Goal: Task Accomplishment & Management: Manage account settings

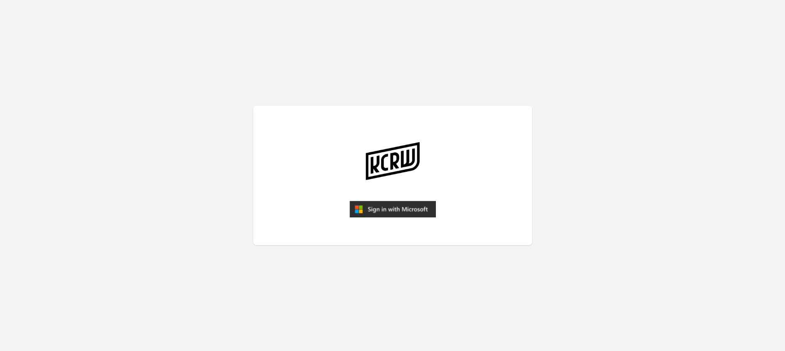
click at [411, 206] on img "submit" at bounding box center [392, 209] width 86 height 17
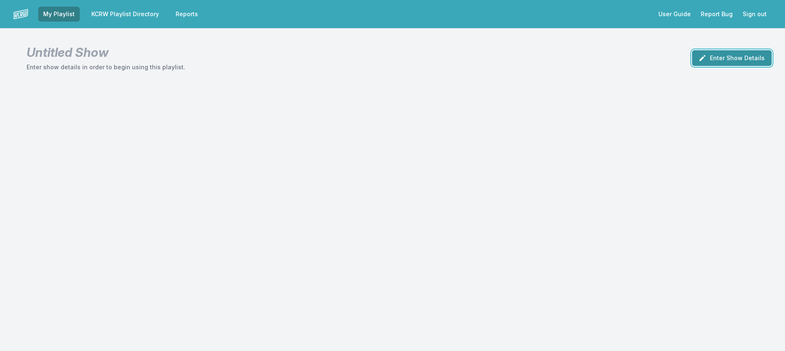
click at [724, 65] on button "Enter Show Details" at bounding box center [732, 58] width 80 height 16
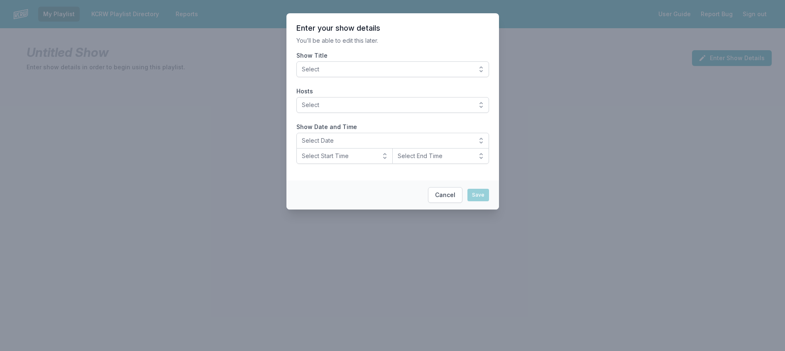
click at [353, 73] on button "Select" at bounding box center [392, 69] width 193 height 16
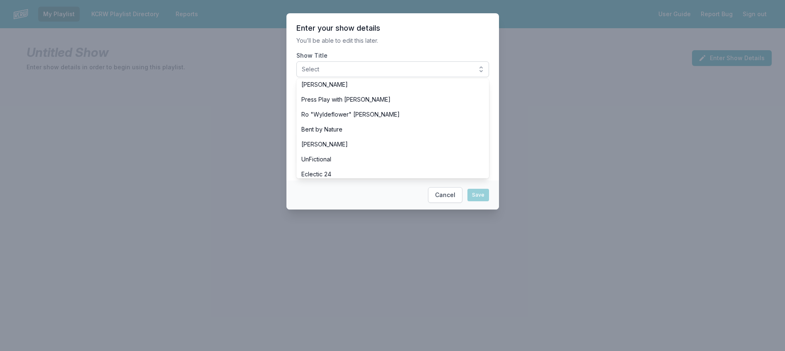
scroll to position [291, 0]
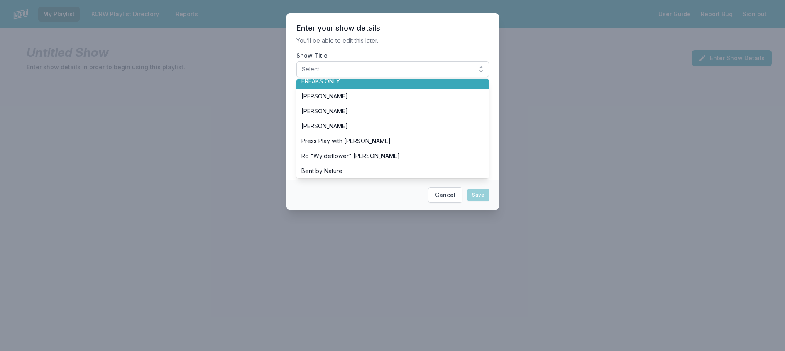
click at [333, 89] on li "FREAKS ONLY" at bounding box center [392, 81] width 193 height 15
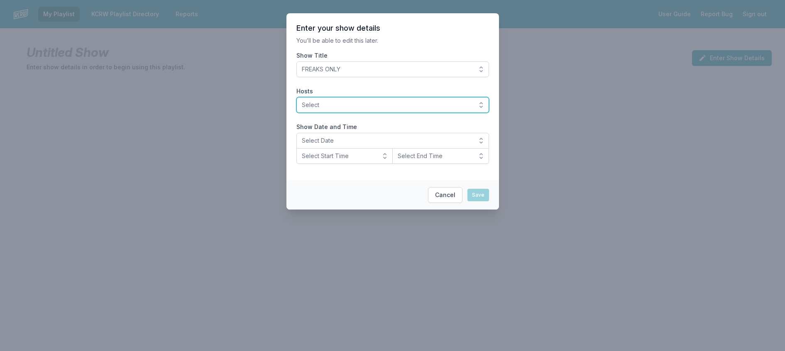
click at [332, 109] on span "Select" at bounding box center [387, 105] width 170 height 8
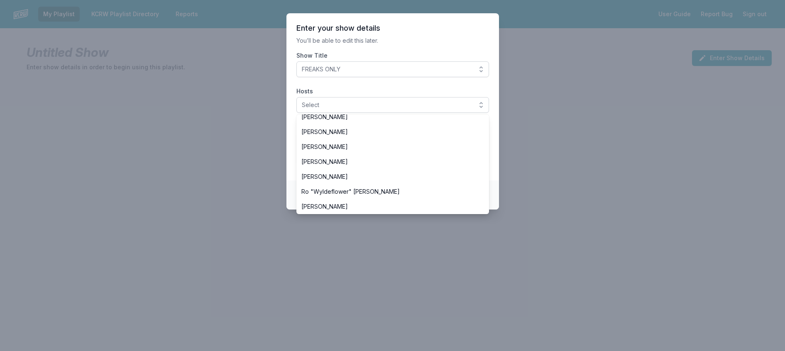
click at [343, 91] on span "[PERSON_NAME]" at bounding box center [387, 87] width 173 height 8
click at [398, 38] on section "Enter your show details You’ll be able to edit this later. Show Title FREAKS ON…" at bounding box center [392, 96] width 212 height 167
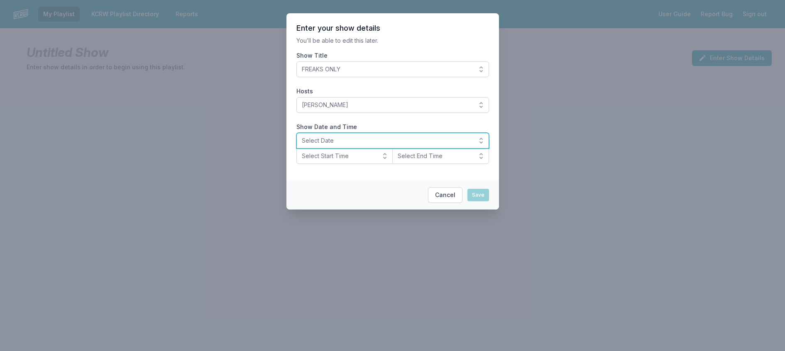
click at [314, 145] on span "Select Date" at bounding box center [387, 141] width 170 height 8
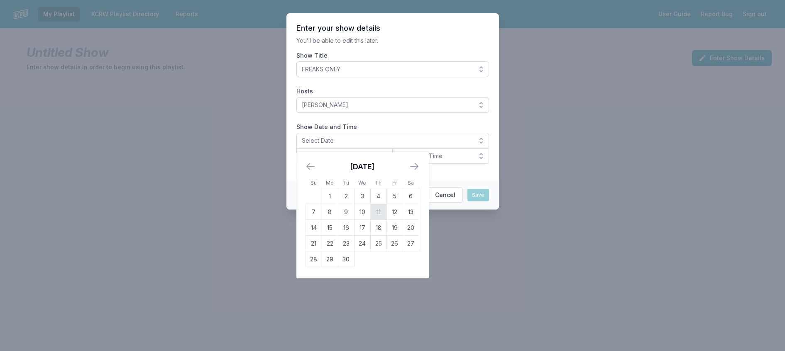
click at [370, 220] on td "11" at bounding box center [378, 212] width 16 height 16
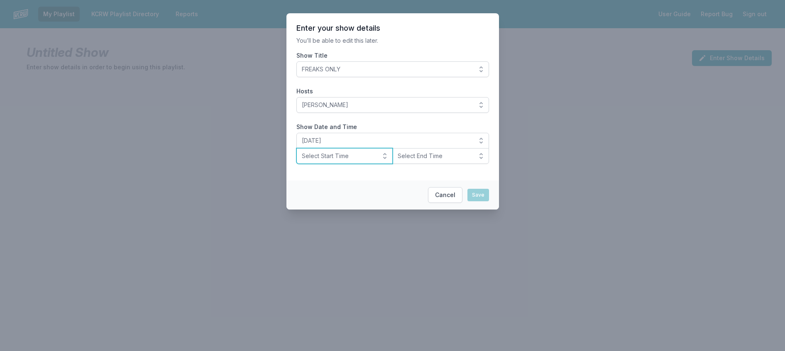
click at [330, 164] on button "Select Start Time" at bounding box center [344, 156] width 97 height 16
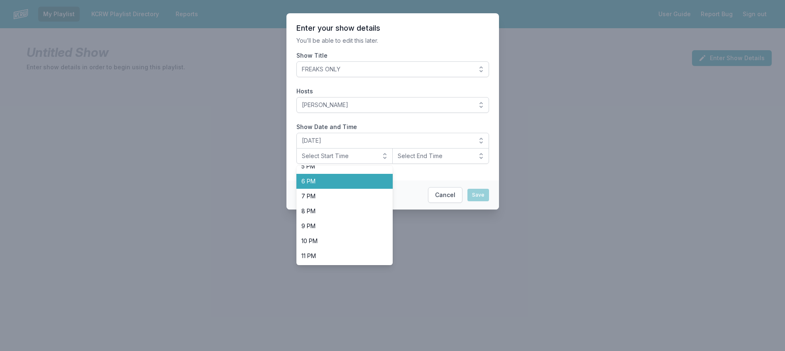
scroll to position [295, 0]
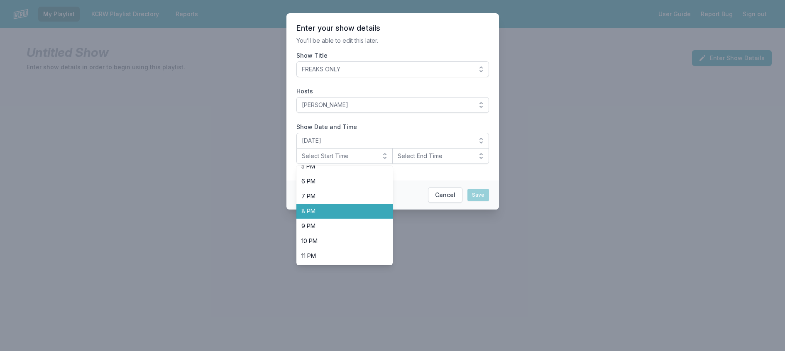
click at [303, 215] on span "8 PM" at bounding box center [339, 211] width 77 height 8
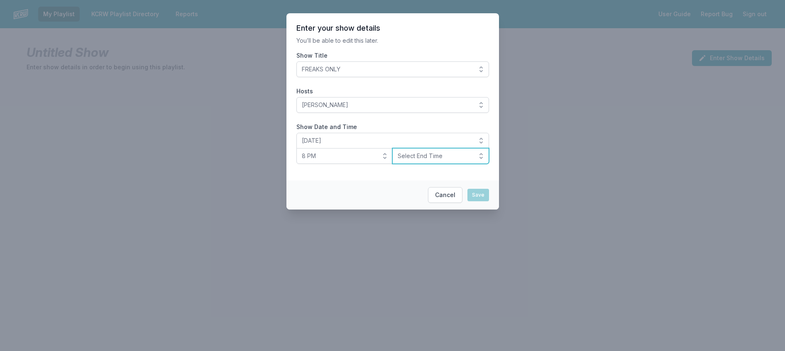
drag, startPoint x: 444, startPoint y: 177, endPoint x: 440, endPoint y: 181, distance: 6.2
click at [443, 160] on span "Select End Time" at bounding box center [435, 156] width 74 height 8
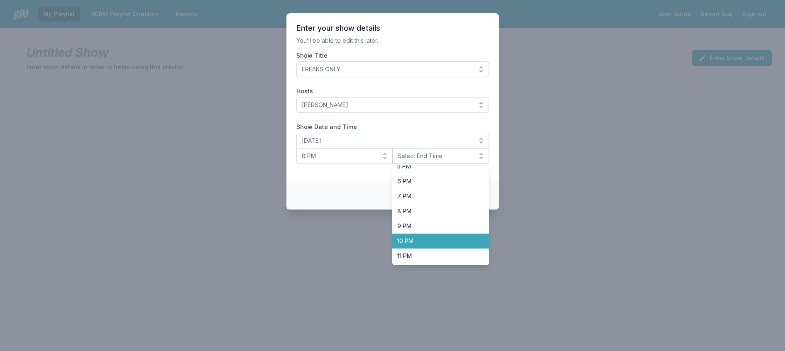
click at [424, 245] on span "10 PM" at bounding box center [435, 241] width 77 height 8
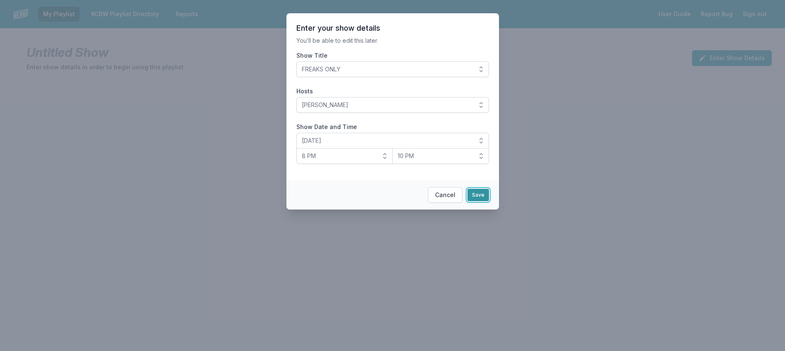
click at [484, 201] on button "Save" at bounding box center [478, 195] width 22 height 12
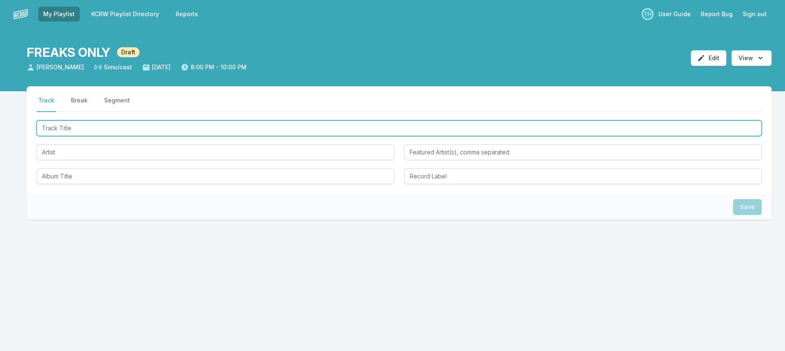
click at [96, 136] on input "Track Title" at bounding box center [399, 128] width 725 height 16
type input "UFO"
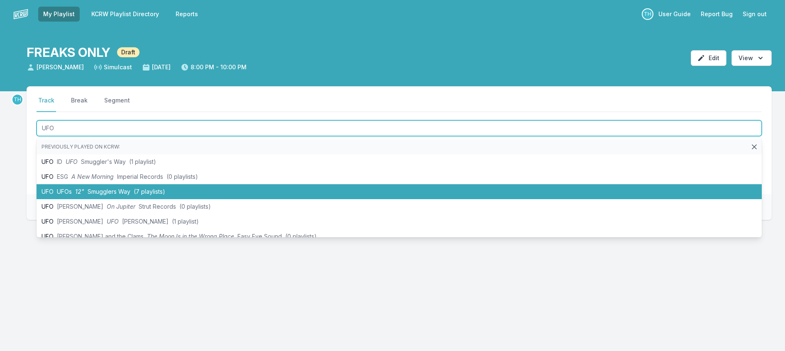
click at [129, 199] on li "UFO UFOs 12" Smugglers Way (7 playlists)" at bounding box center [399, 191] width 725 height 15
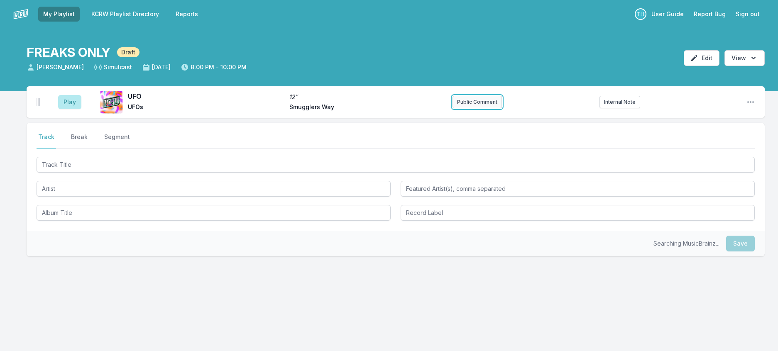
click at [460, 108] on button "Public Comment" at bounding box center [476, 102] width 49 height 12
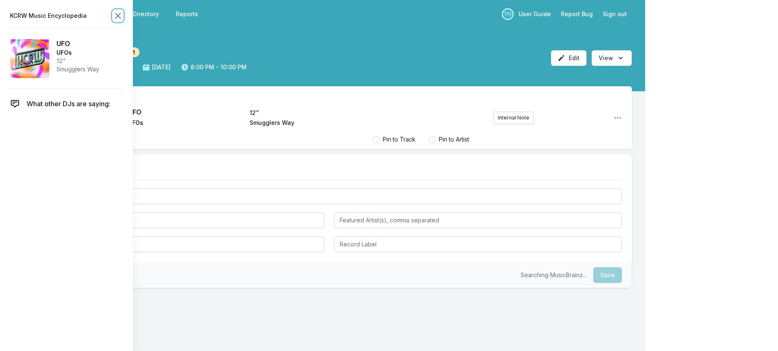
click at [120, 18] on icon at bounding box center [117, 15] width 5 height 5
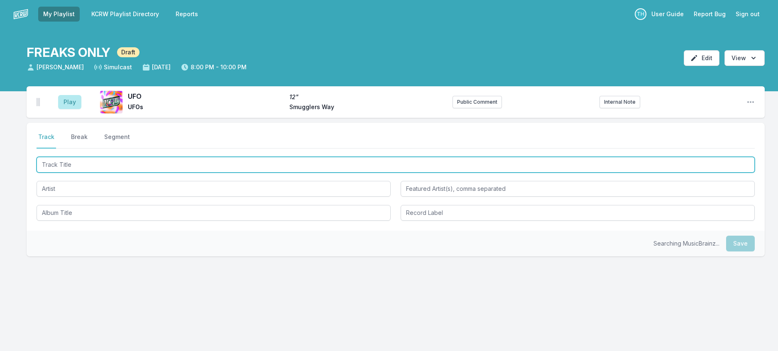
click at [63, 173] on input "Track Title" at bounding box center [396, 165] width 718 height 16
type input "The Happy Dictator"
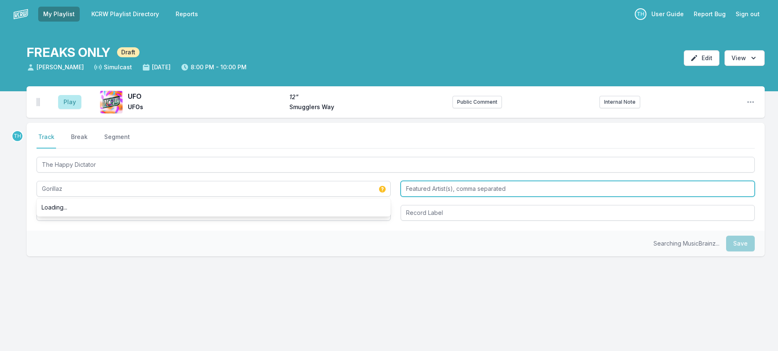
type input "Gorillaz"
type input "Sparks"
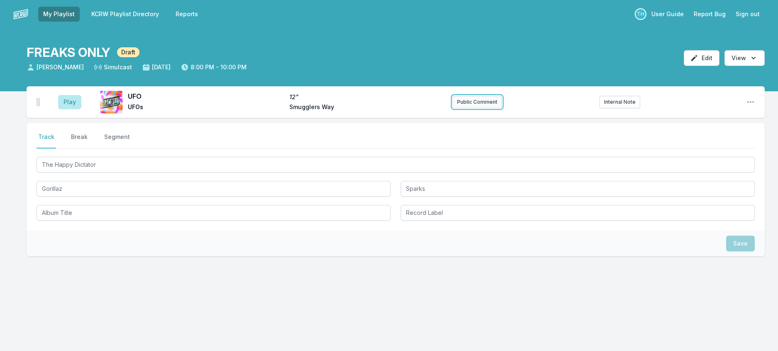
click at [480, 108] on button "Public Comment" at bounding box center [476, 102] width 49 height 12
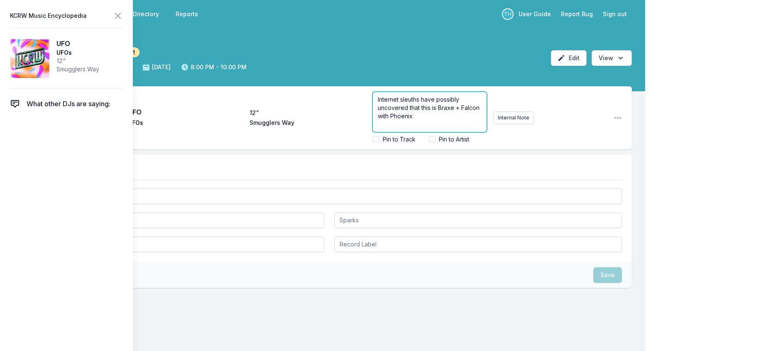
click at [427, 110] on span "Internet sleuths have possibly uncovered that this is Braxe + Falcon with Phoen…" at bounding box center [429, 108] width 103 height 24
drag, startPoint x: 431, startPoint y: 129, endPoint x: 368, endPoint y: 120, distance: 63.8
click at [378, 120] on p "Internet sleuths have (possibly) uncovered that this is Braxe + Falcon with Pho…" at bounding box center [430, 107] width 104 height 25
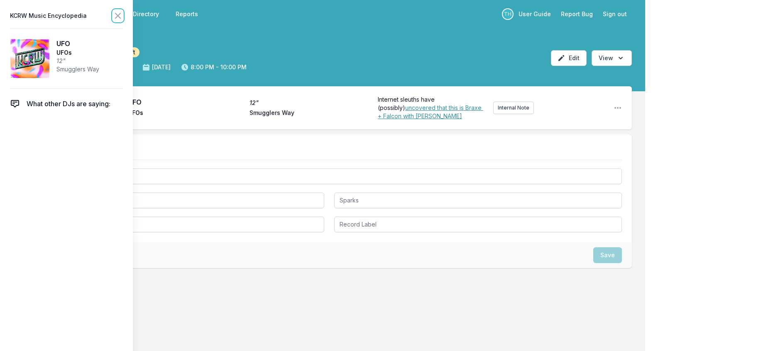
drag, startPoint x: 132, startPoint y: 14, endPoint x: 134, endPoint y: 36, distance: 22.5
click at [123, 15] on icon at bounding box center [118, 16] width 10 height 10
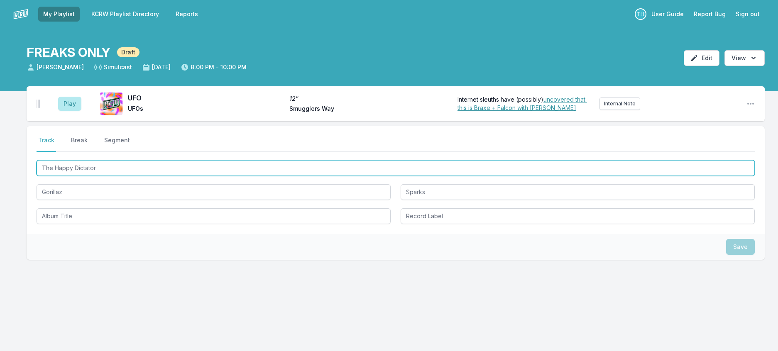
click at [110, 176] on input "The Happy Dictator" at bounding box center [396, 168] width 718 height 16
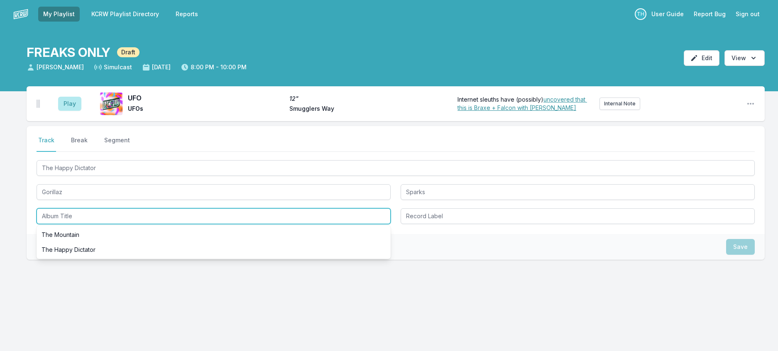
click at [146, 224] on input "Album Title" at bounding box center [214, 216] width 354 height 16
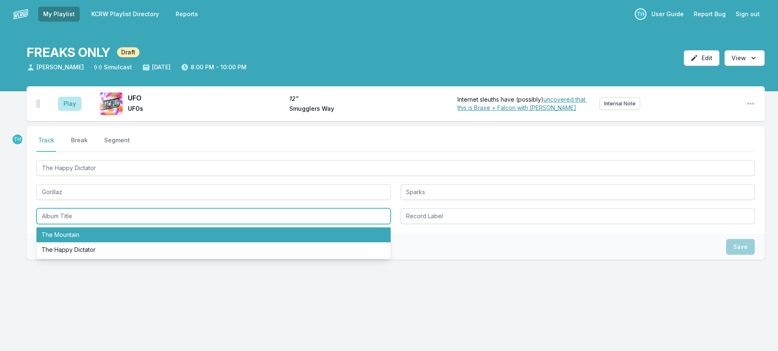
click at [104, 242] on li "The Mountain" at bounding box center [214, 234] width 354 height 15
type input "The Mountain"
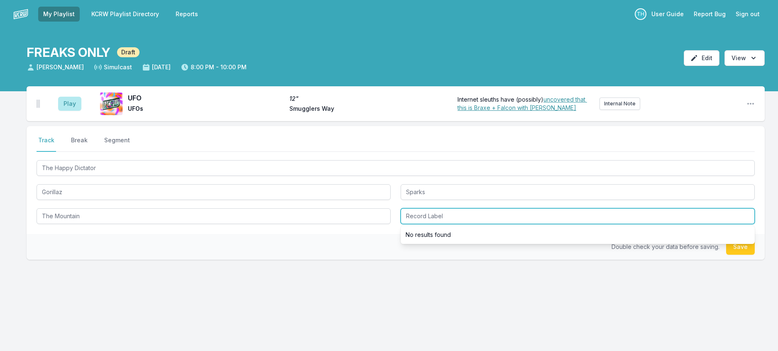
click at [418, 224] on input "Record Label" at bounding box center [577, 216] width 354 height 16
type input "Kong"
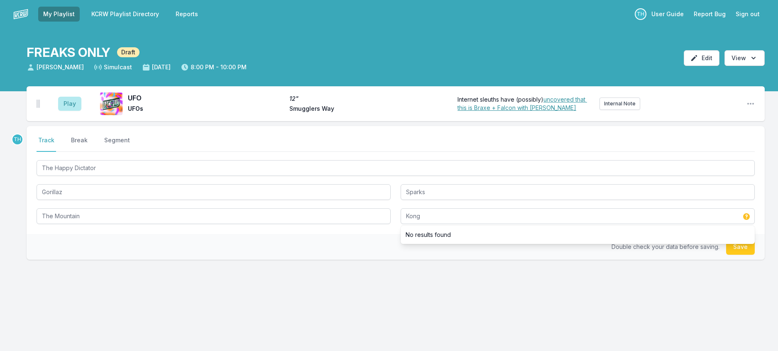
click at [387, 260] on div "Double check your data before saving. Save" at bounding box center [396, 247] width 738 height 26
click at [731, 255] on button "Save" at bounding box center [740, 247] width 29 height 16
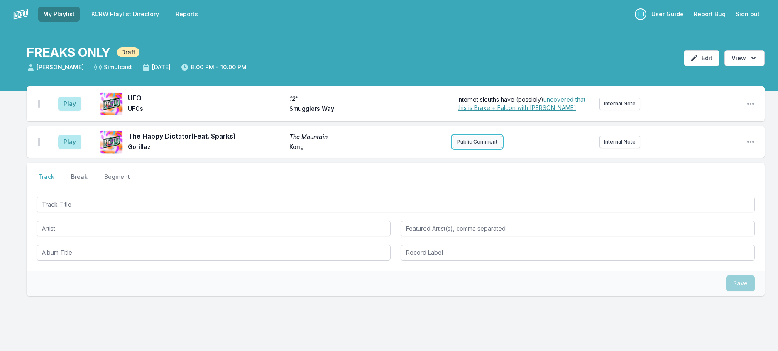
click at [452, 148] on button "Public Comment" at bounding box center [476, 142] width 49 height 12
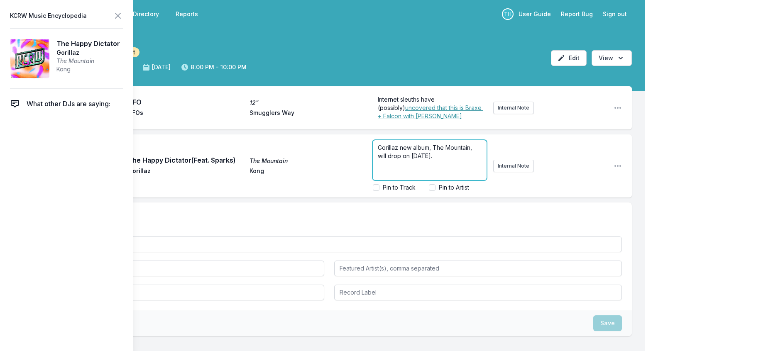
click at [425, 160] on p "Gorillaz new album, The Mountain, will drop on [DATE]." at bounding box center [430, 152] width 104 height 17
click at [123, 12] on icon at bounding box center [118, 16] width 10 height 10
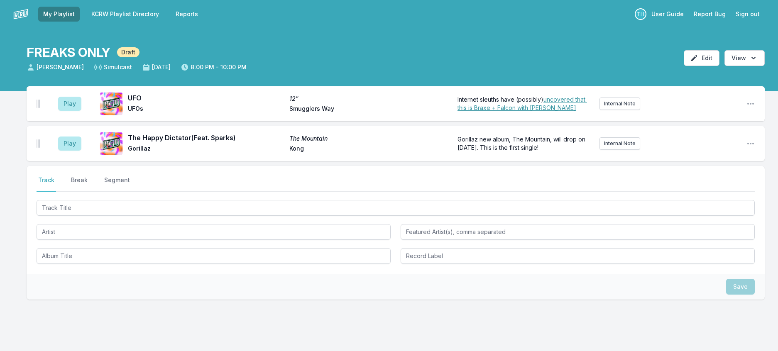
click at [321, 143] on span "The Mountain" at bounding box center [367, 138] width 156 height 8
click at [747, 144] on icon "Open playlist item options" at bounding box center [750, 144] width 7 height 2
click at [673, 183] on button "Edit Track Details" at bounding box center [708, 175] width 93 height 15
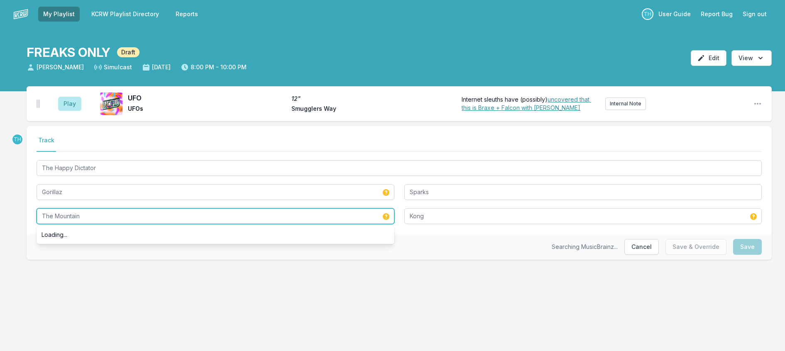
drag, startPoint x: 128, startPoint y: 241, endPoint x: -5, endPoint y: 238, distance: 133.3
click at [0, 238] on html "My Playlist KCRW Playlist Directory Reports TH User Guide Report Bug Sign out F…" at bounding box center [392, 175] width 785 height 351
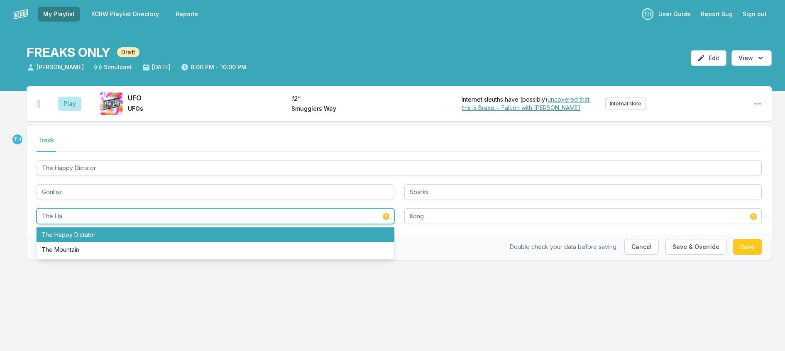
click at [112, 242] on li "The Happy Dictator" at bounding box center [216, 234] width 358 height 15
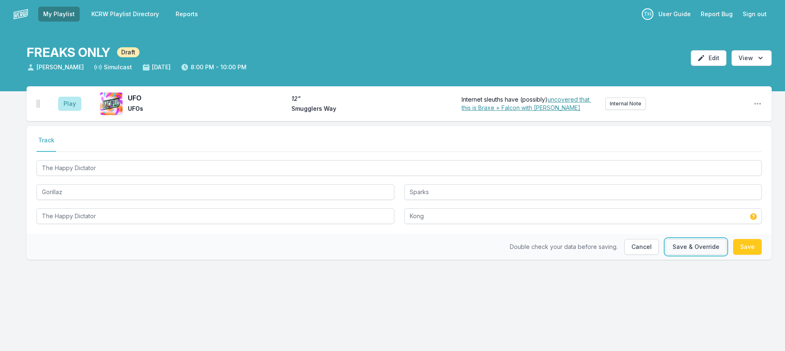
click at [696, 255] on button "Save & Override" at bounding box center [695, 247] width 61 height 16
type input "The Mountain"
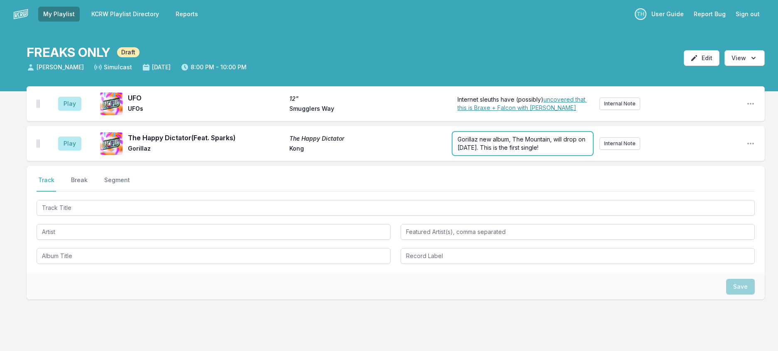
click at [509, 155] on div "Gorillaz new album, The Mountain, will drop on [DATE]. This is the first single!" at bounding box center [522, 143] width 140 height 23
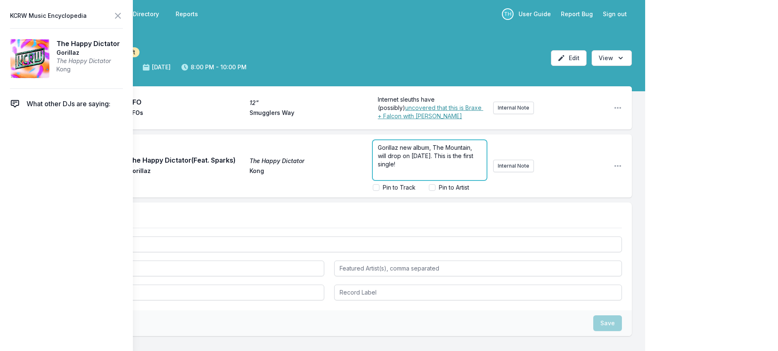
drag, startPoint x: 451, startPoint y: 183, endPoint x: 469, endPoint y: 186, distance: 18.0
click at [451, 168] on p "Gorillaz new album, The Mountain, will drop on [DATE]. This is the first single!" at bounding box center [430, 156] width 104 height 25
drag, startPoint x: 420, startPoint y: 169, endPoint x: 404, endPoint y: 169, distance: 16.2
click at [404, 169] on span "Gorillaz new album, The Mountain, will drop on [DATE]. This is the first single…" at bounding box center [429, 156] width 103 height 40
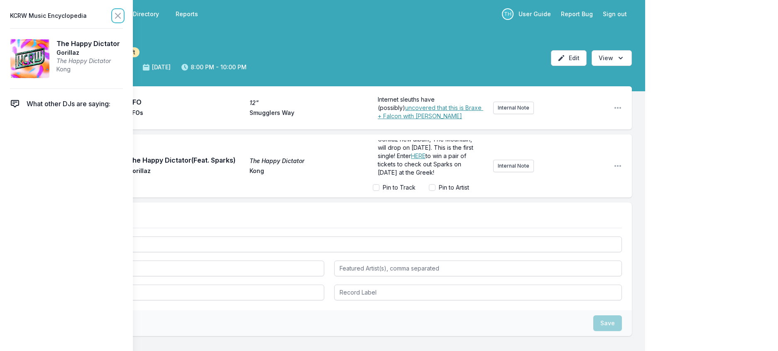
drag, startPoint x: 131, startPoint y: 16, endPoint x: 161, endPoint y: 23, distance: 31.6
click at [120, 16] on icon at bounding box center [117, 15] width 5 height 5
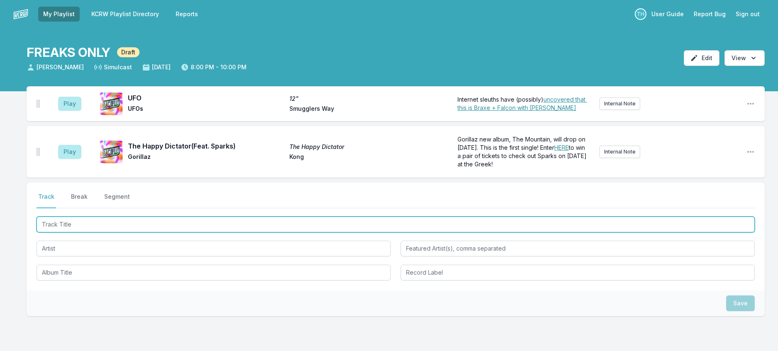
click at [118, 232] on input "Track Title" at bounding box center [396, 225] width 718 height 16
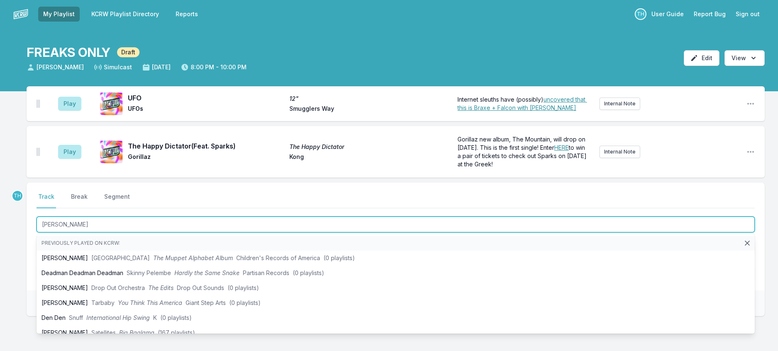
type input "Desire"
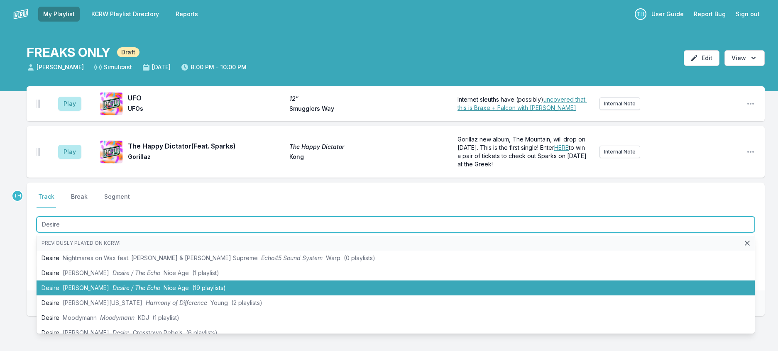
click at [134, 295] on li "Desire [PERSON_NAME] Desire / The Echo Nice Age ([DEMOGRAPHIC_DATA] playlists)" at bounding box center [396, 288] width 718 height 15
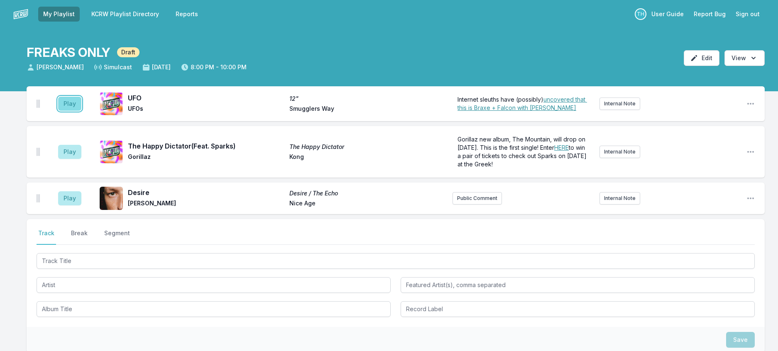
click at [77, 111] on button "Play" at bounding box center [69, 104] width 23 height 14
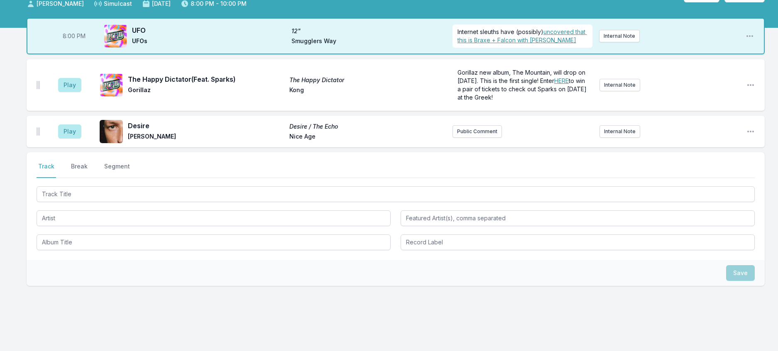
scroll to position [83, 0]
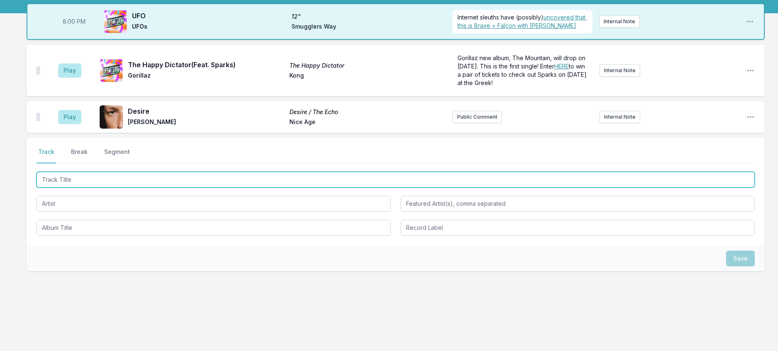
click at [185, 188] on input "Track Title" at bounding box center [396, 180] width 718 height 16
type input "Schaden"
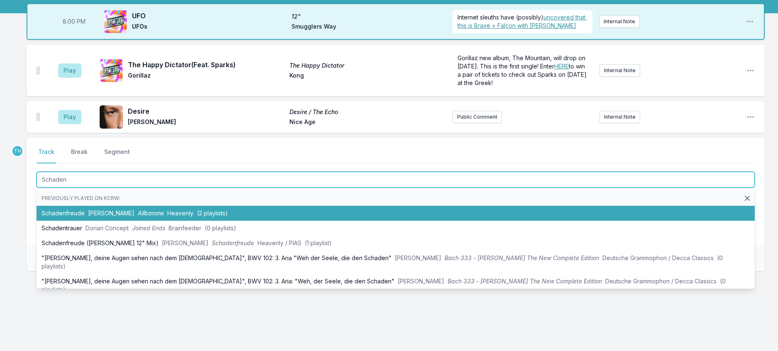
click at [178, 217] on span "Heavenly" at bounding box center [180, 213] width 26 height 7
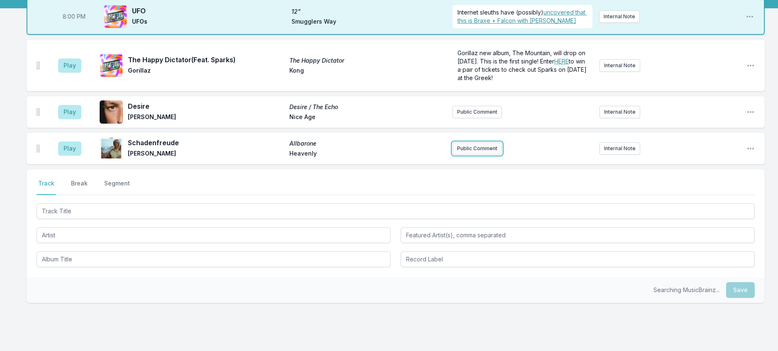
click at [491, 155] on button "Public Comment" at bounding box center [476, 148] width 49 height 12
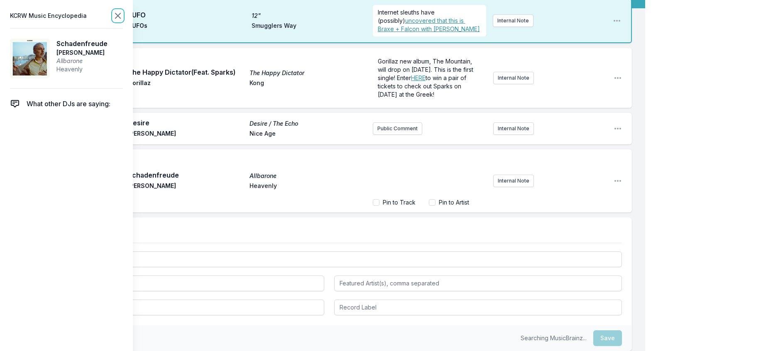
click at [123, 15] on icon at bounding box center [118, 16] width 10 height 10
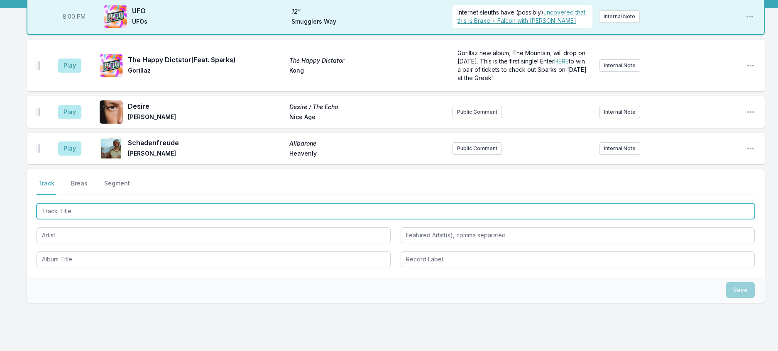
click at [88, 219] on input "Track Title" at bounding box center [396, 211] width 718 height 16
type input "Chance (Hercules & Love Affair Remix)"
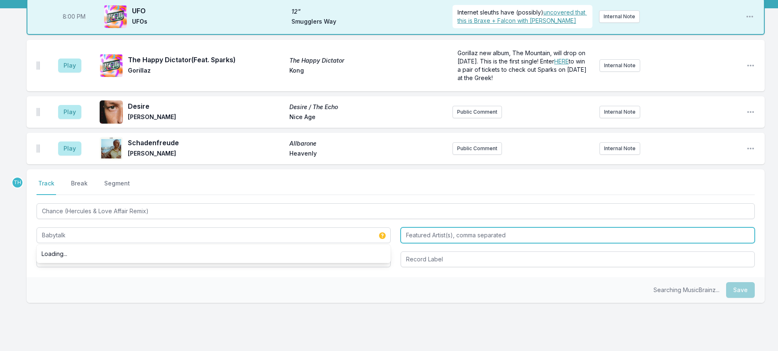
type input "Babytalk"
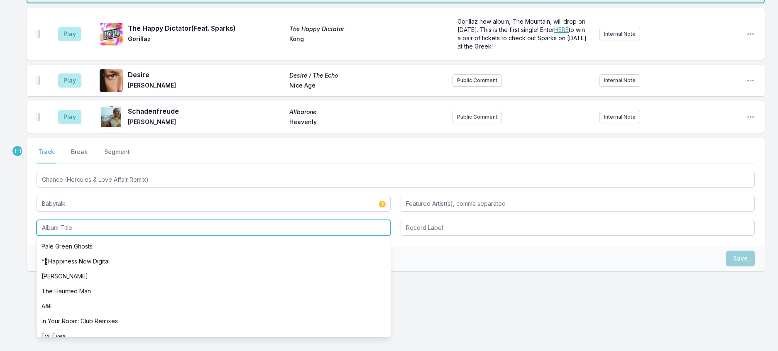
scroll to position [181, 0]
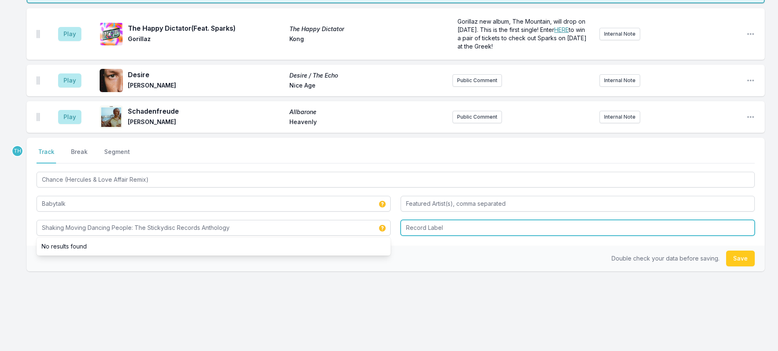
type input "Shaking Moving Dancing People: The Stickydisc Records Anthology"
type input "DFA"
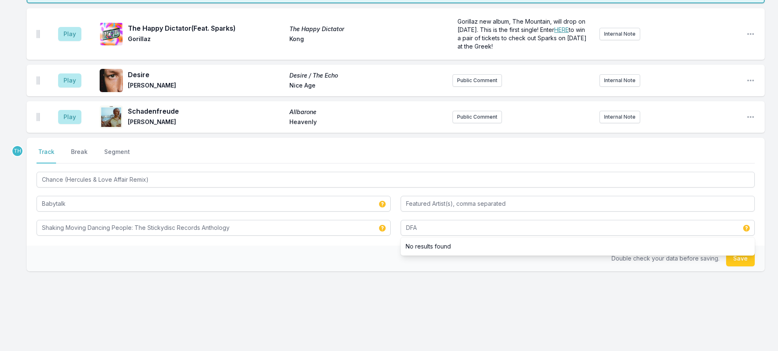
click at [339, 250] on div "Double check your data before saving. Save" at bounding box center [396, 259] width 738 height 26
click at [737, 251] on button "Save" at bounding box center [740, 259] width 29 height 16
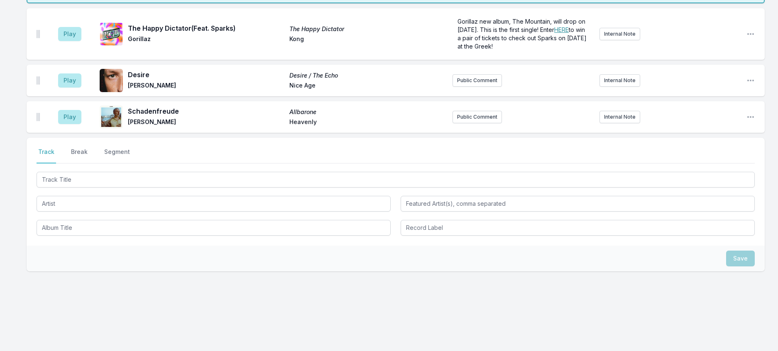
scroll to position [225, 0]
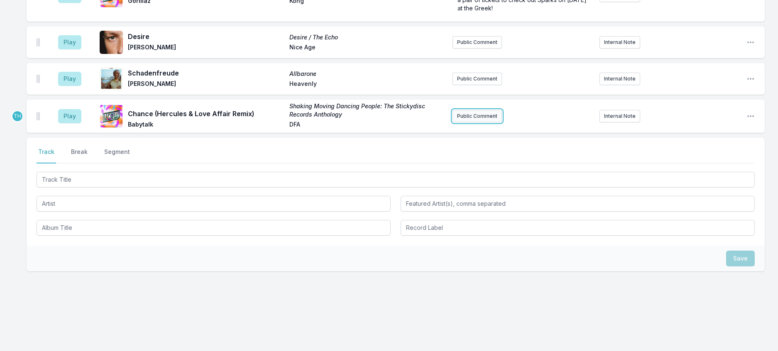
click at [470, 110] on button "Public Comment" at bounding box center [476, 116] width 49 height 12
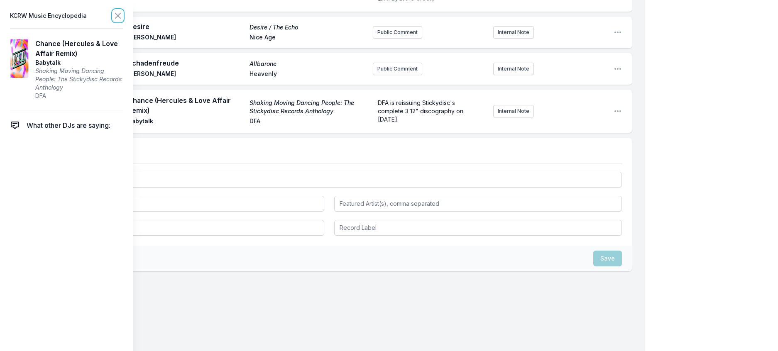
click at [123, 16] on icon at bounding box center [118, 16] width 10 height 10
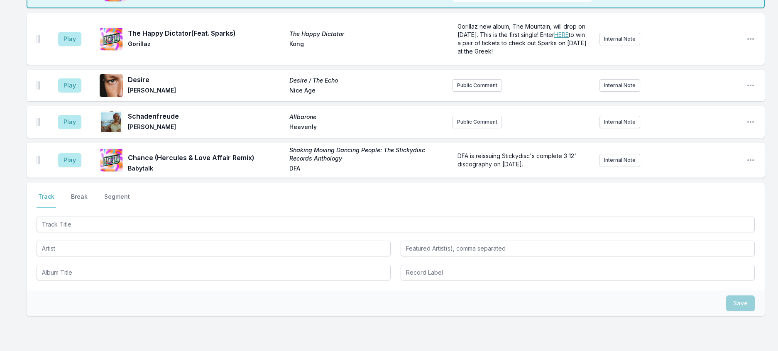
scroll to position [226, 0]
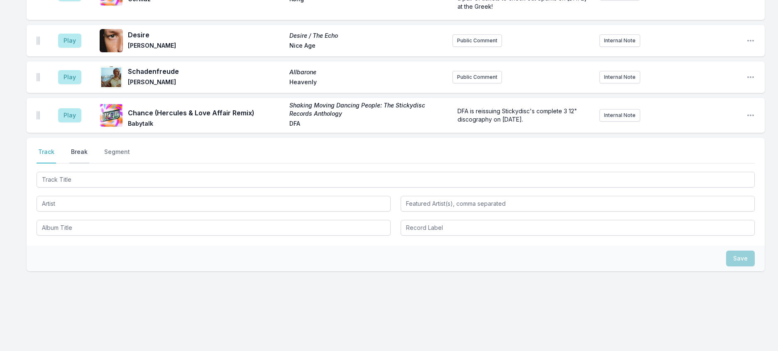
click at [89, 148] on button "Break" at bounding box center [79, 156] width 20 height 16
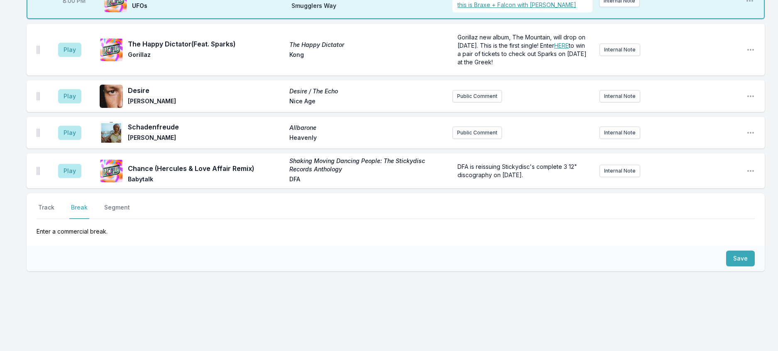
scroll to position [164, 0]
click at [728, 251] on button "Save" at bounding box center [740, 259] width 29 height 16
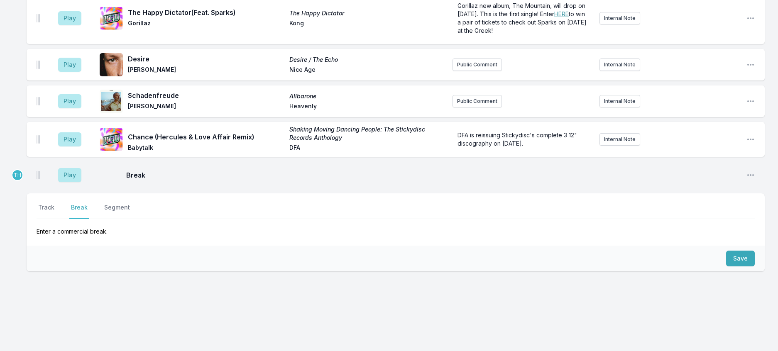
click at [63, 203] on nav "Track Break Segment" at bounding box center [396, 211] width 718 height 16
click at [56, 203] on button "Track" at bounding box center [47, 211] width 20 height 16
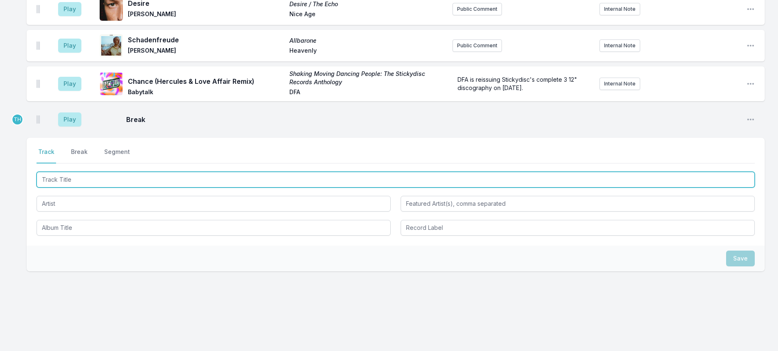
click at [68, 188] on input "Track Title" at bounding box center [396, 180] width 718 height 16
type input "Daisy"
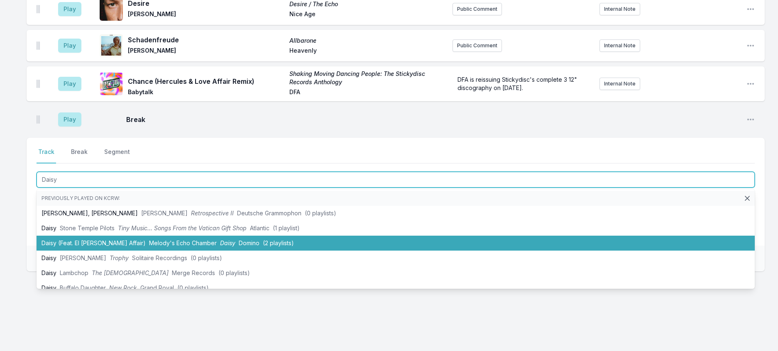
click at [149, 247] on span "Melody's Echo Chamber" at bounding box center [183, 242] width 68 height 7
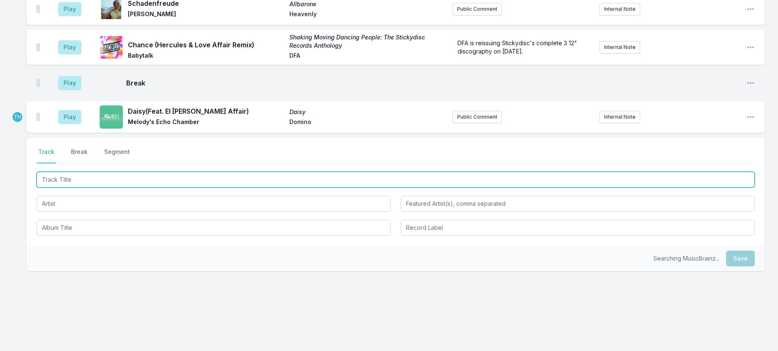
click at [172, 188] on input "Track Title" at bounding box center [396, 180] width 718 height 16
type input "[DATE] Comes"
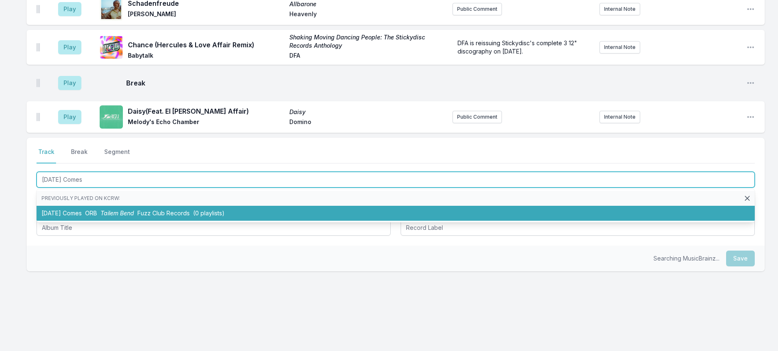
click at [153, 217] on span "Fuzz Club Records" at bounding box center [163, 213] width 52 height 7
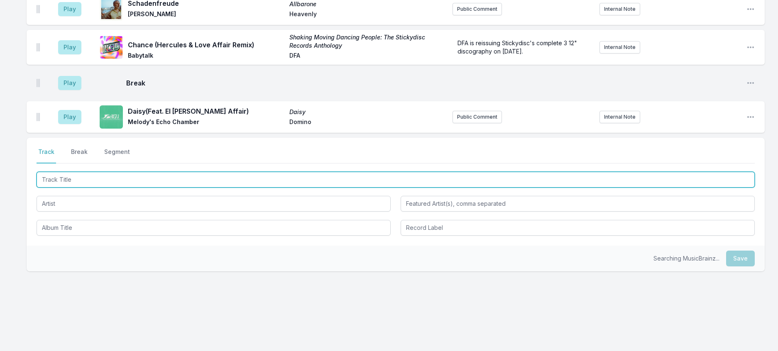
scroll to position [282, 0]
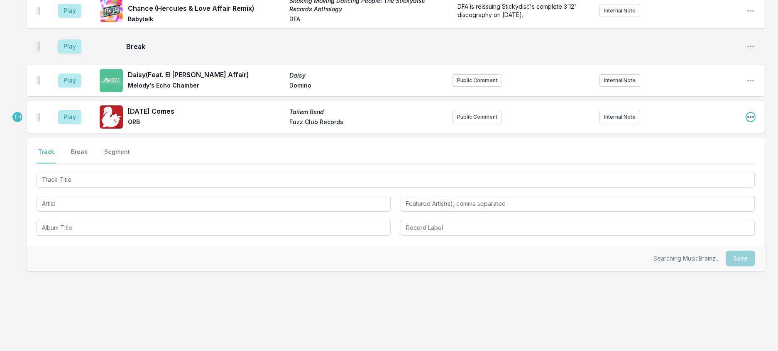
click at [746, 121] on icon "Open playlist item options" at bounding box center [750, 117] width 8 height 8
click at [698, 156] on button "Edit Track Details" at bounding box center [708, 148] width 93 height 15
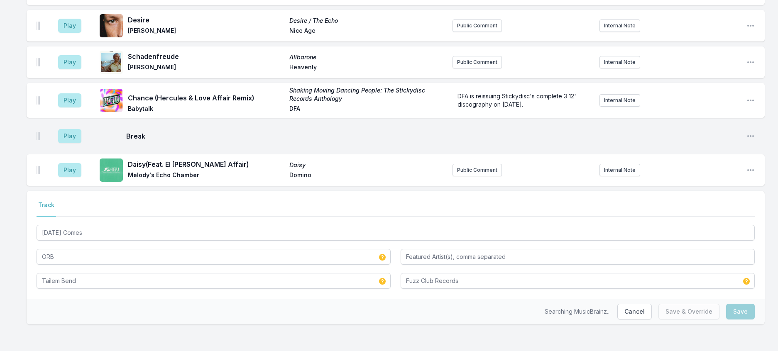
scroll to position [243, 0]
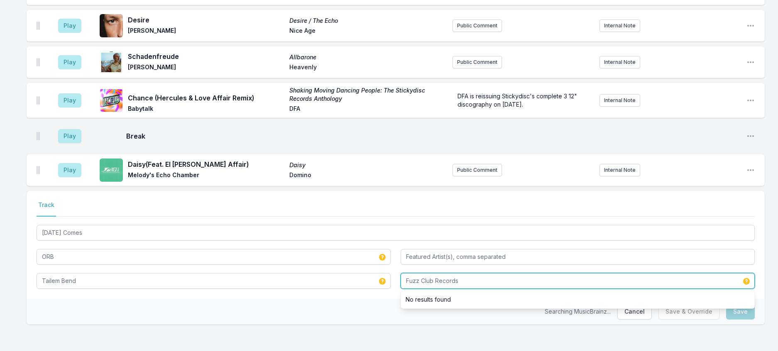
drag, startPoint x: 438, startPoint y: 271, endPoint x: 549, endPoint y: 274, distance: 111.7
click at [549, 274] on input "Fuzz Club Records" at bounding box center [577, 281] width 354 height 16
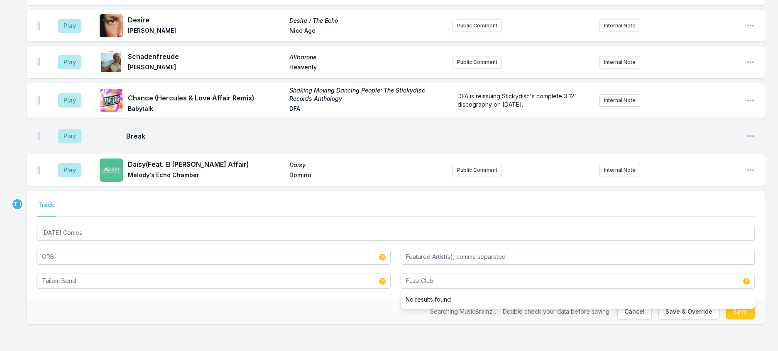
click at [337, 299] on div "Searching MusicBrainz... Double check your data before saving. Cancel Save & Ov…" at bounding box center [396, 312] width 738 height 26
click at [659, 304] on button "Save & Override" at bounding box center [688, 312] width 61 height 16
type input "Fuzz Club Records"
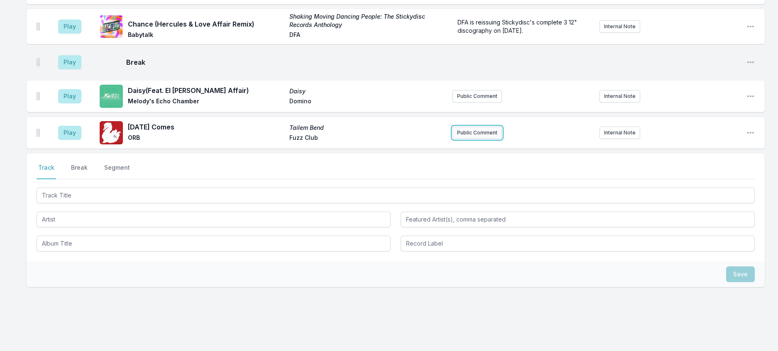
click at [489, 139] on button "Public Comment" at bounding box center [476, 133] width 49 height 12
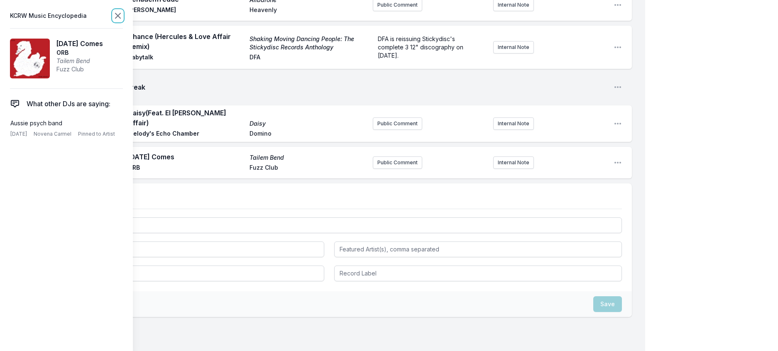
click at [123, 15] on icon at bounding box center [118, 16] width 10 height 10
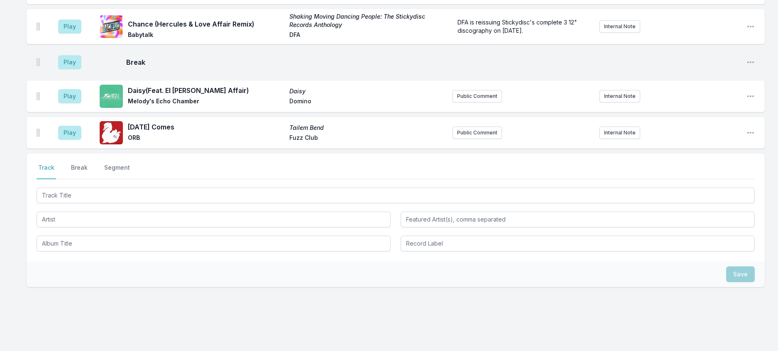
scroll to position [0, 0]
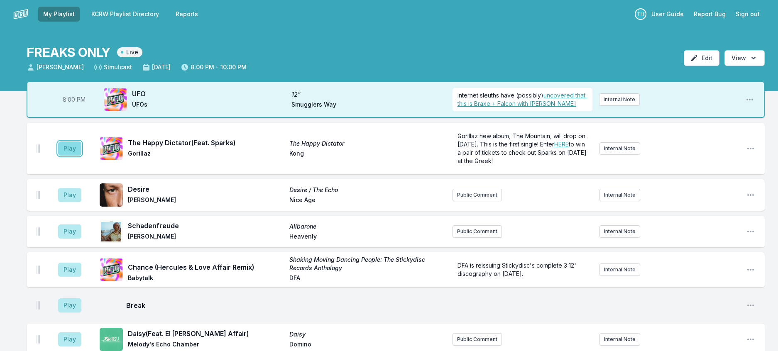
click at [76, 156] on button "Play" at bounding box center [69, 149] width 23 height 14
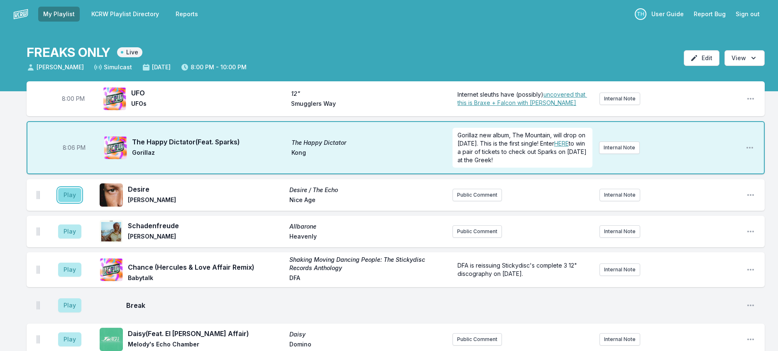
click at [81, 202] on button "Play" at bounding box center [69, 195] width 23 height 14
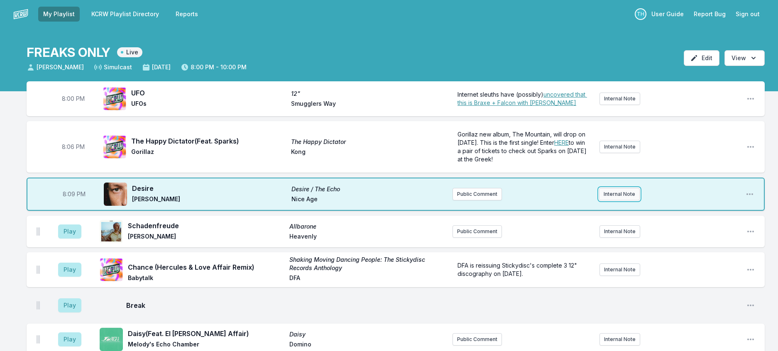
click at [615, 200] on button "Internal Note" at bounding box center [619, 194] width 41 height 12
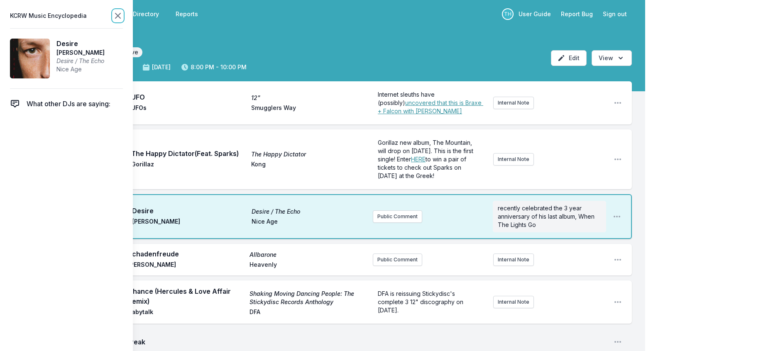
click at [123, 14] on icon at bounding box center [118, 16] width 10 height 10
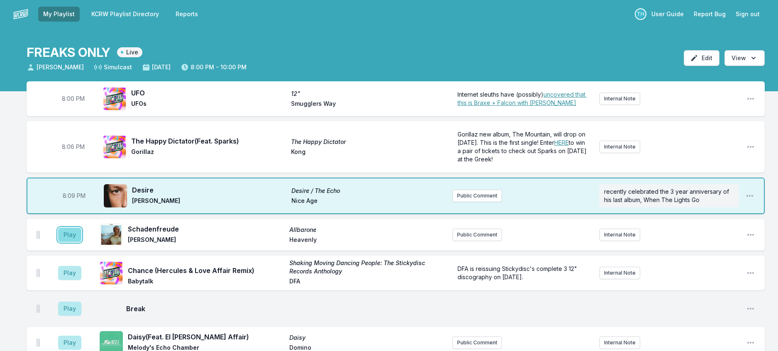
click at [68, 242] on button "Play" at bounding box center [69, 235] width 23 height 14
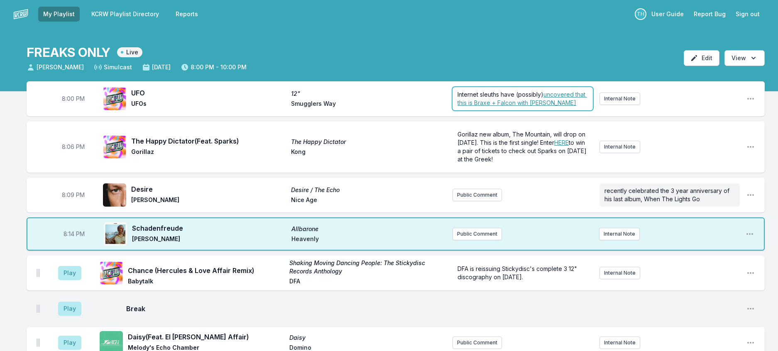
click at [526, 98] on span "Internet sleuths have (possibly)" at bounding box center [500, 94] width 86 height 7
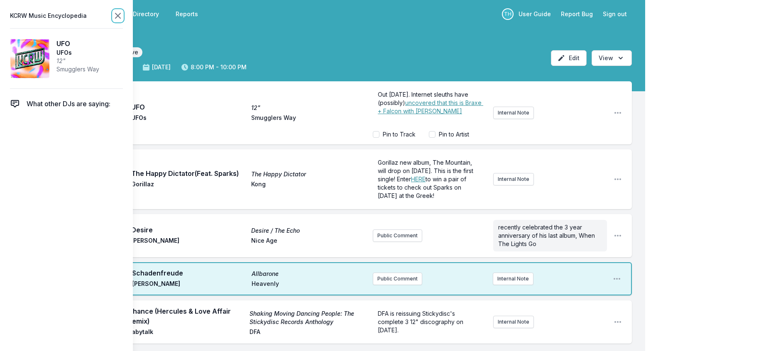
click at [120, 15] on icon at bounding box center [117, 15] width 5 height 5
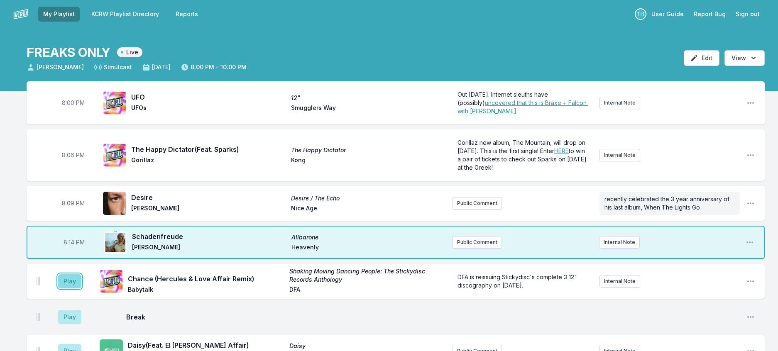
click at [70, 288] on button "Play" at bounding box center [69, 281] width 23 height 14
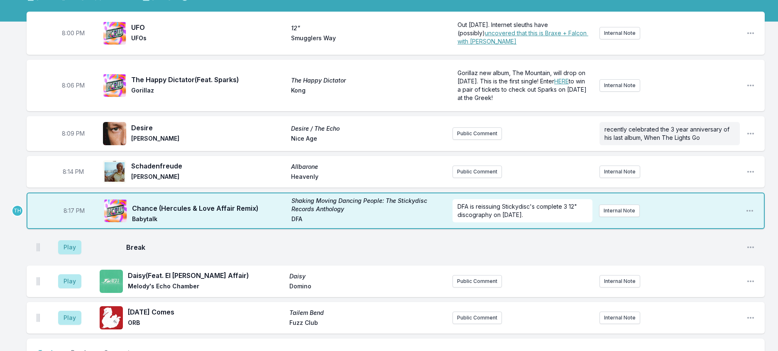
scroll to position [83, 0]
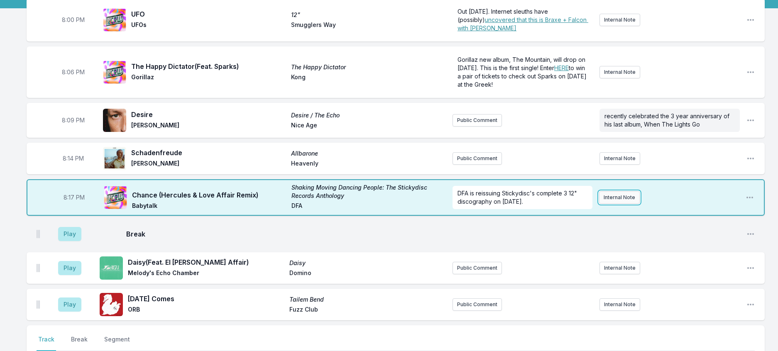
click at [625, 204] on button "Internal Note" at bounding box center [619, 197] width 41 height 12
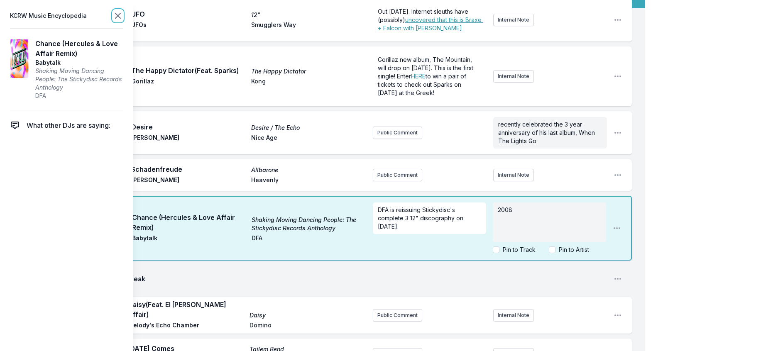
click at [123, 20] on icon at bounding box center [118, 16] width 10 height 10
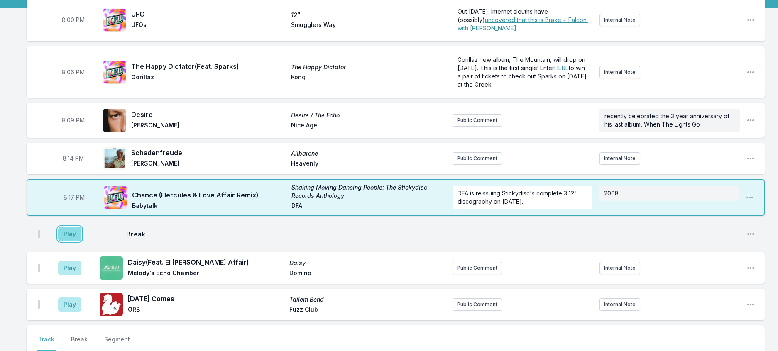
click at [77, 241] on button "Play" at bounding box center [69, 234] width 23 height 14
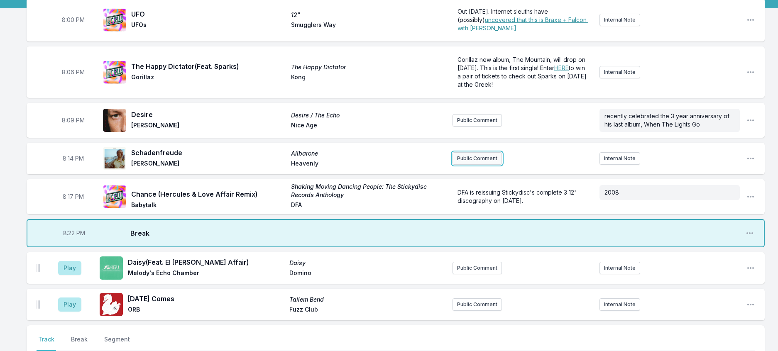
click at [474, 165] on button "Public Comment" at bounding box center [476, 158] width 49 height 12
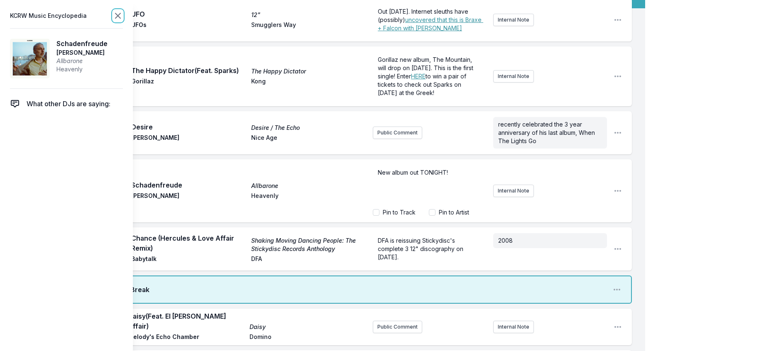
click at [123, 19] on icon at bounding box center [118, 16] width 10 height 10
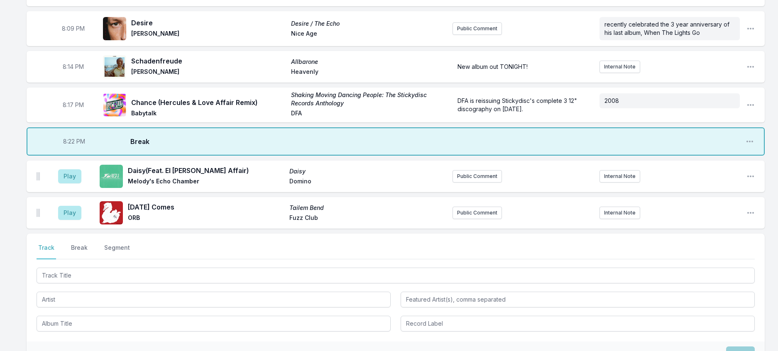
scroll to position [208, 0]
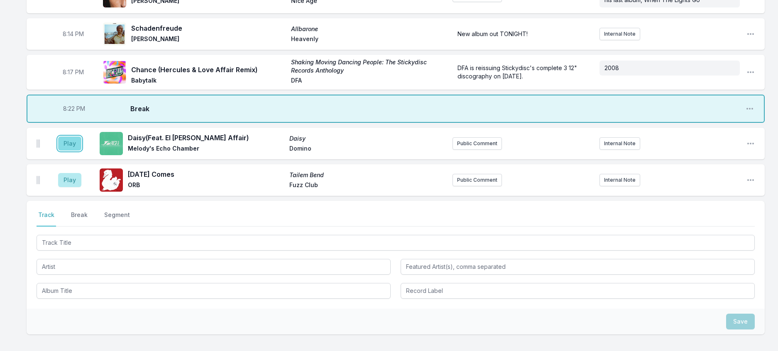
click at [80, 151] on button "Play" at bounding box center [69, 144] width 23 height 14
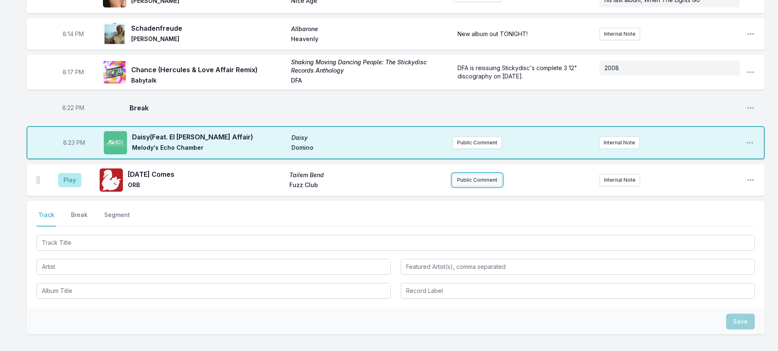
click at [469, 186] on button "Public Comment" at bounding box center [476, 180] width 49 height 12
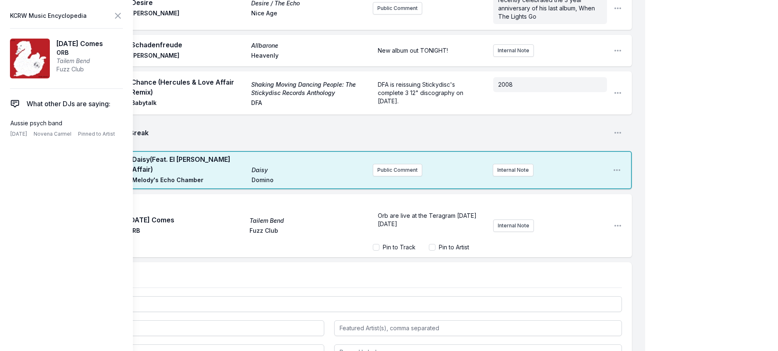
click at [378, 227] on span "Orb are live at the Teragram [DATE][DATE]" at bounding box center [427, 219] width 99 height 15
drag, startPoint x: 131, startPoint y: 19, endPoint x: 125, endPoint y: 26, distance: 9.5
click at [123, 20] on icon at bounding box center [118, 16] width 10 height 10
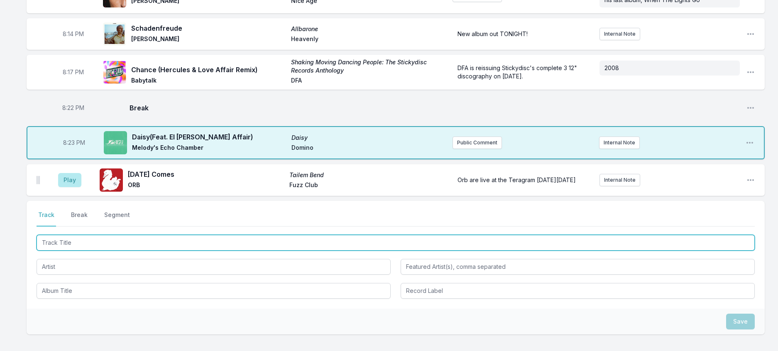
click at [124, 251] on input "Track Title" at bounding box center [396, 243] width 718 height 16
click at [135, 251] on input "Track Title" at bounding box center [396, 243] width 718 height 16
type input "Shining"
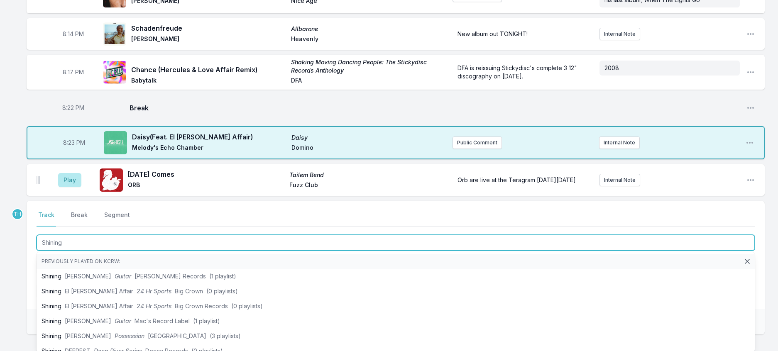
scroll to position [291, 0]
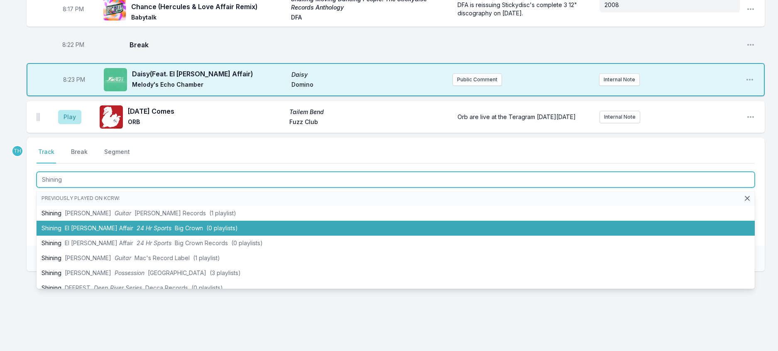
click at [196, 236] on li "Shining El [PERSON_NAME] Affair 24 Hr Sports Big Crown (0 playlists)" at bounding box center [396, 228] width 718 height 15
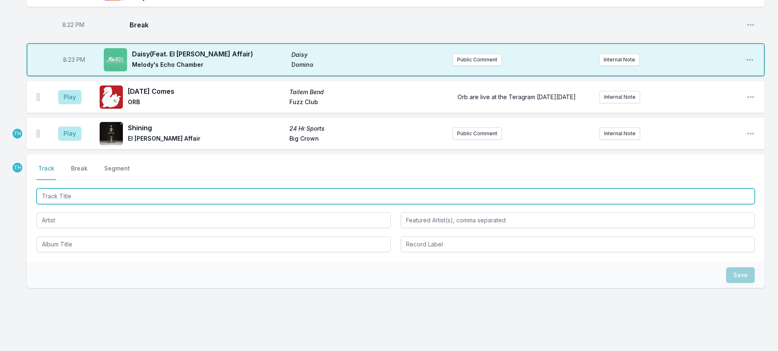
click at [162, 204] on input "Track Title" at bounding box center [396, 196] width 718 height 16
type input "Loser"
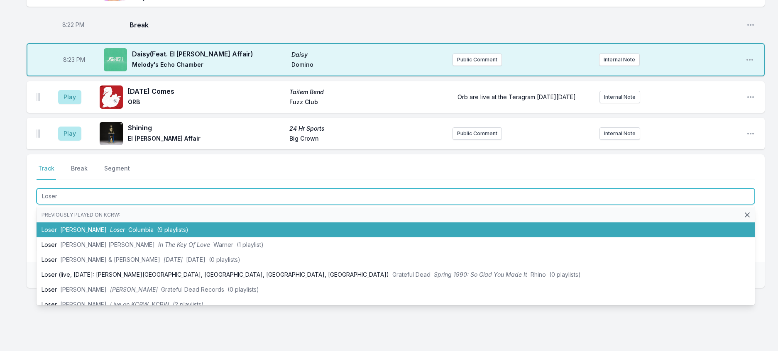
drag, startPoint x: 175, startPoint y: 303, endPoint x: 313, endPoint y: 210, distance: 167.0
click at [175, 237] on li "Loser [PERSON_NAME] Loser Columbia (9 playlists)" at bounding box center [396, 229] width 718 height 15
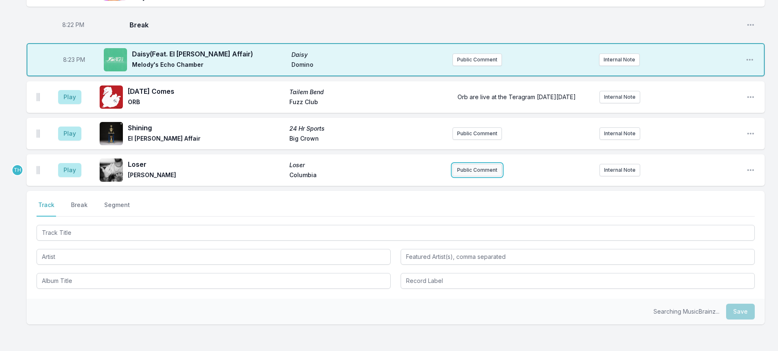
click at [472, 176] on button "Public Comment" at bounding box center [476, 170] width 49 height 12
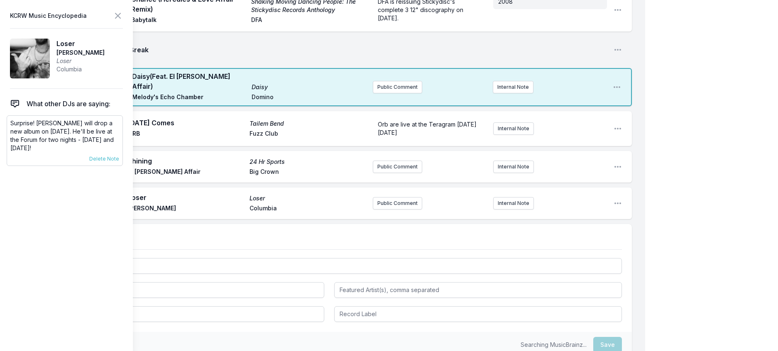
drag, startPoint x: 31, startPoint y: 166, endPoint x: 41, endPoint y: 139, distance: 28.0
click at [41, 139] on p "Surprise! [PERSON_NAME] will drop a new album on [DATE]. He'll be live at the F…" at bounding box center [64, 135] width 109 height 33
copy p "[PERSON_NAME] will drop a new album on [DATE]. He'll be live at the Forum for t…"
click at [405, 210] on button "Public Comment" at bounding box center [397, 203] width 49 height 12
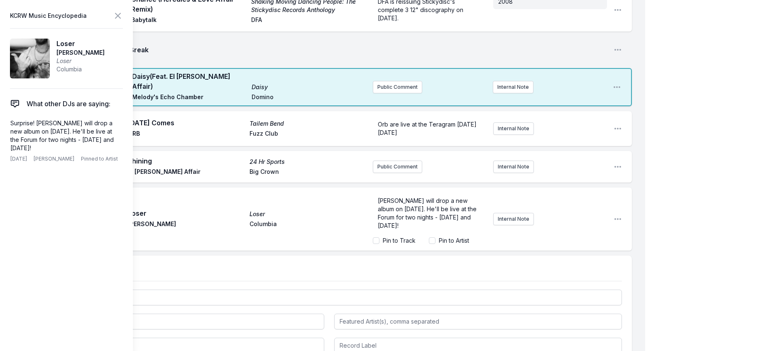
click at [431, 229] on span "[PERSON_NAME] will drop a new album on [DATE]. He'll be live at the Forum for t…" at bounding box center [428, 213] width 100 height 32
click at [436, 229] on span "[PERSON_NAME] will drop a new album on [DATE] called Deadbeat. He'll be live at…" at bounding box center [426, 213] width 96 height 32
click at [120, 18] on icon at bounding box center [117, 15] width 5 height 5
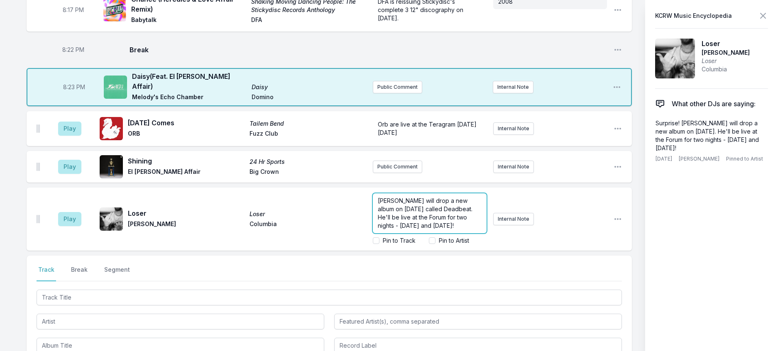
drag, startPoint x: 515, startPoint y: 258, endPoint x: 464, endPoint y: 274, distance: 53.9
click at [474, 229] on span "[PERSON_NAME] will drop a new album on [DATE] called Deadbeat. He'll be live at…" at bounding box center [426, 213] width 96 height 32
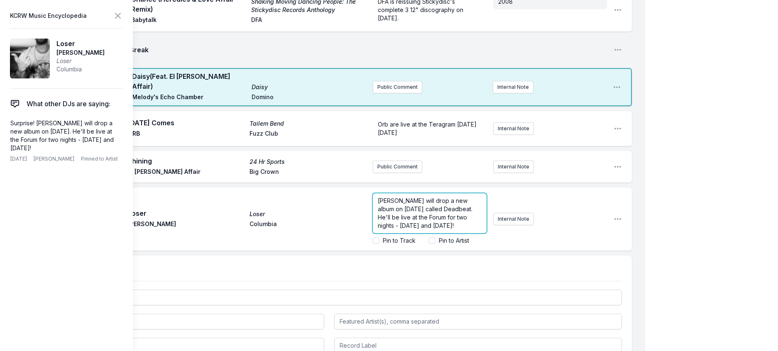
click at [440, 230] on p "[PERSON_NAME] will drop a new album on [DATE] called Deadbeat. He'll be live at…" at bounding box center [430, 213] width 104 height 33
drag, startPoint x: 385, startPoint y: 309, endPoint x: 367, endPoint y: 309, distance: 18.3
click at [378, 229] on span "[PERSON_NAME] will drop a new album on [DATE] called Deadbeat. He'll be live at…" at bounding box center [426, 205] width 96 height 49
click at [123, 15] on icon at bounding box center [118, 16] width 10 height 10
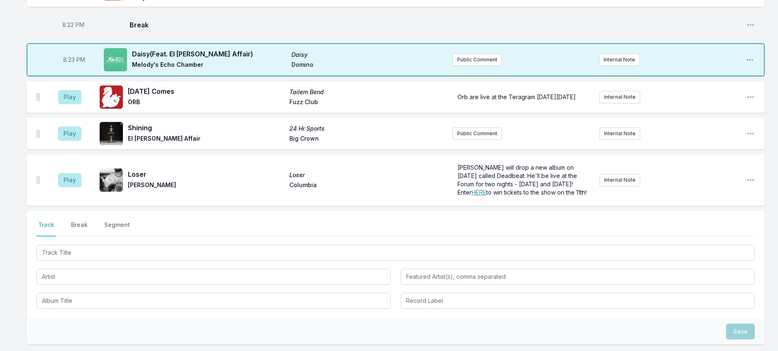
scroll to position [0, 0]
click at [71, 104] on button "Play" at bounding box center [69, 97] width 23 height 14
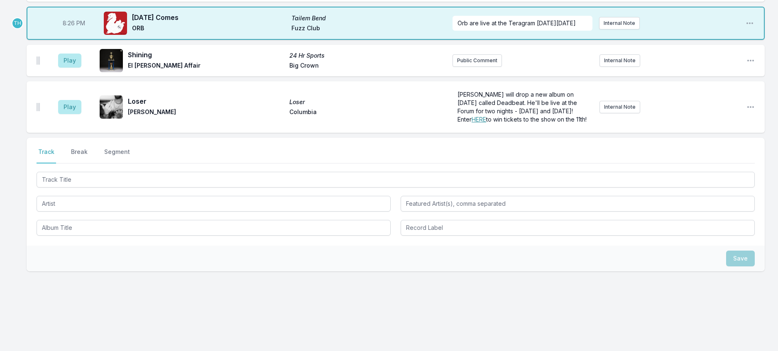
scroll to position [415, 0]
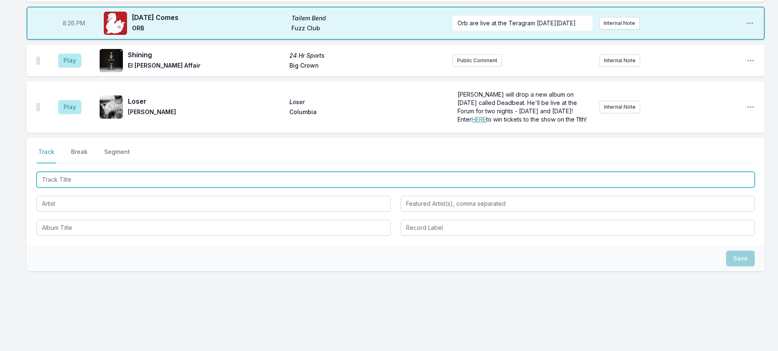
click at [140, 188] on input "Track Title" at bounding box center [396, 180] width 718 height 16
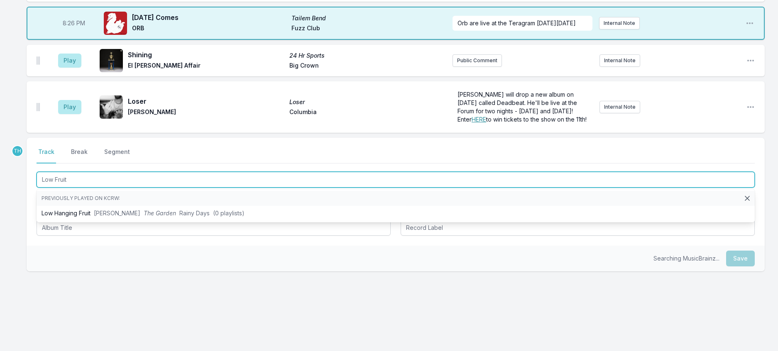
type input "Low Fruit"
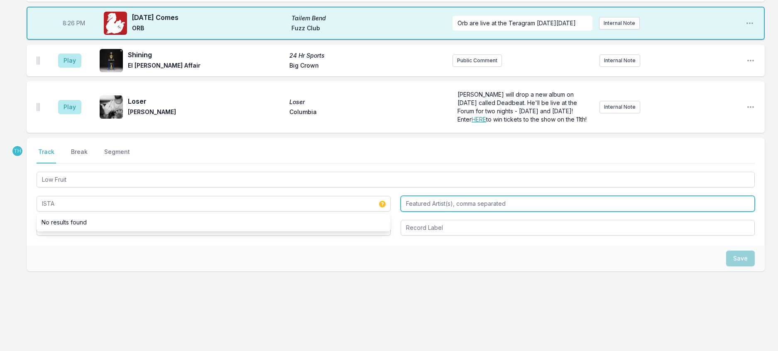
type input "ISTA"
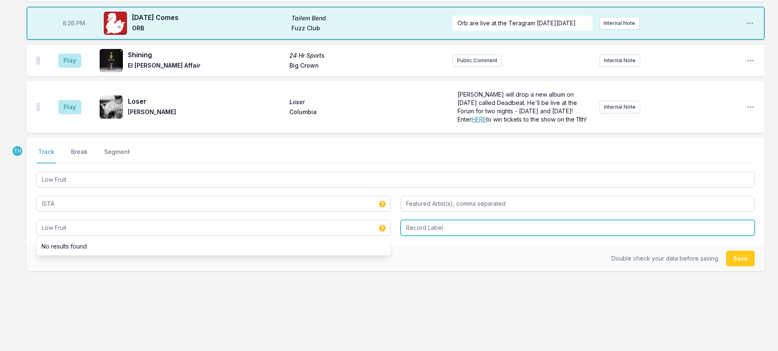
type input "Low Fruit"
type input "Self Released"
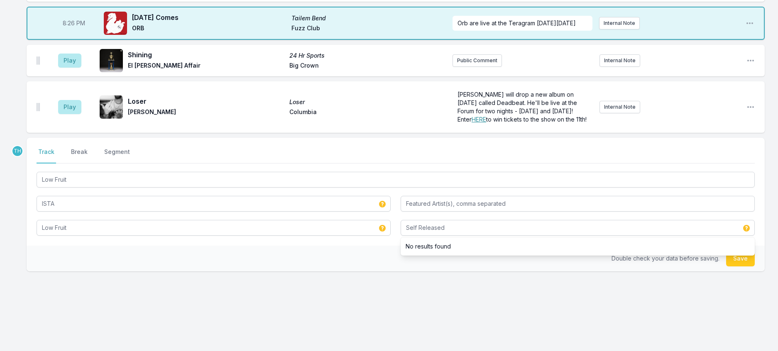
click at [314, 271] on div "Double check your data before saving. Save" at bounding box center [396, 259] width 738 height 26
click at [734, 266] on button "Save" at bounding box center [740, 259] width 29 height 16
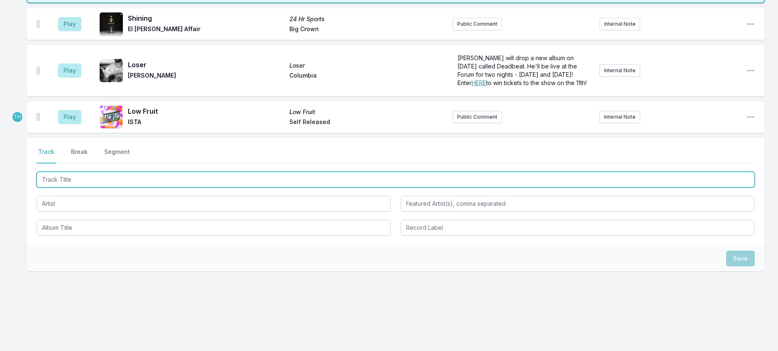
click at [136, 188] on input "Track Title" at bounding box center [396, 180] width 718 height 16
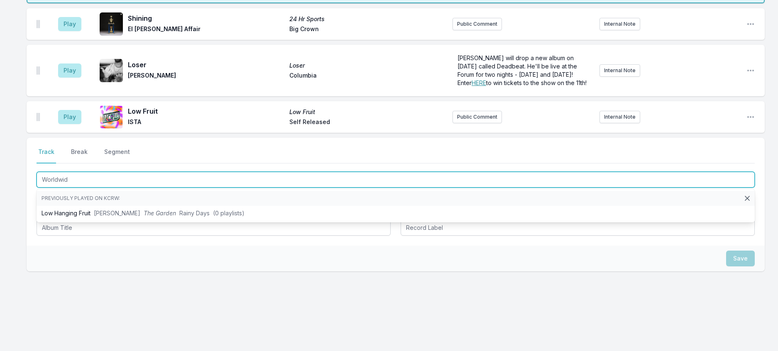
type input "Worldwide"
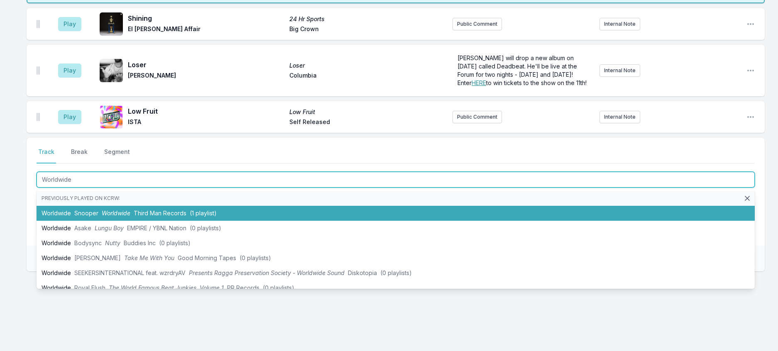
click at [186, 217] on span "Third Man Records" at bounding box center [160, 213] width 53 height 7
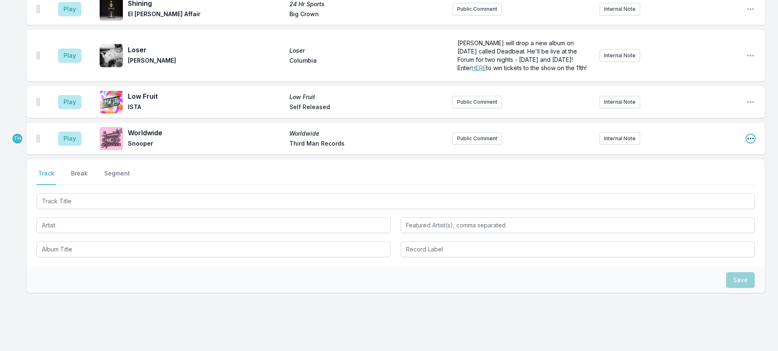
click at [748, 143] on icon "Open playlist item options" at bounding box center [750, 138] width 8 height 8
click at [693, 178] on button "Edit Track Details" at bounding box center [708, 170] width 93 height 15
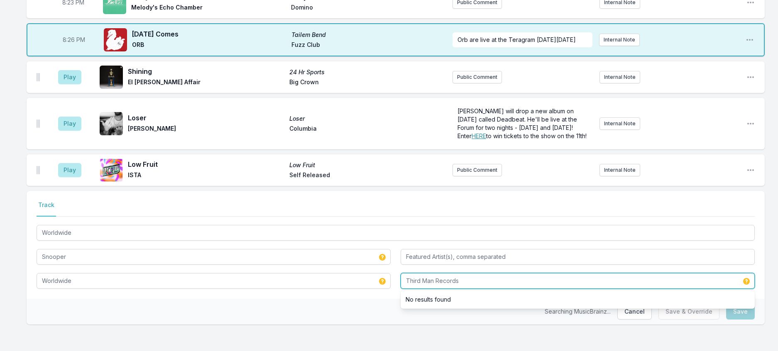
drag, startPoint x: 437, startPoint y: 314, endPoint x: 517, endPoint y: 313, distance: 80.1
click at [516, 289] on input "Third Man Records" at bounding box center [577, 281] width 354 height 16
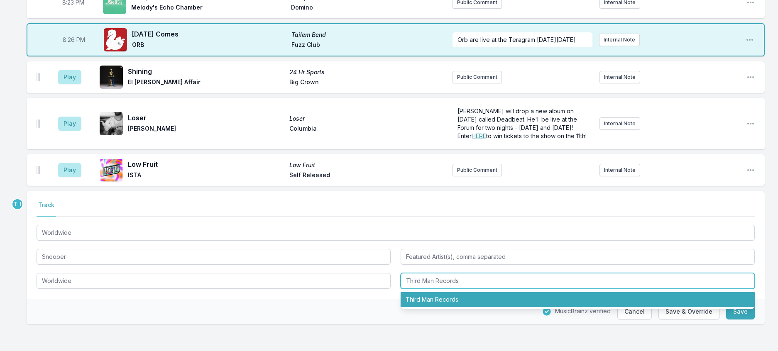
drag, startPoint x: 437, startPoint y: 311, endPoint x: 544, endPoint y: 312, distance: 107.9
click at [544, 289] on input "Third Man Records" at bounding box center [577, 281] width 354 height 16
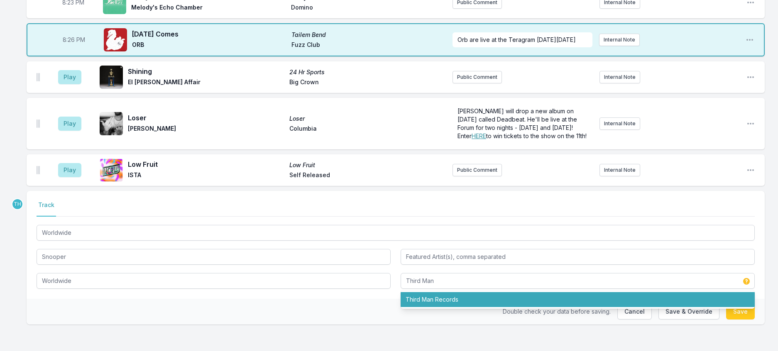
drag, startPoint x: 354, startPoint y: 341, endPoint x: 401, endPoint y: 337, distance: 46.7
click at [355, 325] on div "Double check your data before saving. Cancel Save & Override Save" at bounding box center [396, 312] width 738 height 26
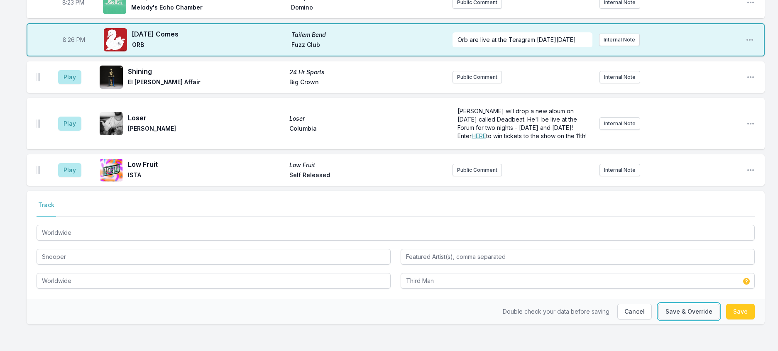
click at [658, 320] on button "Save & Override" at bounding box center [688, 312] width 61 height 16
type input "Third Man Records"
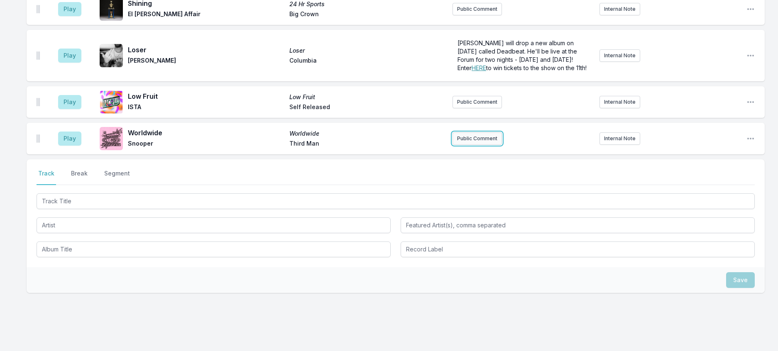
click at [476, 145] on button "Public Comment" at bounding box center [476, 138] width 49 height 12
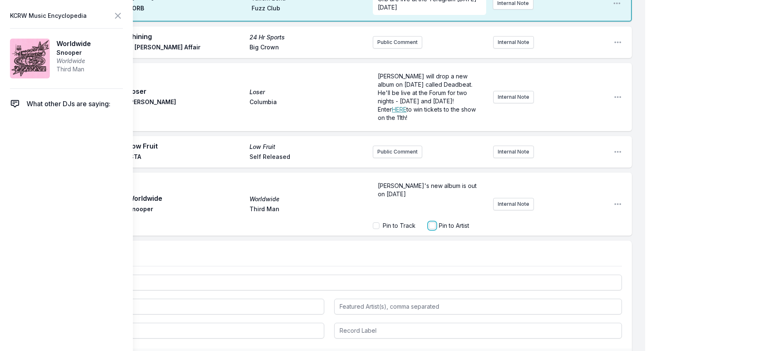
click at [429, 229] on input "Pin to Artist" at bounding box center [432, 225] width 7 height 7
checkbox input "true"
click at [123, 15] on icon at bounding box center [118, 16] width 10 height 10
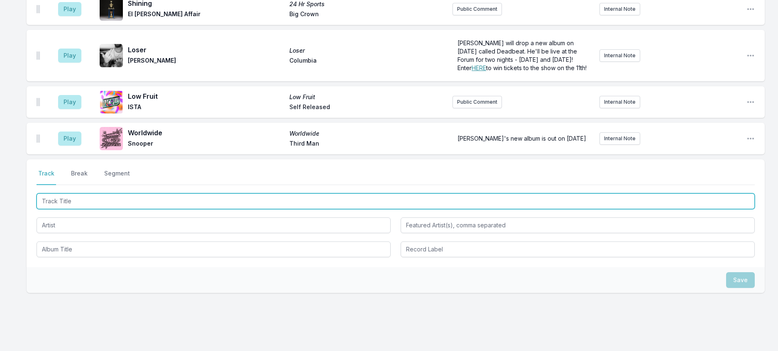
click at [121, 209] on input "Track Title" at bounding box center [396, 201] width 718 height 16
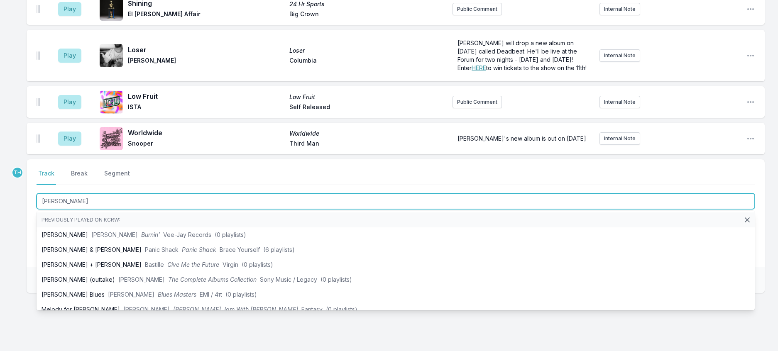
type input "[PERSON_NAME] &"
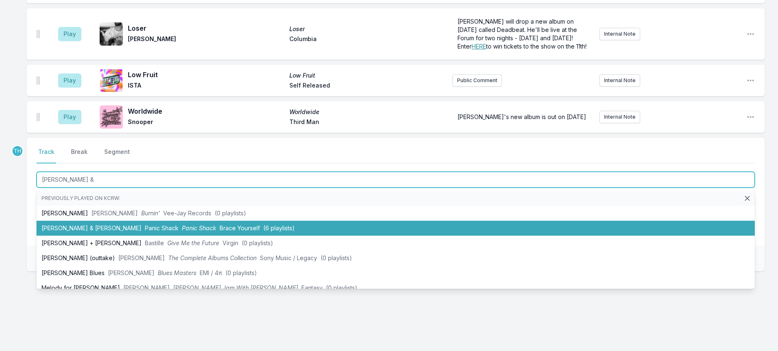
scroll to position [540, 0]
click at [220, 232] on span "Brace Yourself" at bounding box center [240, 228] width 40 height 7
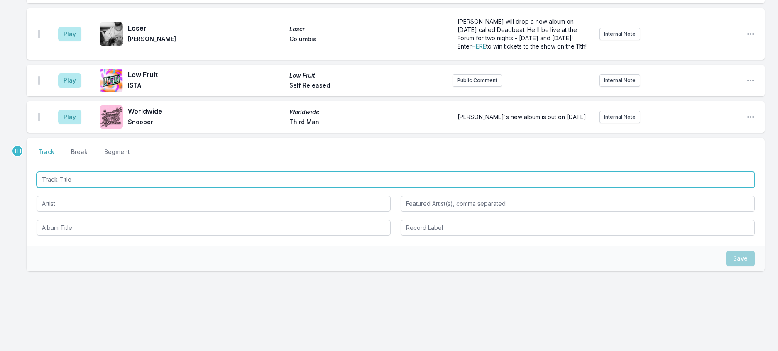
scroll to position [581, 0]
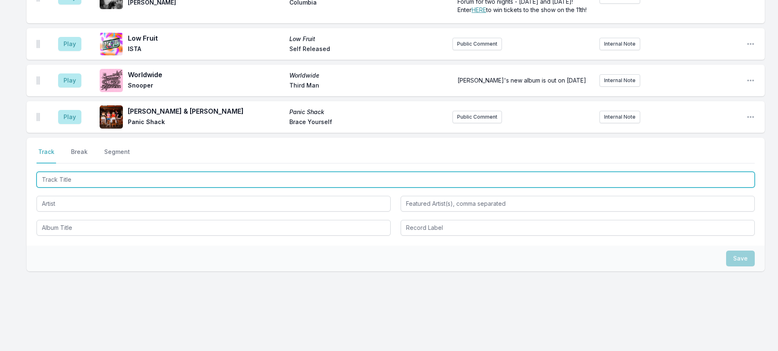
click at [82, 182] on input "Track Title" at bounding box center [396, 180] width 718 height 16
type input "The Grand Designer"
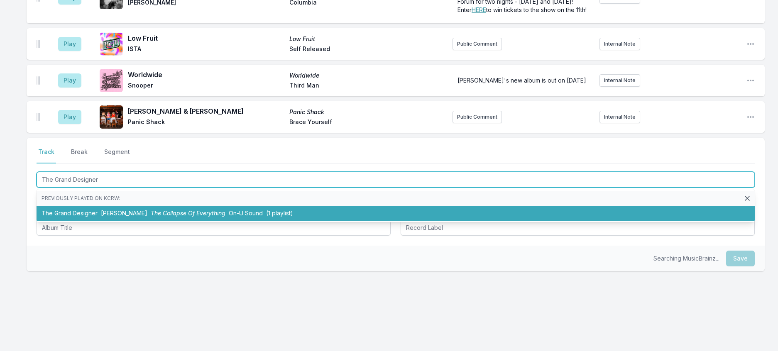
click at [225, 217] on span "The Collapse Of Everything" at bounding box center [188, 213] width 75 height 7
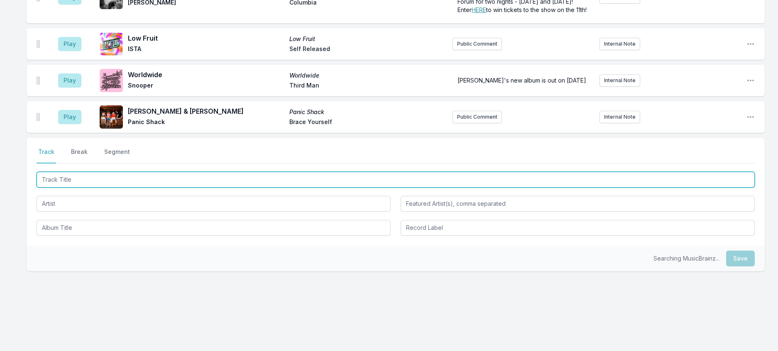
scroll to position [622, 0]
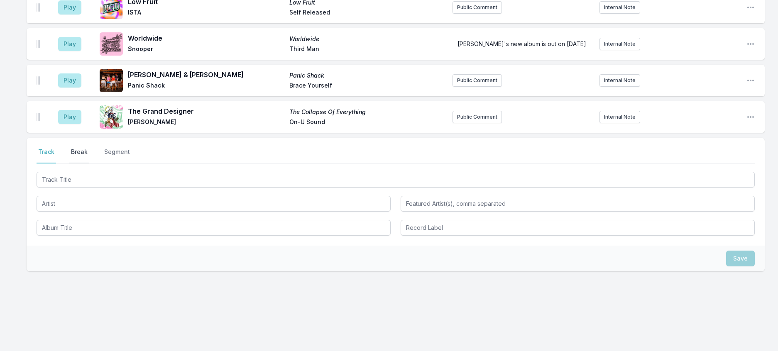
click at [85, 164] on button "Break" at bounding box center [79, 156] width 20 height 16
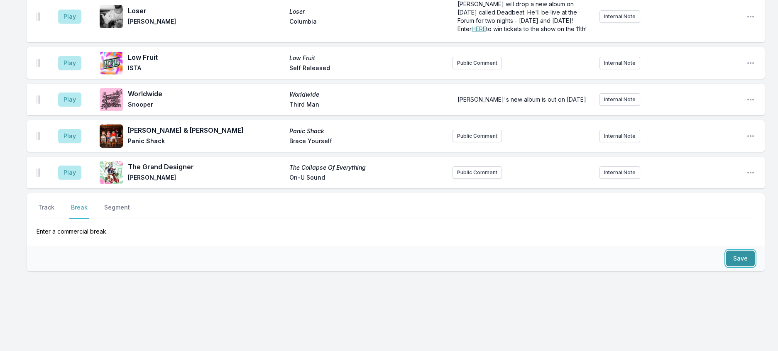
drag, startPoint x: 733, startPoint y: 246, endPoint x: 723, endPoint y: 245, distance: 9.6
click at [731, 251] on button "Save" at bounding box center [740, 259] width 29 height 16
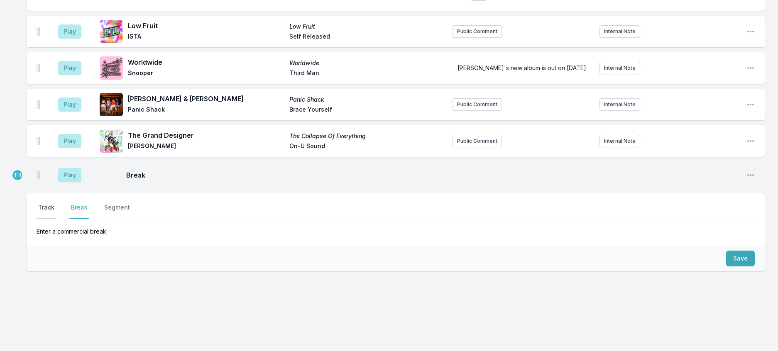
click at [52, 203] on button "Track" at bounding box center [47, 211] width 20 height 16
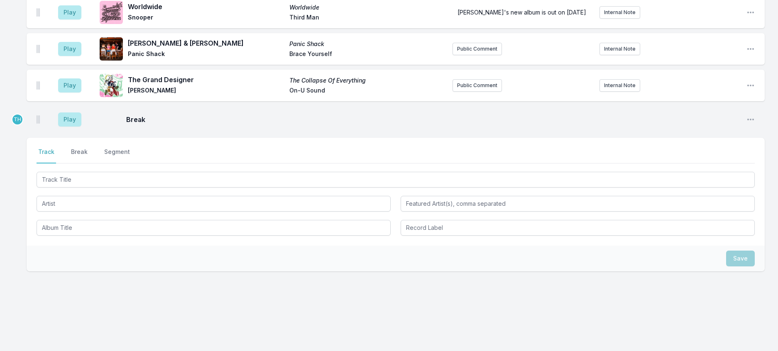
click at [63, 235] on div at bounding box center [396, 203] width 718 height 66
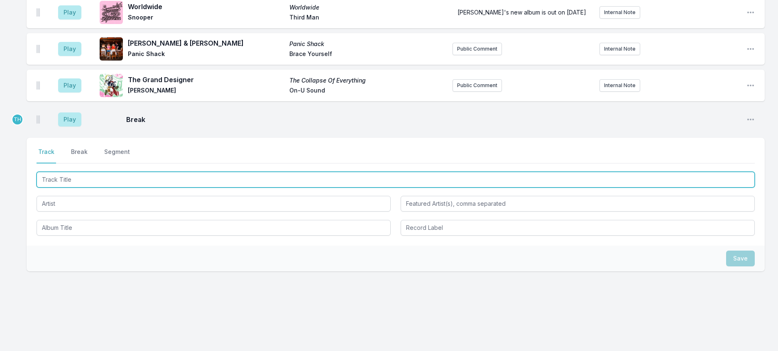
click at [70, 188] on input "Track Title" at bounding box center [396, 180] width 718 height 16
type input "Bankroll [PERSON_NAME]"
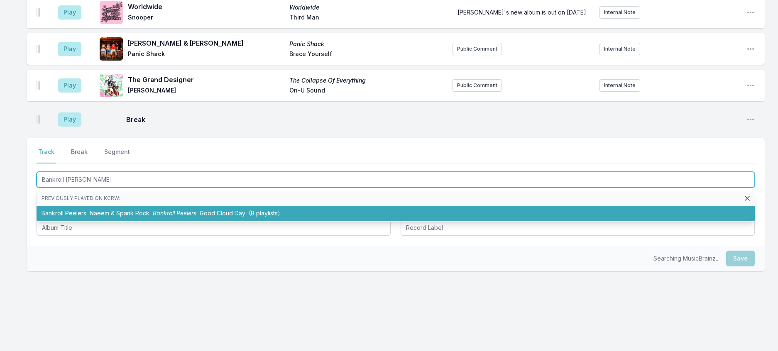
click at [215, 221] on li "Bankroll Peelers Naeem & Spank Rock Bankroll Peelers Good Cloud Day (8 playlist…" at bounding box center [396, 213] width 718 height 15
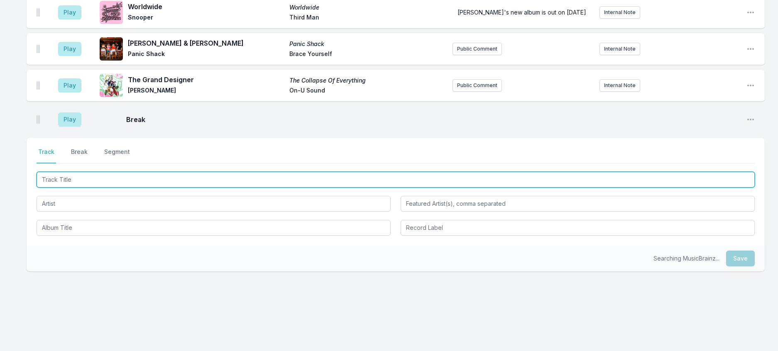
scroll to position [653, 0]
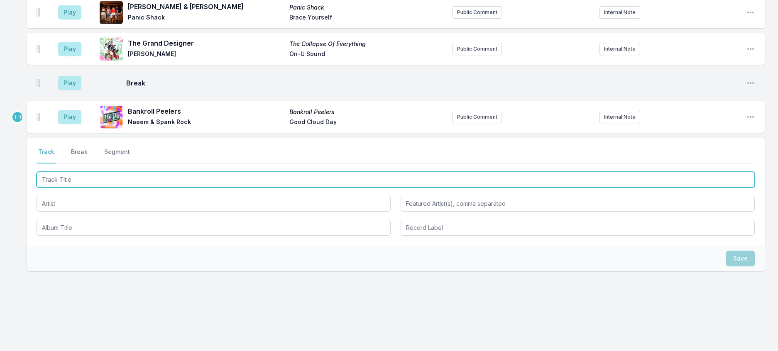
click at [158, 188] on input "Track Title" at bounding box center [396, 180] width 718 height 16
type input "[MEDICAL_DATA] MELODY"
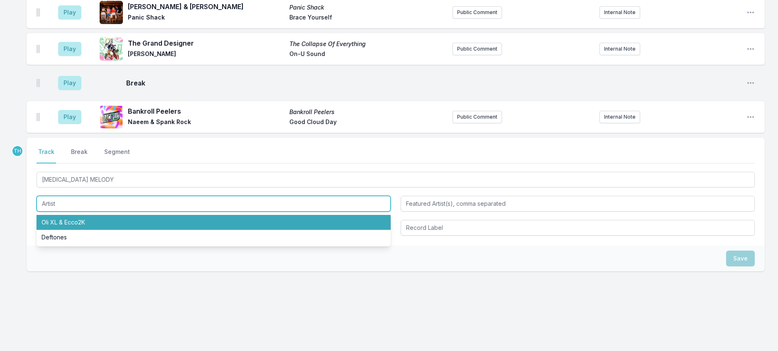
click at [168, 230] on li "Oli XL & Ecco2K" at bounding box center [214, 222] width 354 height 15
type input "Oli XL & Ecco2K"
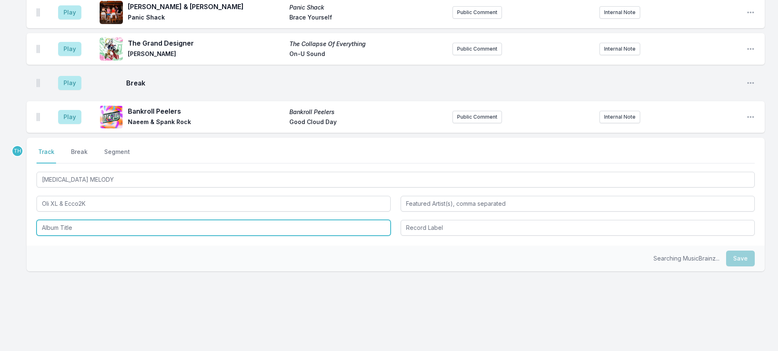
click at [95, 236] on input "Album Title" at bounding box center [214, 228] width 354 height 16
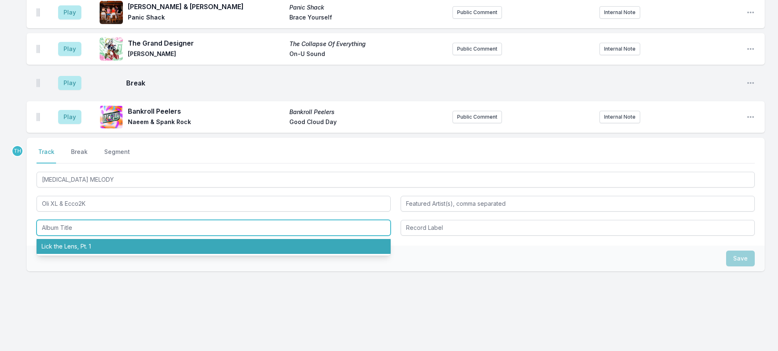
click at [77, 254] on li "Lick the Lens, Pt. 1" at bounding box center [214, 246] width 354 height 15
type input "Lick the Lens, Pt. 1"
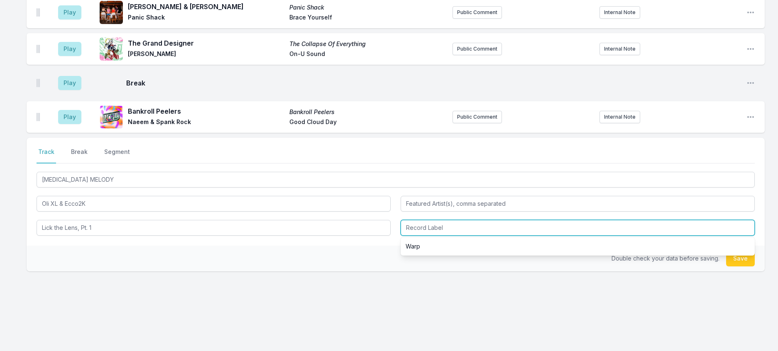
click at [402, 236] on input "Record Label" at bounding box center [577, 228] width 354 height 16
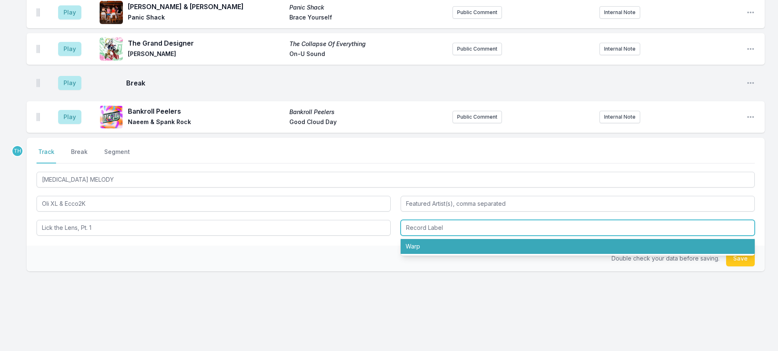
click at [409, 254] on li "Warp" at bounding box center [577, 246] width 354 height 15
type input "Warp"
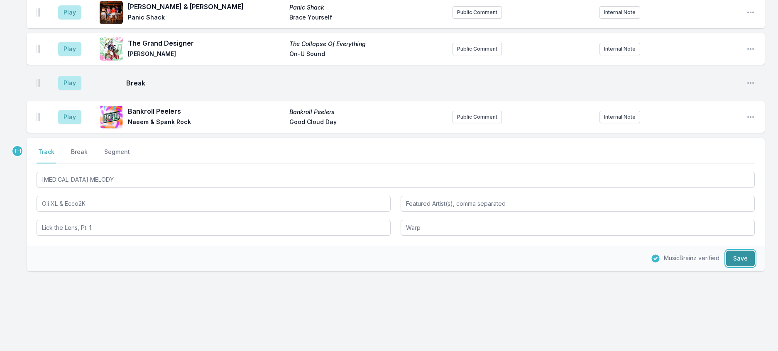
click at [741, 266] on button "Save" at bounding box center [740, 259] width 29 height 16
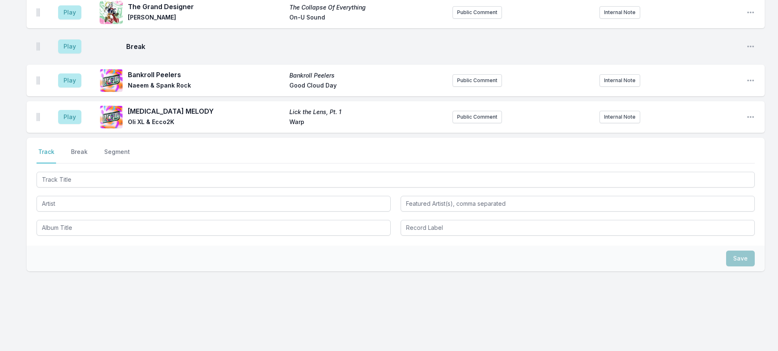
scroll to position [694, 0]
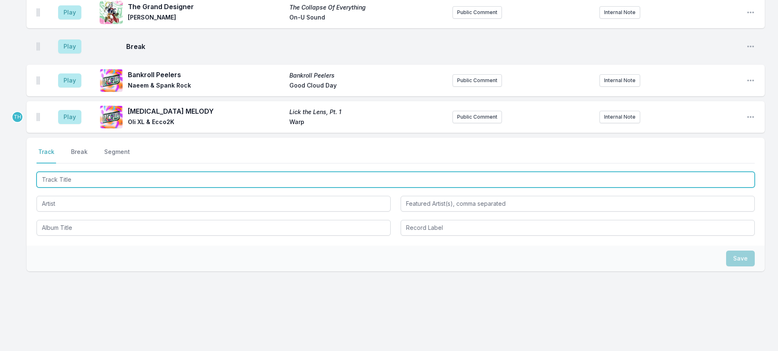
click at [197, 188] on input "Track Title" at bounding box center [396, 180] width 718 height 16
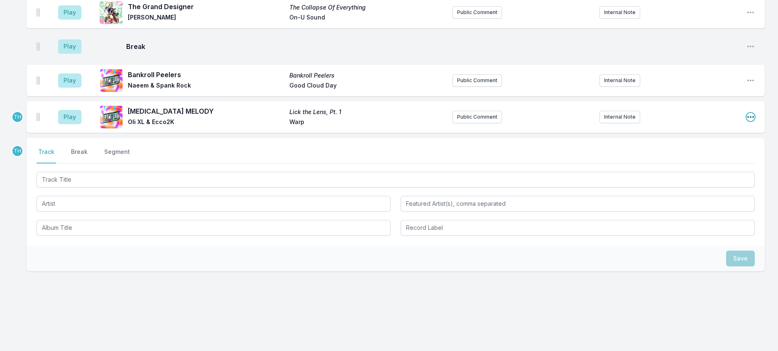
click at [746, 121] on icon "Open playlist item options" at bounding box center [750, 117] width 8 height 8
click at [691, 156] on button "Edit Track Details" at bounding box center [708, 148] width 93 height 15
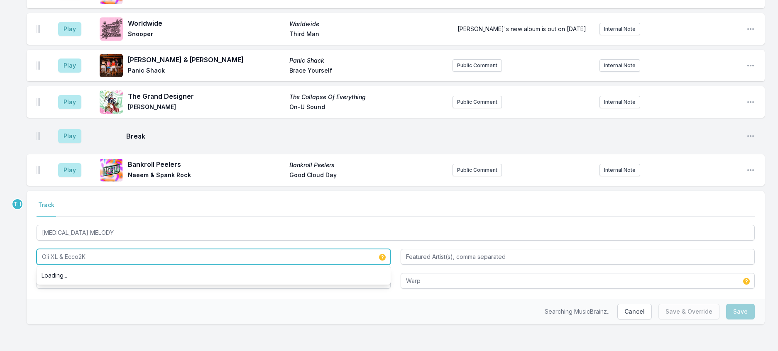
drag, startPoint x: 65, startPoint y: 244, endPoint x: 280, endPoint y: 246, distance: 214.6
click at [280, 249] on input "Oli XL & Ecco2K" at bounding box center [214, 257] width 354 height 16
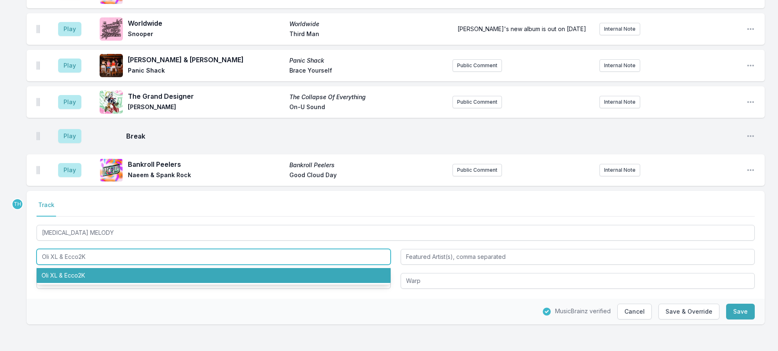
type input "Oli XL"
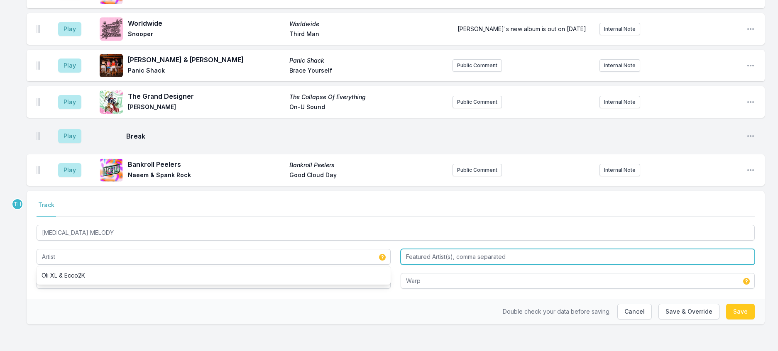
type input "Oli XL"
paste input "& Ecco2K"
type input "Ecco2K"
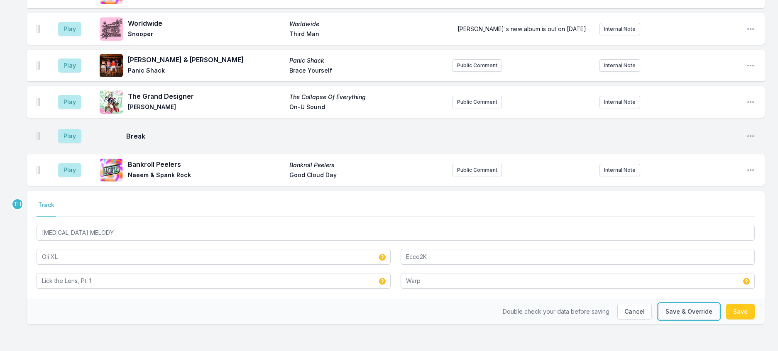
click at [677, 311] on button "Save & Override" at bounding box center [688, 312] width 61 height 16
type input "Oli XL & Ecco2K"
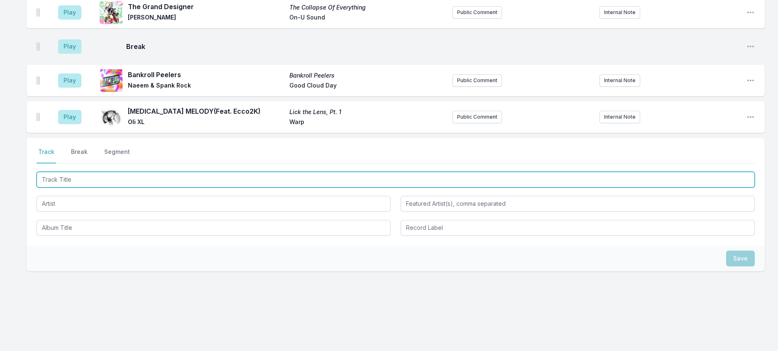
click at [183, 188] on input "Track Title" at bounding box center [396, 180] width 718 height 16
type input "COME AND FIND YOU"
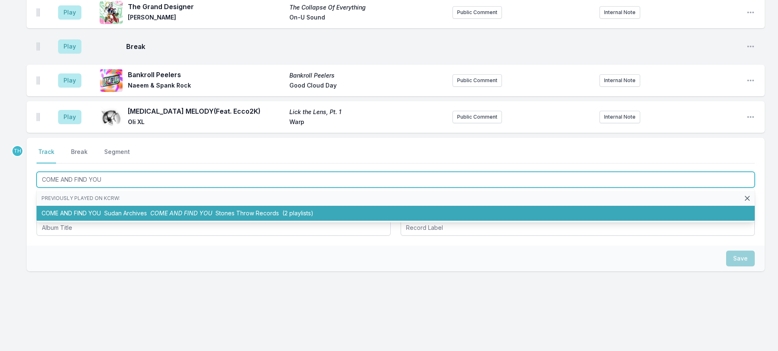
click at [192, 221] on li "COME AND FIND YOU Sudan Archives COME AND FIND YOU Stones Throw Records (2 play…" at bounding box center [396, 213] width 718 height 15
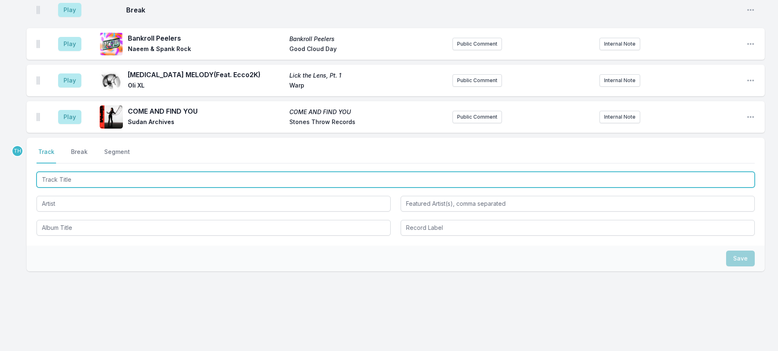
scroll to position [697, 0]
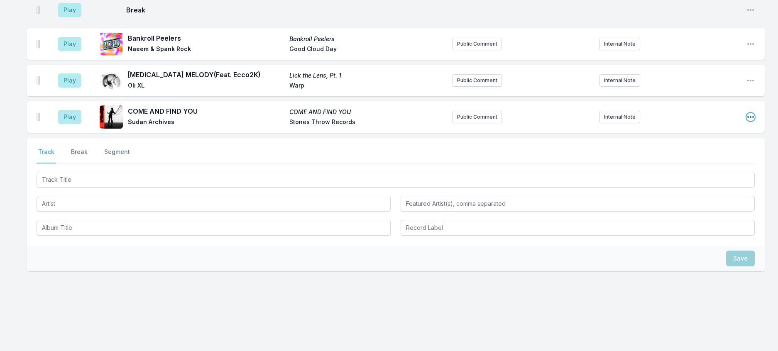
click at [746, 121] on icon "Open playlist item options" at bounding box center [750, 117] width 8 height 8
click at [681, 156] on button "Edit Track Details" at bounding box center [708, 148] width 93 height 15
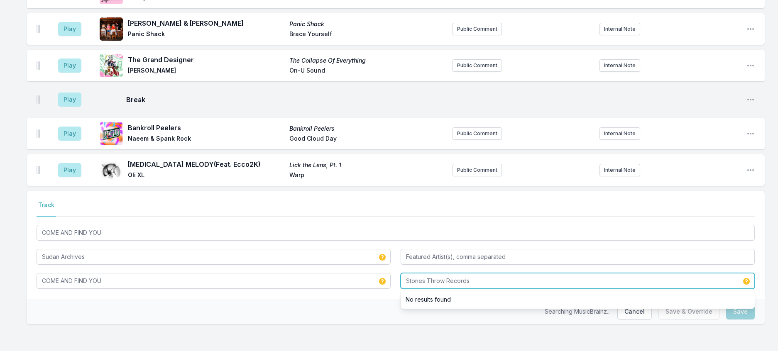
drag, startPoint x: 448, startPoint y: 270, endPoint x: 688, endPoint y: 283, distance: 241.1
click at [688, 283] on div "Stones Throw Records No results found" at bounding box center [577, 281] width 354 height 16
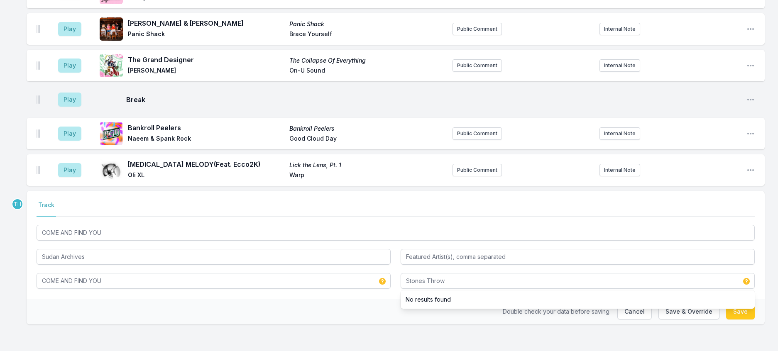
click at [345, 303] on div "Double check your data before saving. Cancel Save & Override Save" at bounding box center [396, 312] width 738 height 26
click at [680, 305] on button "Save & Override" at bounding box center [688, 312] width 61 height 16
type input "Stones Throw Records"
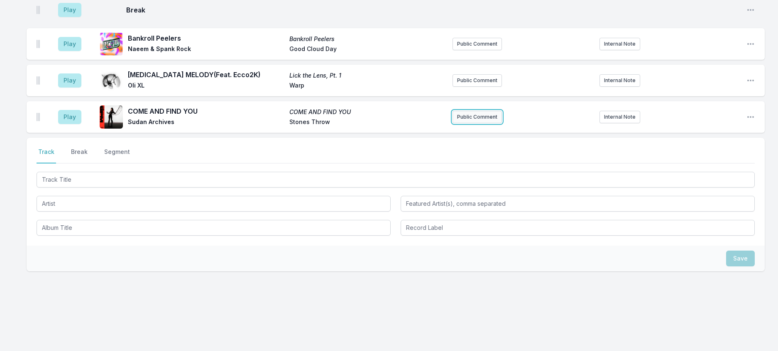
click at [467, 123] on button "Public Comment" at bounding box center [476, 117] width 49 height 12
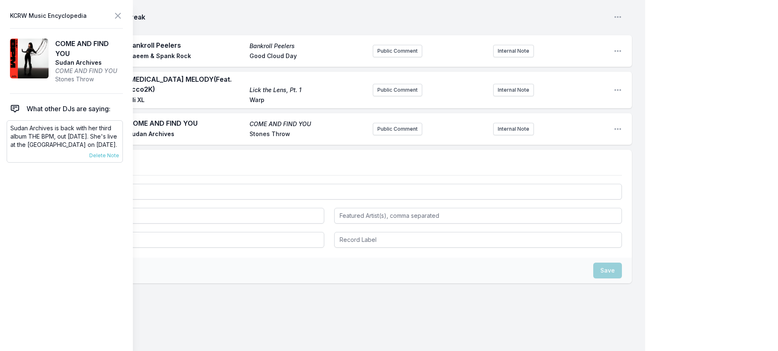
drag, startPoint x: 64, startPoint y: 167, endPoint x: 60, endPoint y: 168, distance: 4.2
click at [60, 149] on p "Sudan Archives is back with her third album THE BPM, out [DATE]. She's live at …" at bounding box center [64, 136] width 109 height 25
click at [59, 149] on p "Sudan Archives is back with her third album THE BPM, out [DATE]. She's live at …" at bounding box center [64, 136] width 109 height 25
drag, startPoint x: 67, startPoint y: 171, endPoint x: 13, endPoint y: 142, distance: 60.7
click at [13, 142] on p "Sudan Archives is back with her third album THE BPM, out [DATE]. She's live at …" at bounding box center [64, 136] width 109 height 25
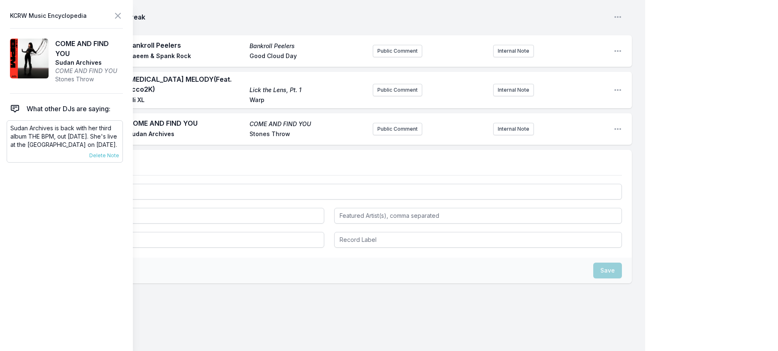
copy p "Sudan Archives is back with her third album THE BPM, out [DATE]. She's live at …"
click at [381, 135] on button "Public Comment" at bounding box center [397, 129] width 49 height 12
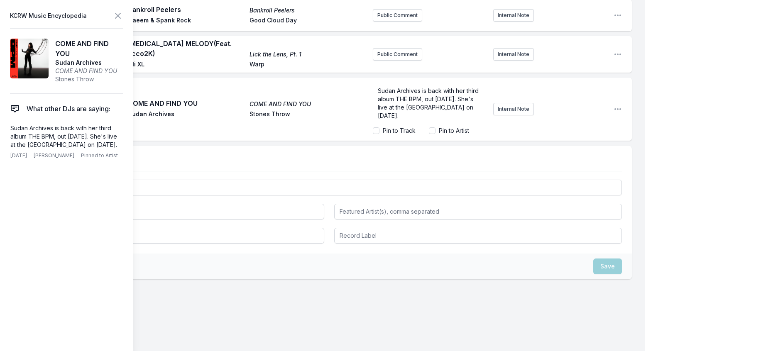
scroll to position [10, 0]
drag, startPoint x: 133, startPoint y: 18, endPoint x: 213, endPoint y: 32, distance: 80.9
click at [120, 18] on icon at bounding box center [117, 15] width 5 height 5
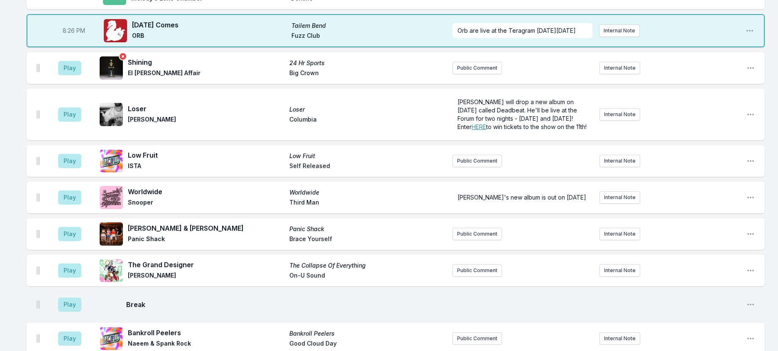
scroll to position [355, 0]
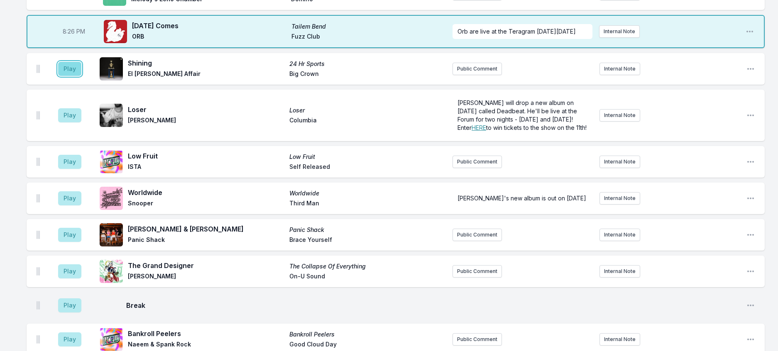
click at [81, 76] on button "Play" at bounding box center [69, 69] width 23 height 14
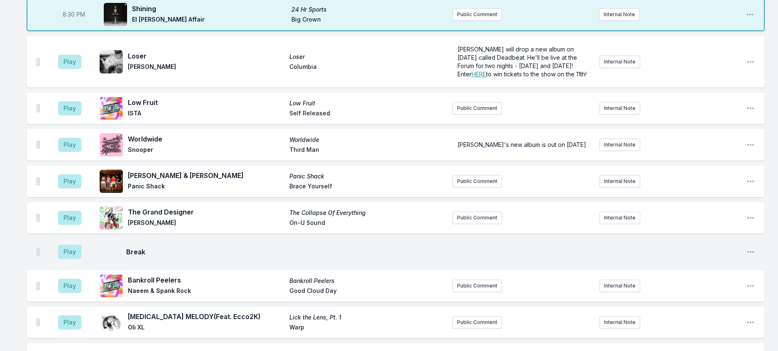
scroll to position [397, 0]
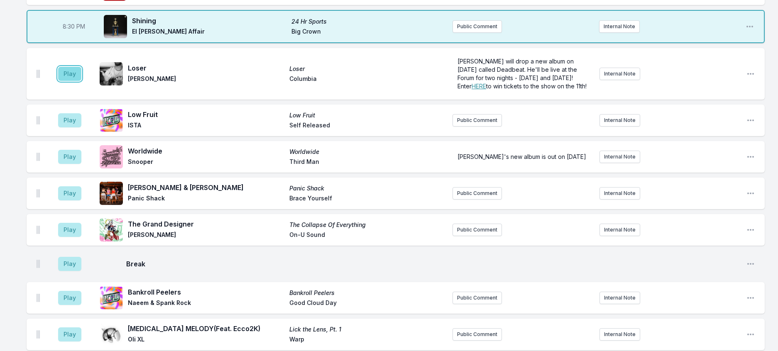
click at [81, 81] on button "Play" at bounding box center [69, 74] width 23 height 14
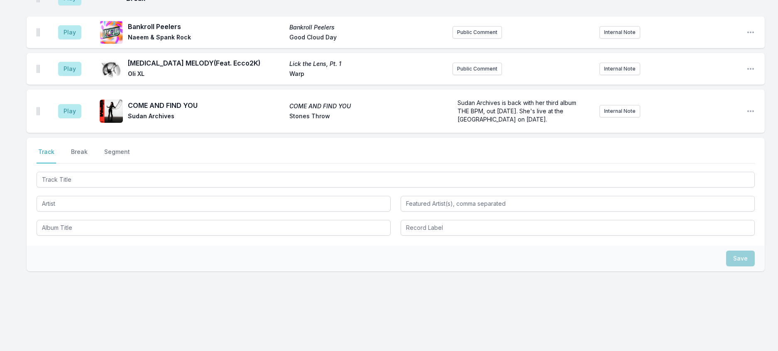
scroll to position [820, 0]
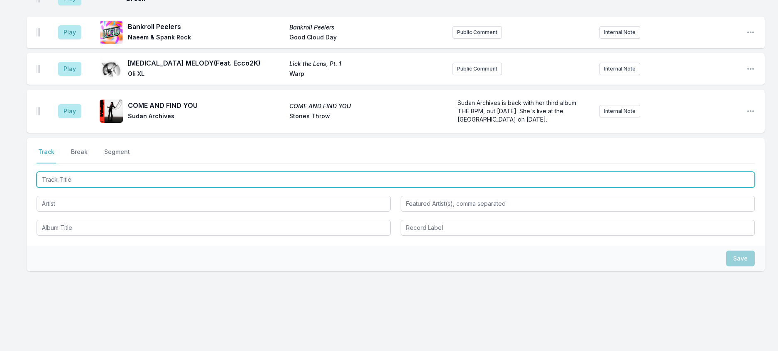
click at [157, 172] on input "Track Title" at bounding box center [396, 180] width 718 height 16
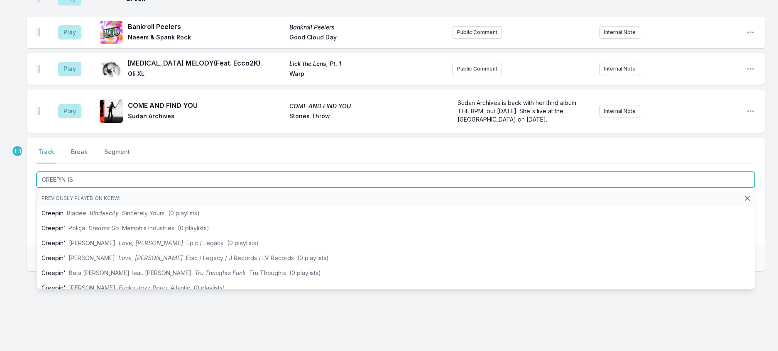
type input "CREEPIN (SB"
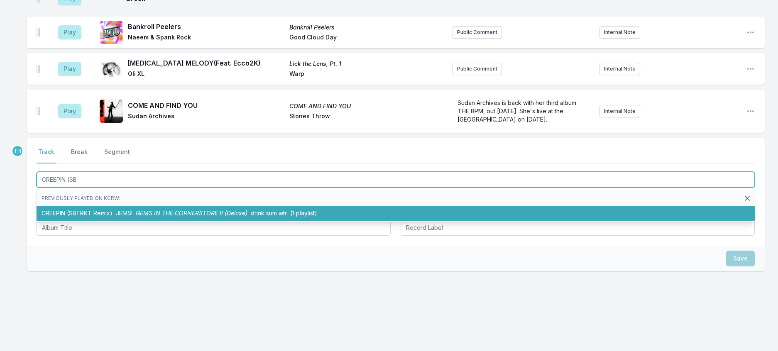
click at [183, 206] on li "CREEPIN (SBTRKT Remix) JEMS! GEMS IN THE CORNERSTORE II (Deluxe) drink sum wtr …" at bounding box center [396, 213] width 718 height 15
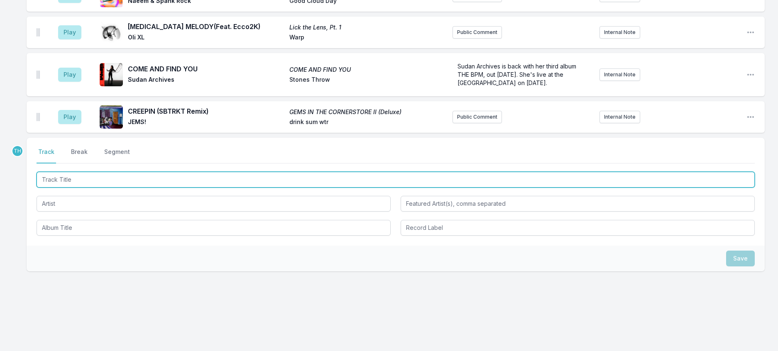
scroll to position [861, 0]
click at [178, 172] on input "Track Title" at bounding box center [396, 180] width 718 height 16
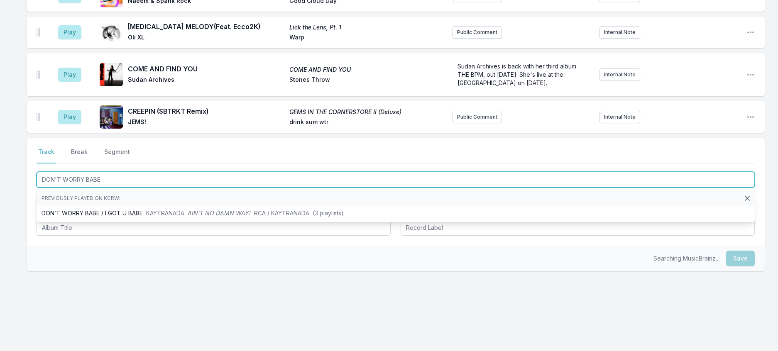
type input "DON'T WORRY BABE i"
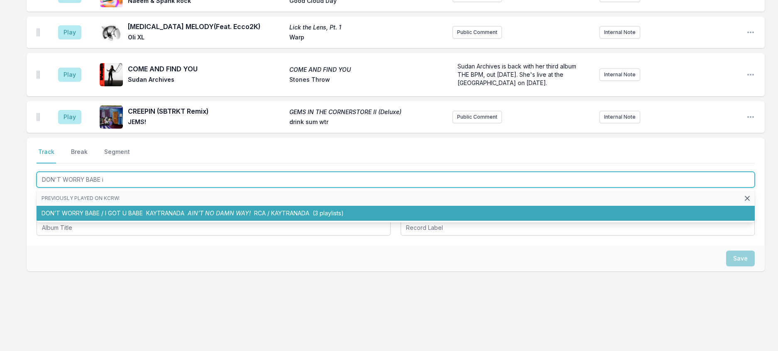
click at [199, 206] on li "DON’T WORRY BABE / I GOT U BABE KAYTRANADA AIN’T NO DAMN WAY! RCA / KAYTRANADA …" at bounding box center [396, 213] width 718 height 15
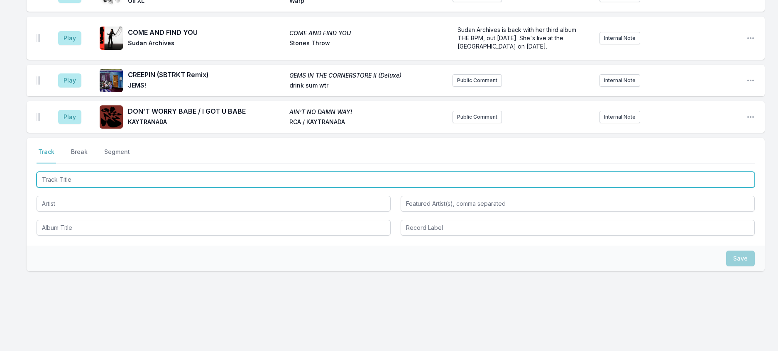
scroll to position [902, 0]
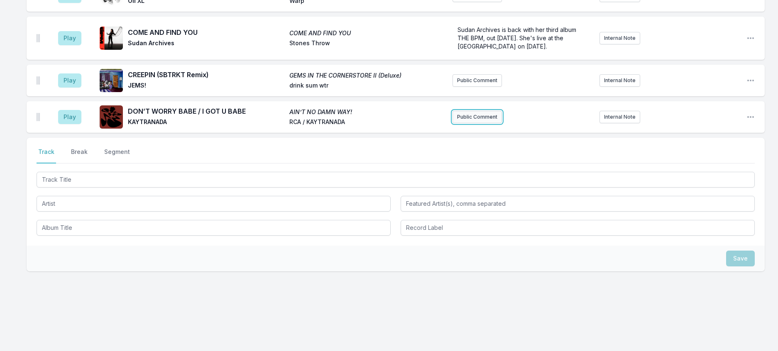
click at [484, 111] on button "Public Comment" at bounding box center [476, 117] width 49 height 12
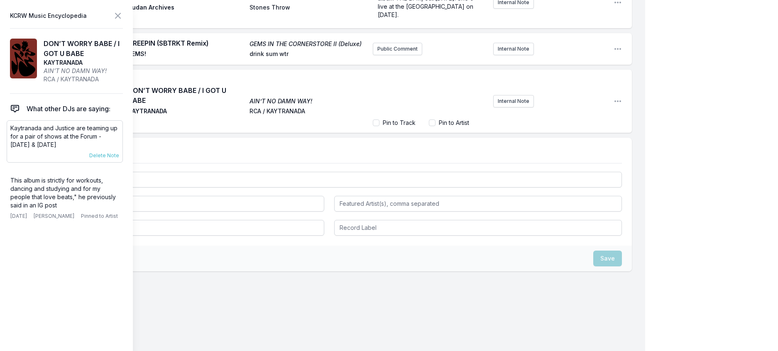
scroll to position [908, 0]
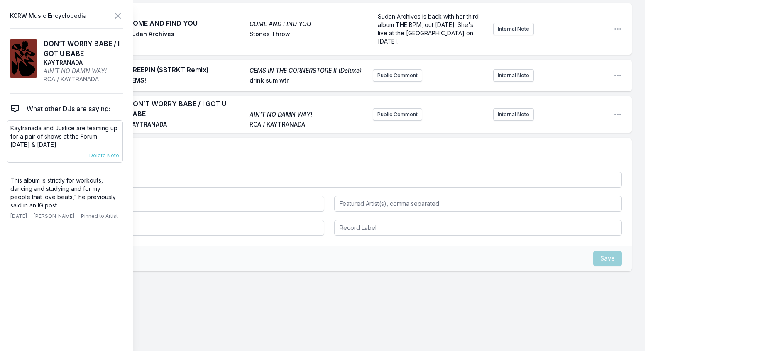
drag, startPoint x: 76, startPoint y: 165, endPoint x: 10, endPoint y: 144, distance: 69.2
click at [10, 144] on div "Kaytranada and Justice are teaming up for a pair of shows at the Forum - [DATE]…" at bounding box center [65, 141] width 116 height 42
copy p "Kaytranada and Justice are teaming up for a pair of shows at the Forum - [DATE]…"
click at [394, 121] on button "Public Comment" at bounding box center [397, 114] width 49 height 12
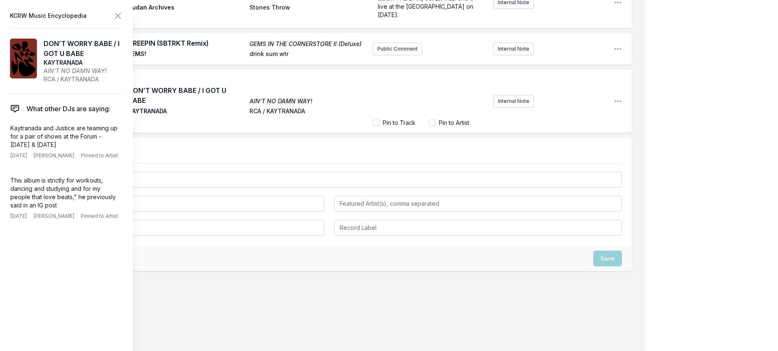
scroll to position [938, 0]
click at [123, 18] on icon at bounding box center [118, 16] width 10 height 10
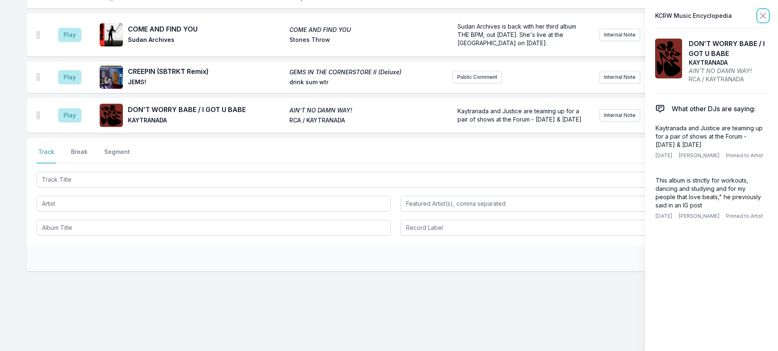
scroll to position [915, 0]
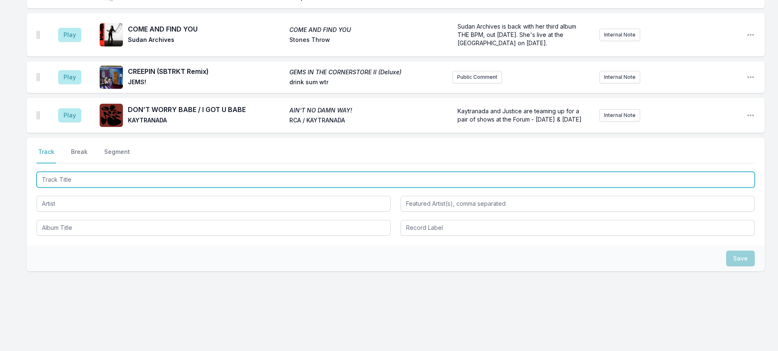
click at [142, 172] on input "Track Title" at bounding box center [396, 180] width 718 height 16
type input "l"
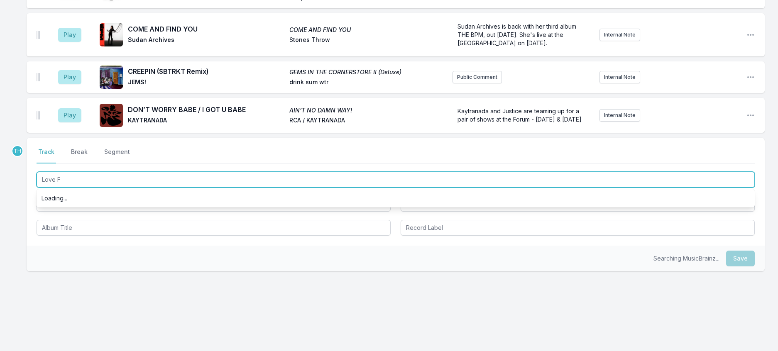
type input "Love FM"
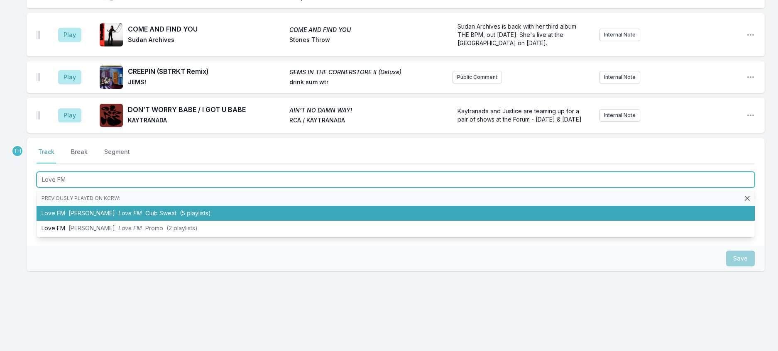
click at [156, 210] on span "Club Sweat" at bounding box center [160, 213] width 31 height 7
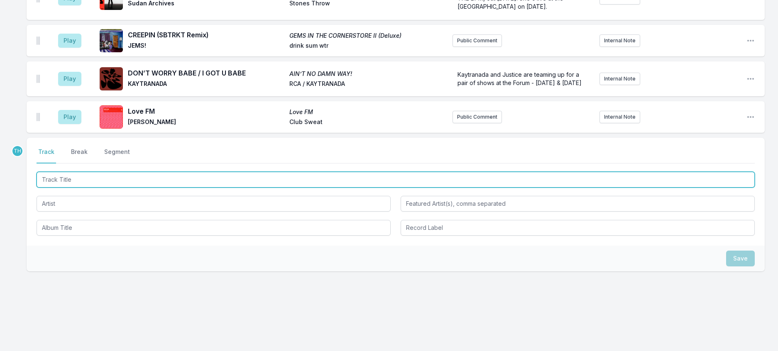
scroll to position [957, 0]
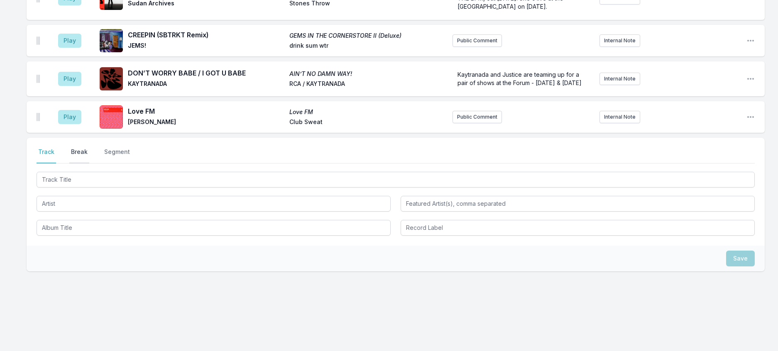
click at [89, 148] on button "Break" at bounding box center [79, 156] width 20 height 16
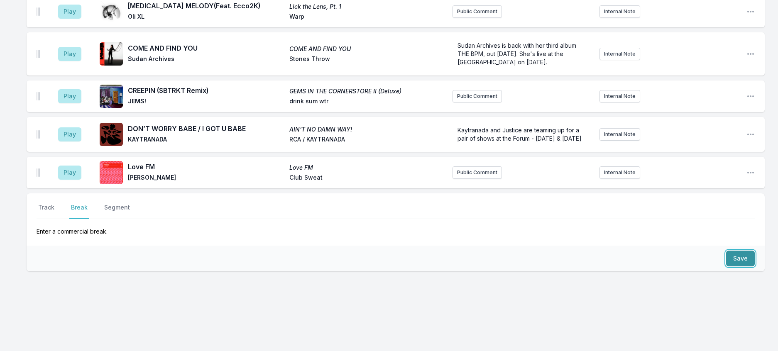
click at [743, 251] on button "Save" at bounding box center [740, 259] width 29 height 16
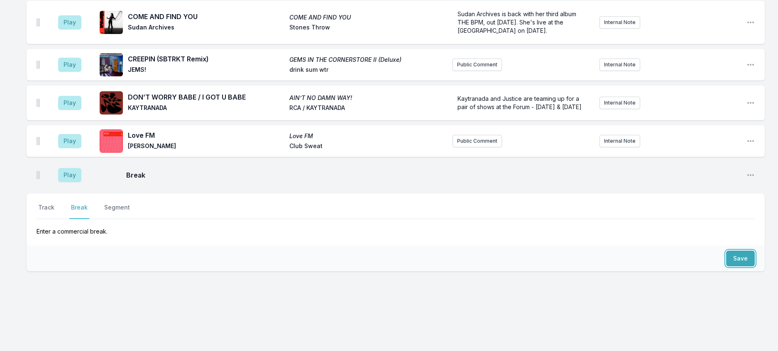
scroll to position [930, 0]
click at [55, 203] on button "Track" at bounding box center [47, 211] width 20 height 16
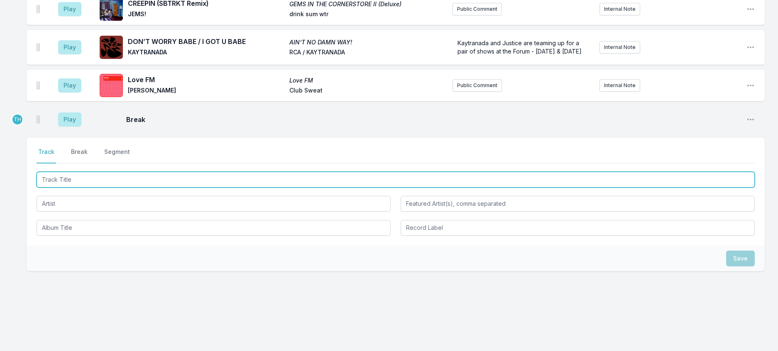
click at [127, 188] on input "Track Title" at bounding box center [396, 180] width 718 height 16
type input "More Alive"
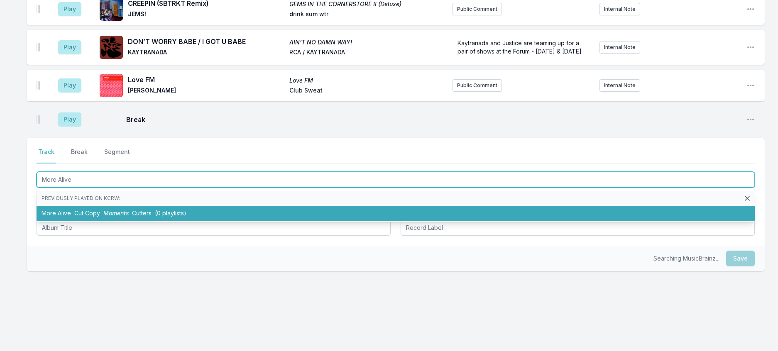
click at [145, 217] on span "Cutters" at bounding box center [142, 213] width 20 height 7
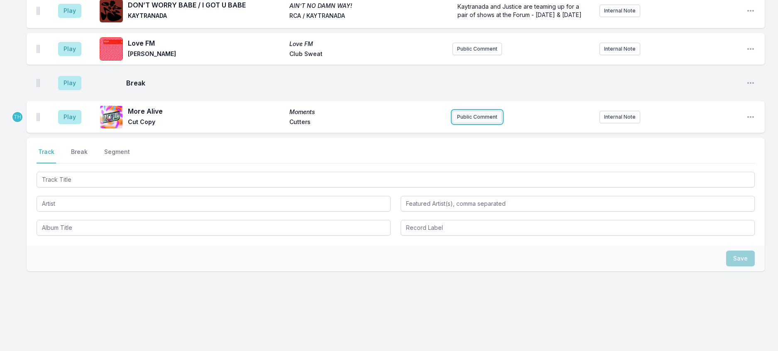
click at [461, 123] on button "Public Comment" at bounding box center [476, 117] width 49 height 12
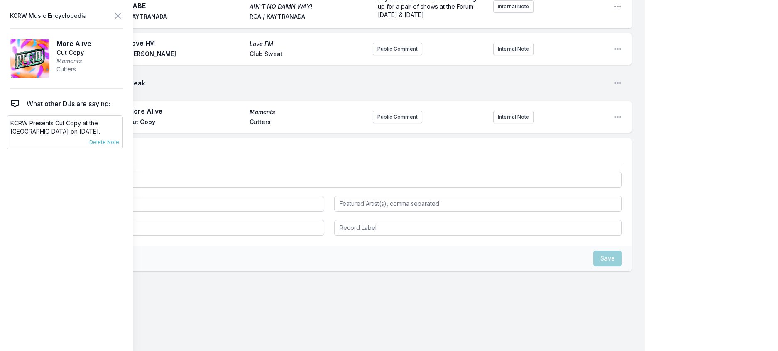
scroll to position [971, 0]
drag, startPoint x: 112, startPoint y: 150, endPoint x: 10, endPoint y: 135, distance: 103.2
click at [10, 135] on div "KCRW Presents Cut Copy at the [GEOGRAPHIC_DATA] on [DATE]. [DATE] [PERSON_NAME]…" at bounding box center [65, 132] width 116 height 34
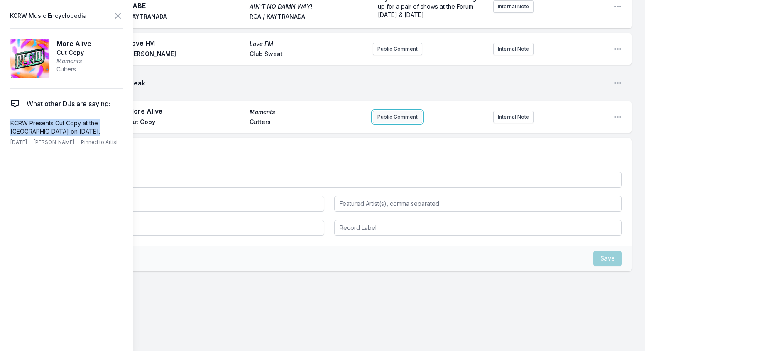
click at [379, 123] on button "Public Comment" at bounding box center [397, 117] width 49 height 12
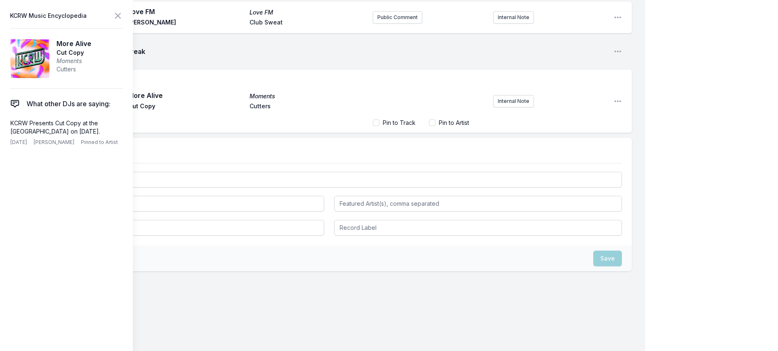
scroll to position [1006, 0]
click at [123, 20] on icon at bounding box center [118, 16] width 10 height 10
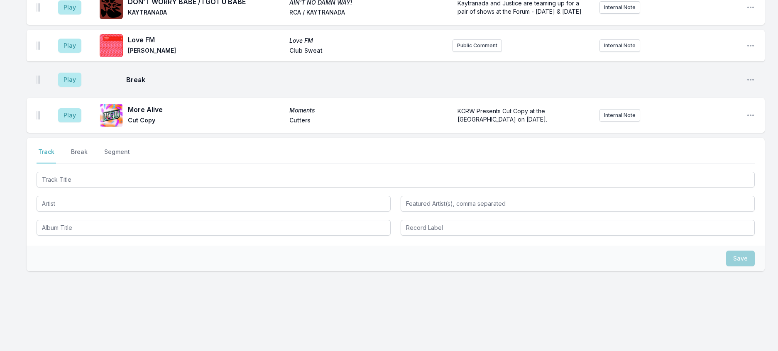
scroll to position [974, 0]
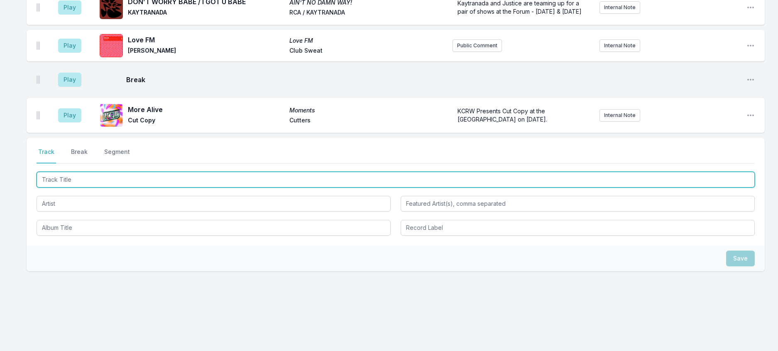
click at [129, 188] on input "Track Title" at bounding box center [396, 180] width 718 height 16
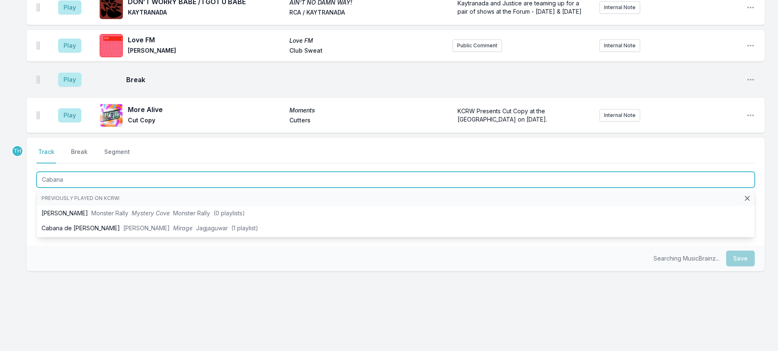
type input "Cabana"
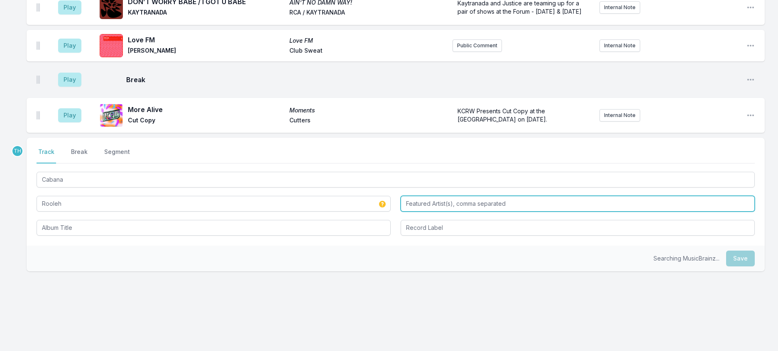
type input "Rooleh"
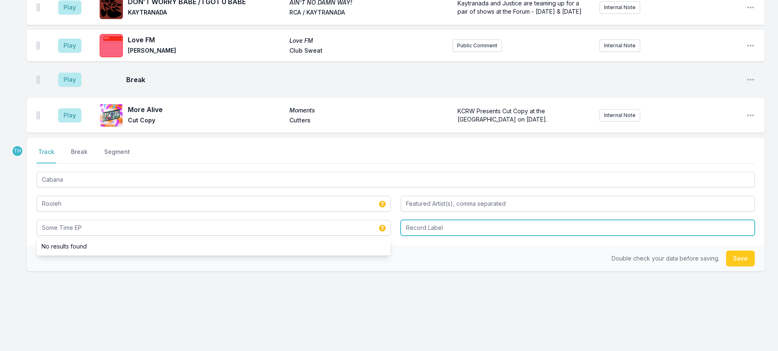
type input "Some Time EP"
type input "[PERSON_NAME]"
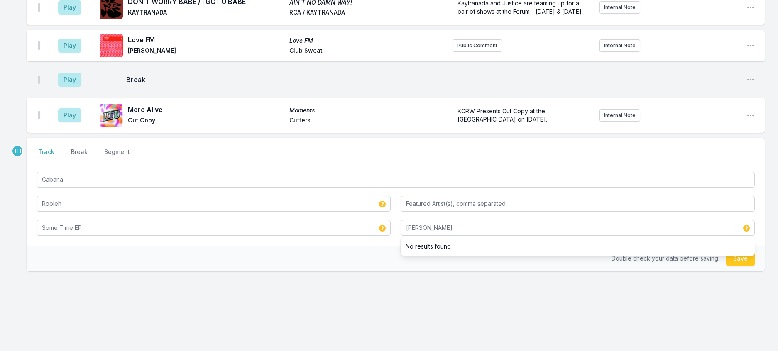
click at [370, 271] on div "Double check your data before saving. Save" at bounding box center [396, 259] width 738 height 26
click at [728, 266] on button "Save" at bounding box center [740, 259] width 29 height 16
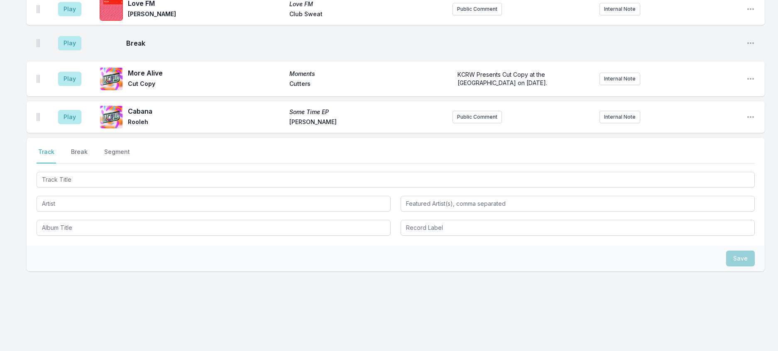
scroll to position [1016, 0]
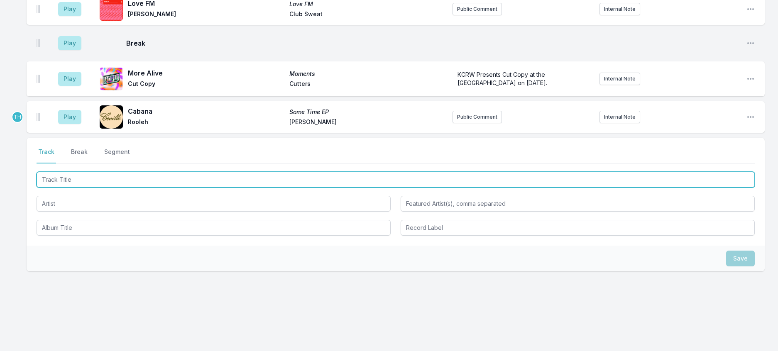
click at [166, 188] on input "Track Title" at bounding box center [396, 180] width 718 height 16
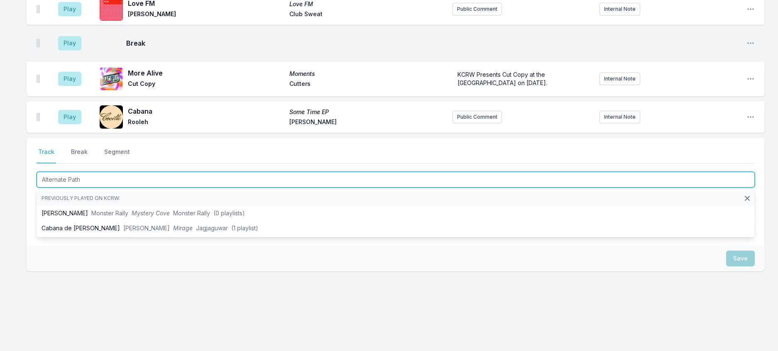
type input "Alternate Paths"
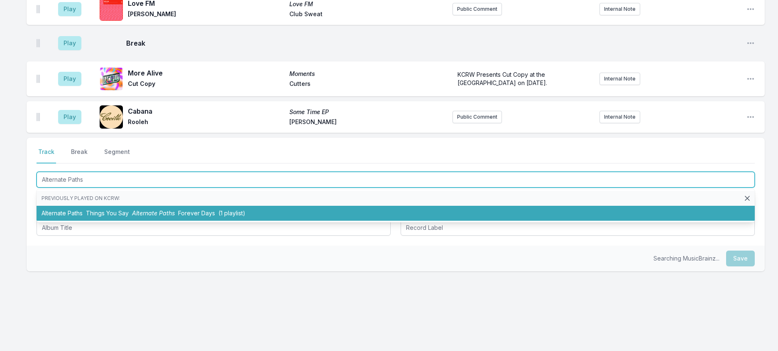
click at [170, 221] on li "Alternate Paths Things You Say Alternate Paths Forever Days (1 playlist)" at bounding box center [396, 213] width 718 height 15
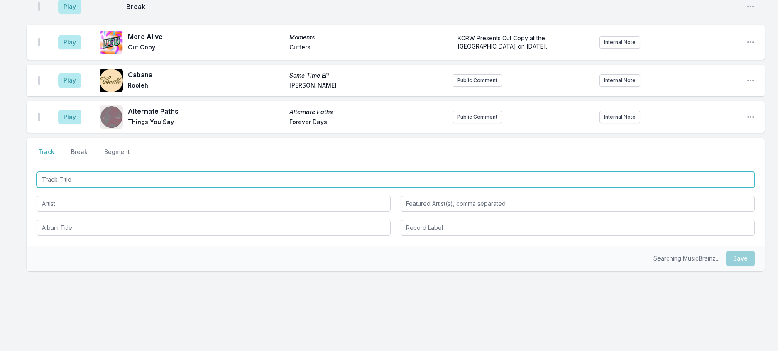
scroll to position [1057, 0]
click at [205, 188] on input "Track Title" at bounding box center [396, 180] width 718 height 16
type input "a"
type input "Pasteque"
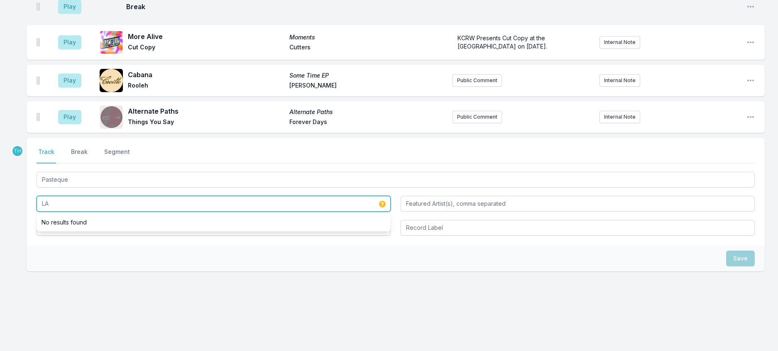
type input "LA"
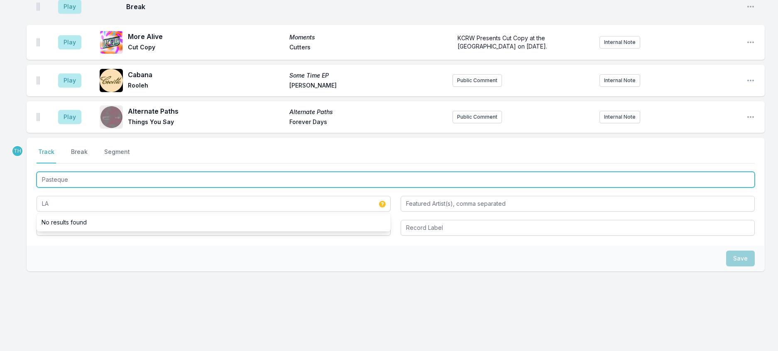
click at [141, 188] on input "Pasteque" at bounding box center [396, 180] width 718 height 16
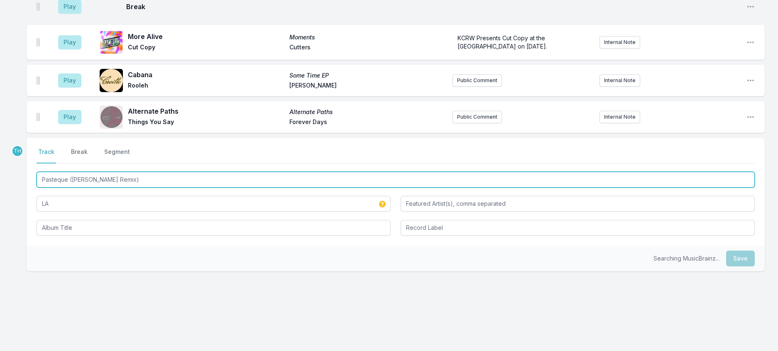
type input "Pasteque ([PERSON_NAME] Remix)"
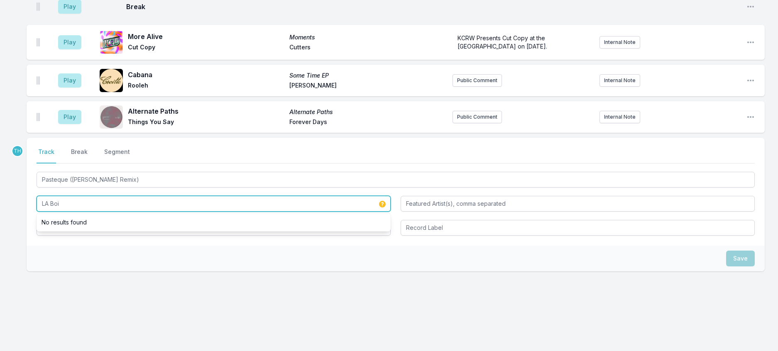
type input "LA Boix"
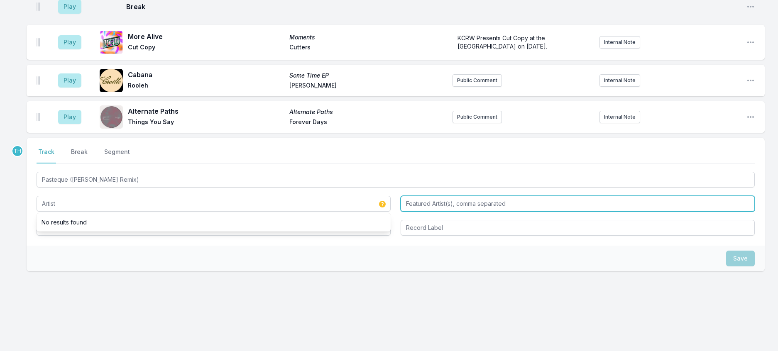
type input "LA Boix"
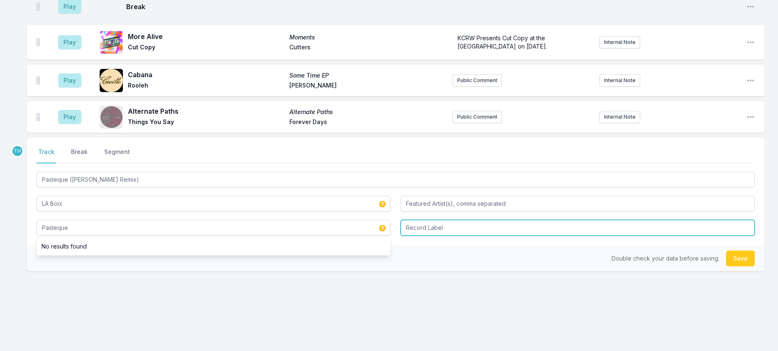
type input "Pasteque"
type input "Brobot"
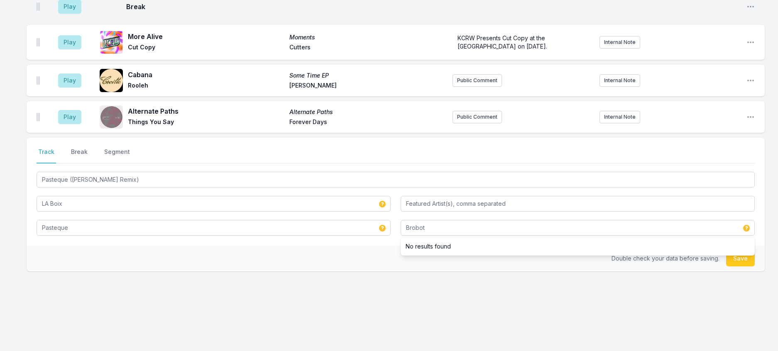
click at [318, 271] on div "Double check your data before saving. Save" at bounding box center [396, 259] width 738 height 26
click at [743, 266] on button "Save" at bounding box center [740, 259] width 29 height 16
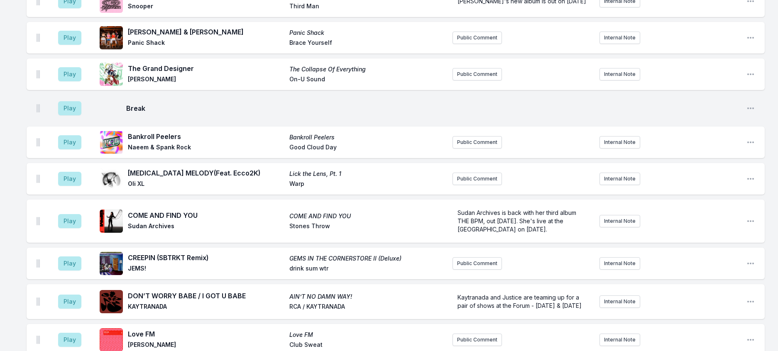
scroll to position [475, 0]
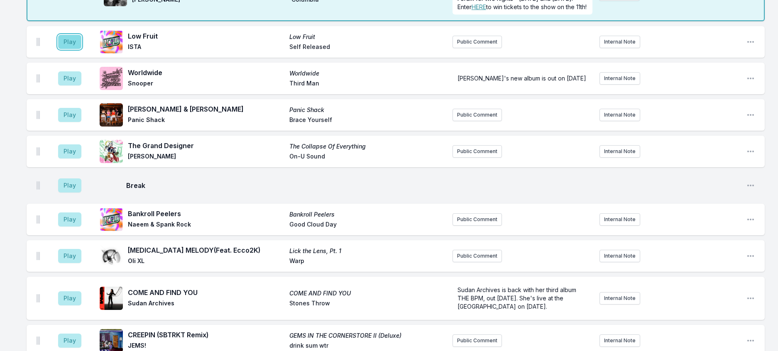
click at [78, 49] on button "Play" at bounding box center [69, 42] width 23 height 14
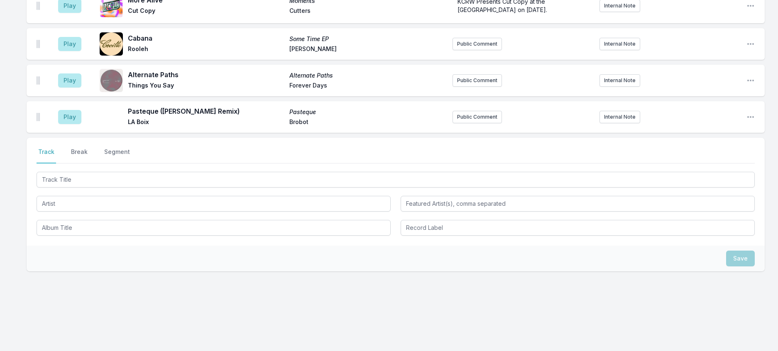
scroll to position [1139, 0]
click at [484, 111] on button "Public Comment" at bounding box center [476, 117] width 49 height 12
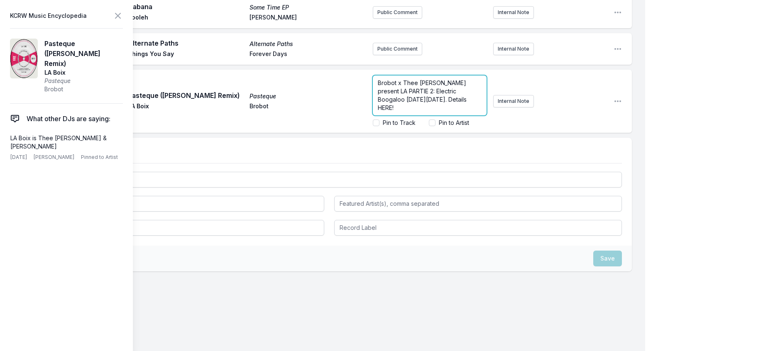
drag, startPoint x: 405, startPoint y: 181, endPoint x: 389, endPoint y: 180, distance: 15.8
click at [389, 111] on span "Brobot x Thee [PERSON_NAME] present LA PARTIE 2: Electric Boogaloo [DATE][DATE]…" at bounding box center [423, 95] width 90 height 32
click at [123, 19] on icon at bounding box center [118, 16] width 10 height 10
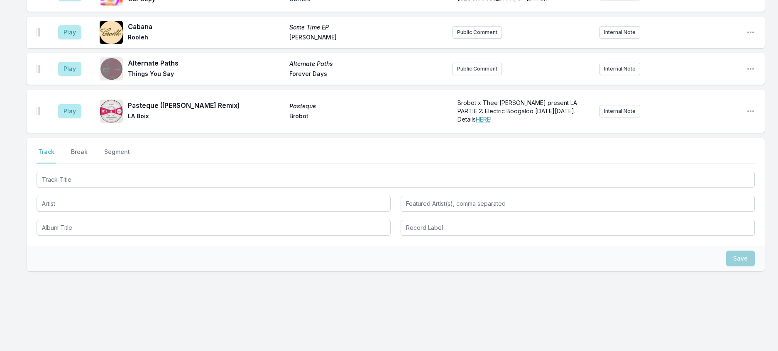
scroll to position [1162, 0]
click at [83, 148] on button "Break" at bounding box center [79, 156] width 20 height 16
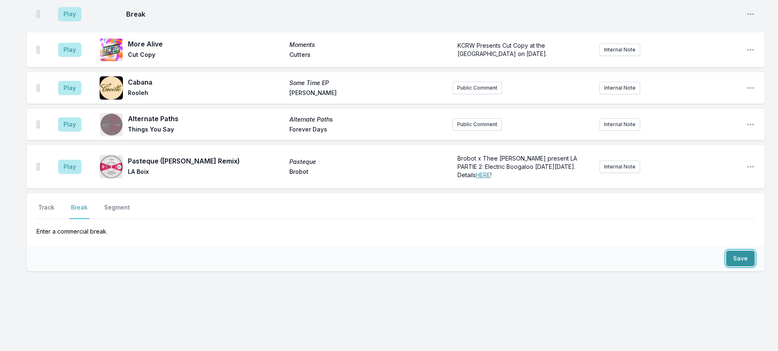
click at [736, 253] on button "Save" at bounding box center [740, 259] width 29 height 16
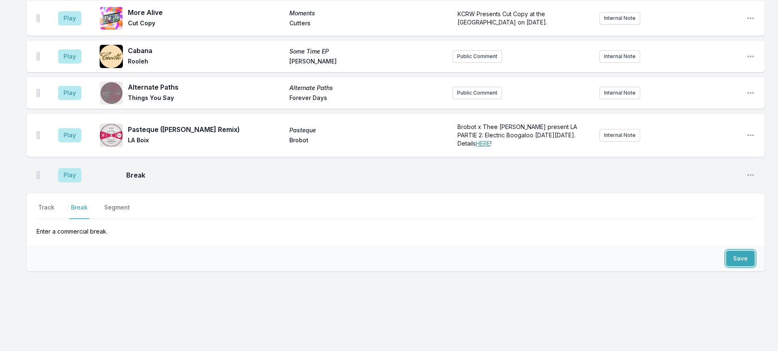
scroll to position [1146, 0]
click at [49, 203] on button "Track" at bounding box center [47, 211] width 20 height 16
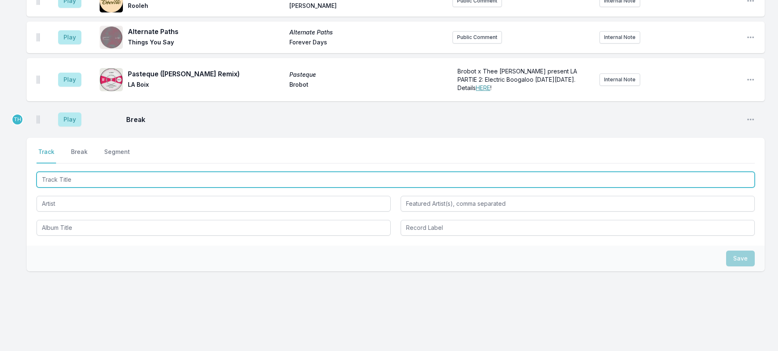
click at [73, 188] on input "Track Title" at bounding box center [396, 180] width 718 height 16
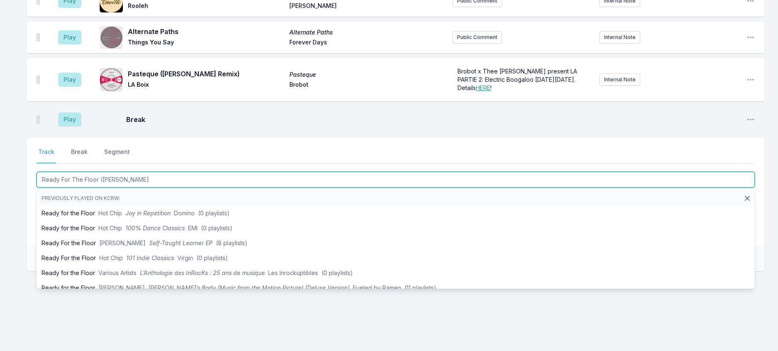
type input "Ready For The Floor ([PERSON_NAME]"
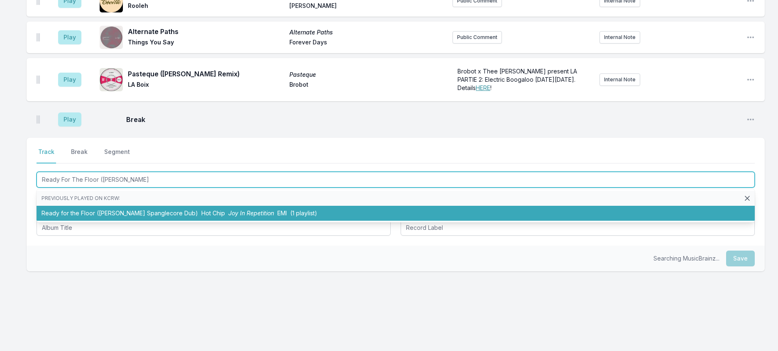
click at [152, 221] on li "Ready for the Floor ([PERSON_NAME] Spanglecore Dub) Hot Chip Joy In Repetition …" at bounding box center [396, 213] width 718 height 15
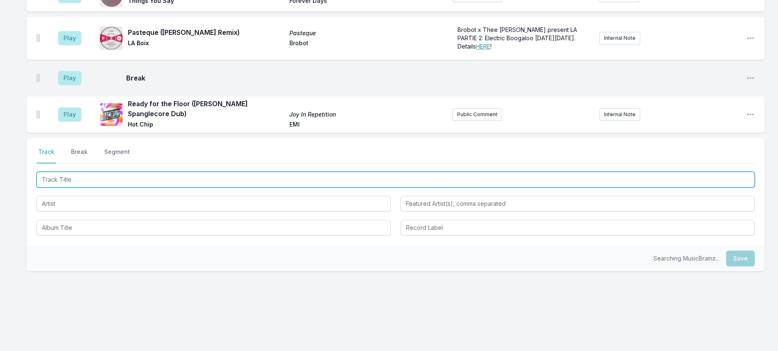
scroll to position [1193, 0]
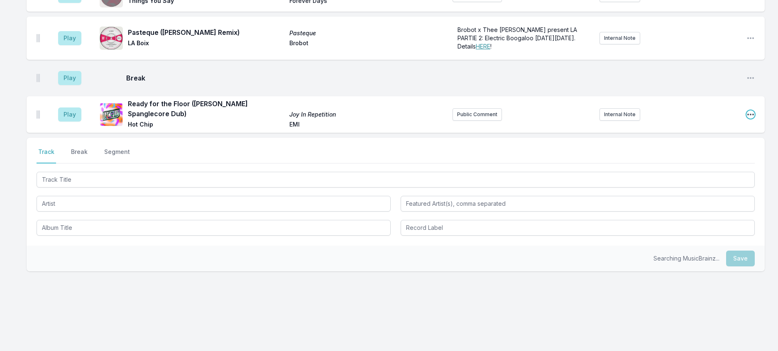
click at [747, 115] on icon "Open playlist item options" at bounding box center [750, 115] width 7 height 2
click at [703, 154] on button "Edit Track Details" at bounding box center [708, 146] width 93 height 15
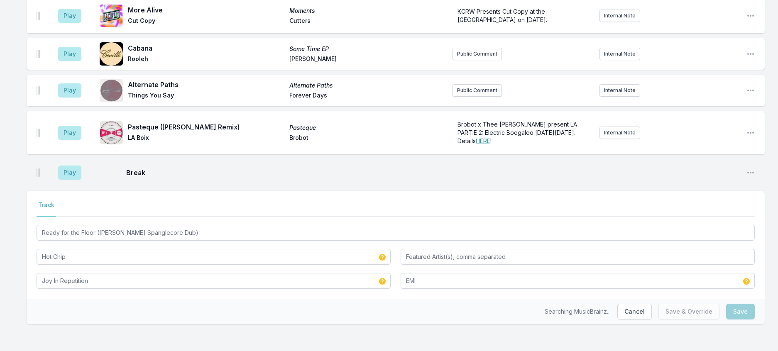
scroll to position [1149, 0]
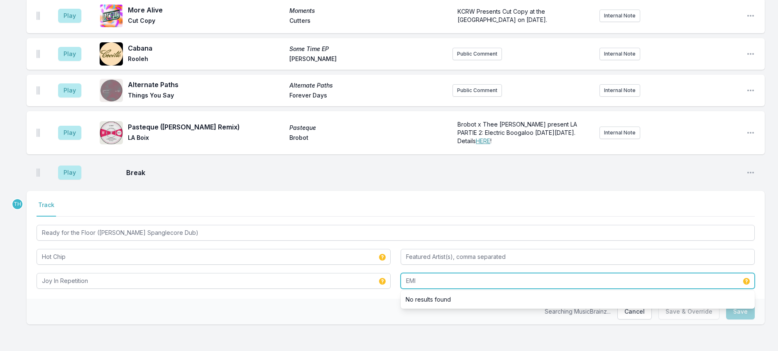
drag, startPoint x: 424, startPoint y: 274, endPoint x: 375, endPoint y: 260, distance: 51.0
click at [376, 261] on div "Ready for the Floor ([PERSON_NAME] Spanglecore Dub) Hot Chip Joy In Repetition …" at bounding box center [396, 256] width 718 height 66
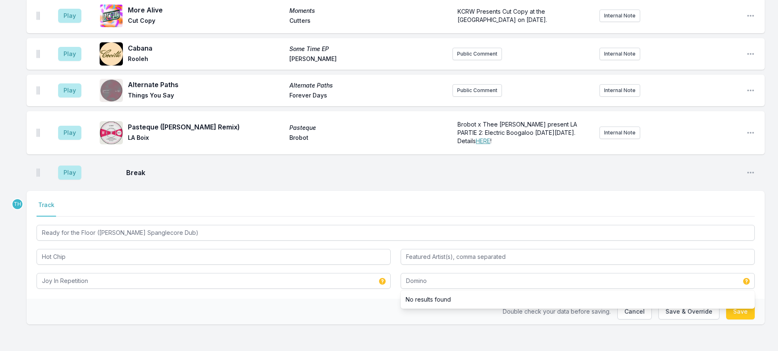
drag, startPoint x: 377, startPoint y: 308, endPoint x: 453, endPoint y: 303, distance: 75.8
click at [378, 308] on div "Double check your data before saving. Cancel Save & Override Save" at bounding box center [396, 312] width 738 height 26
click at [692, 304] on button "Save & Override" at bounding box center [688, 312] width 61 height 16
type input "EMI"
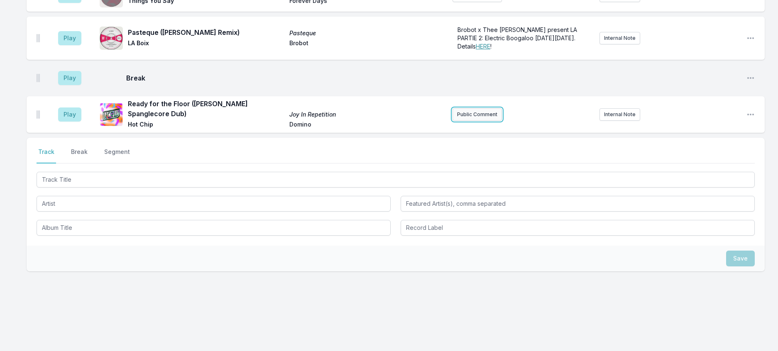
click at [460, 121] on button "Public Comment" at bounding box center [476, 114] width 49 height 12
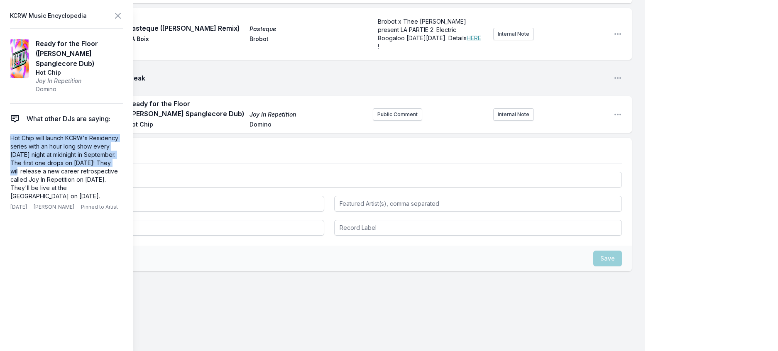
drag, startPoint x: 122, startPoint y: 171, endPoint x: 1, endPoint y: 147, distance: 123.9
click at [1, 147] on aside "KCRW Music Encyclopedia Ready for the Floor ([PERSON_NAME] Spanglecore Dub) Hot…" at bounding box center [66, 175] width 133 height 351
copy p "Hot Chip will launch KCRW's Residency series with an hour long show every [DATE…"
click at [397, 121] on button "Public Comment" at bounding box center [397, 114] width 49 height 12
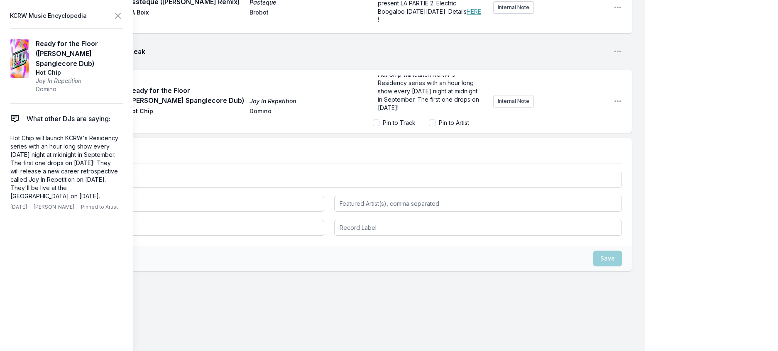
scroll to position [14, 0]
drag, startPoint x: 428, startPoint y: 280, endPoint x: 415, endPoint y: 264, distance: 20.4
click at [415, 112] on p "Hot Chip will launch KCRW's Residency series with an hour long show every [DATE…" at bounding box center [430, 92] width 104 height 42
click at [110, 210] on span "Delete Note" at bounding box center [104, 207] width 30 height 7
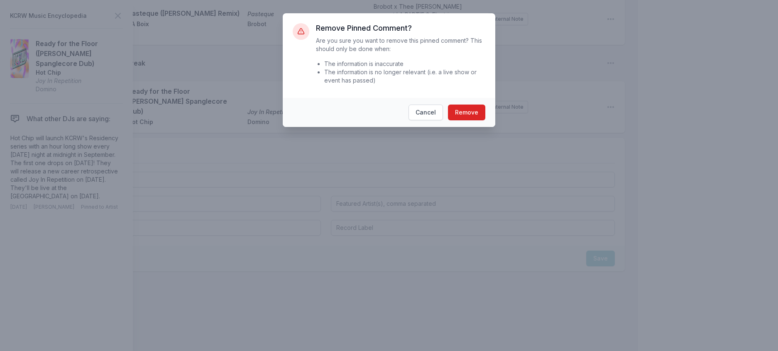
scroll to position [1166, 0]
click at [481, 120] on button "Remove" at bounding box center [470, 113] width 37 height 16
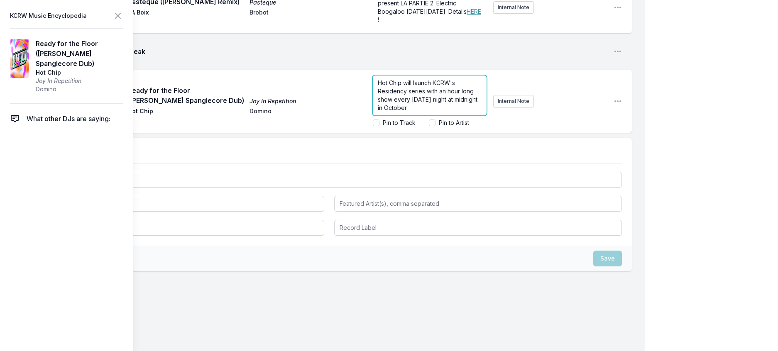
scroll to position [1179, 0]
click at [436, 127] on form "Hot Chip will launch KCRW's Residency series with an hour long show every [DATE…" at bounding box center [430, 101] width 114 height 51
click at [429, 126] on input "Pin to Artist" at bounding box center [432, 123] width 7 height 7
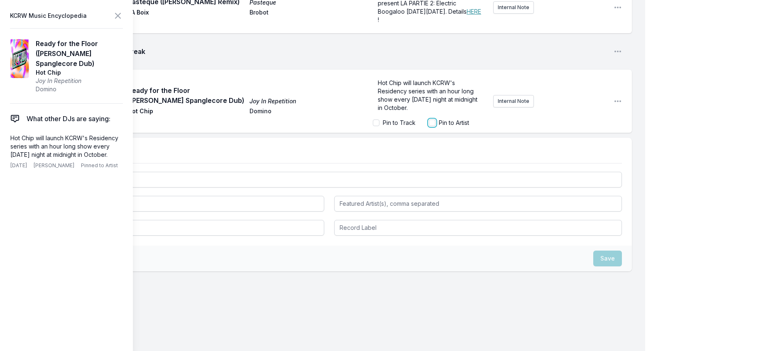
checkbox input "true"
click at [123, 17] on icon at bounding box center [118, 16] width 10 height 10
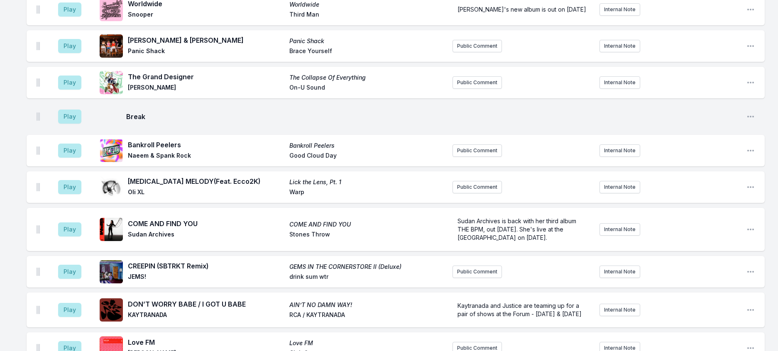
scroll to position [543, 0]
click at [76, 24] on aside "Play" at bounding box center [69, 10] width 46 height 27
drag, startPoint x: 80, startPoint y: 99, endPoint x: 141, endPoint y: 95, distance: 61.6
click at [80, 17] on button "Play" at bounding box center [69, 10] width 23 height 14
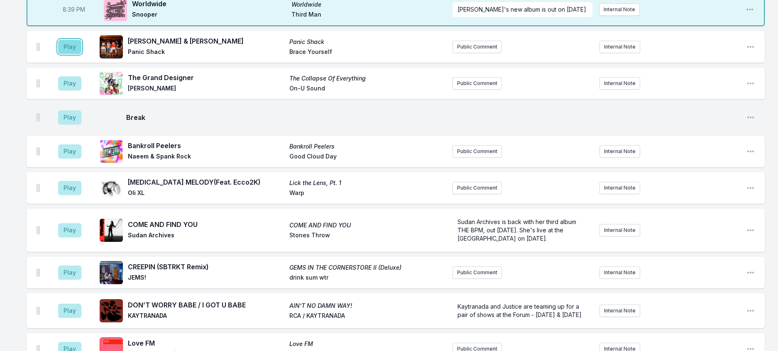
click at [81, 54] on button "Play" at bounding box center [69, 47] width 23 height 14
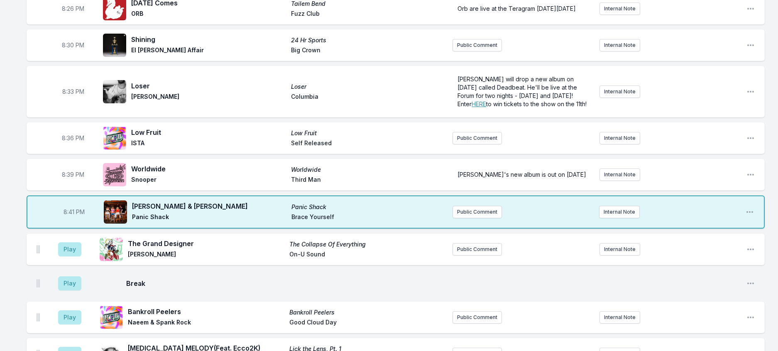
scroll to position [419, 0]
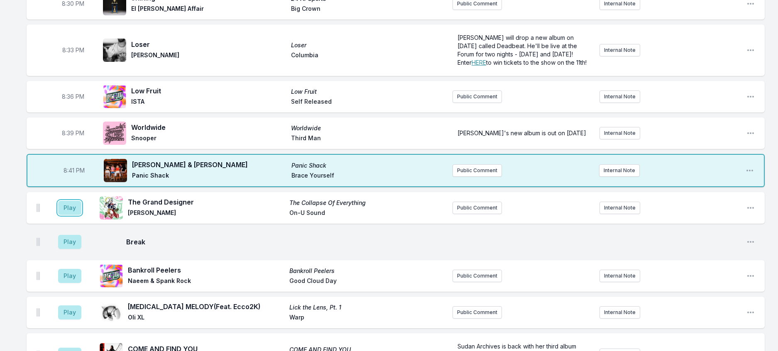
drag, startPoint x: 80, startPoint y: 303, endPoint x: 279, endPoint y: 266, distance: 203.1
click at [80, 215] on button "Play" at bounding box center [69, 208] width 23 height 14
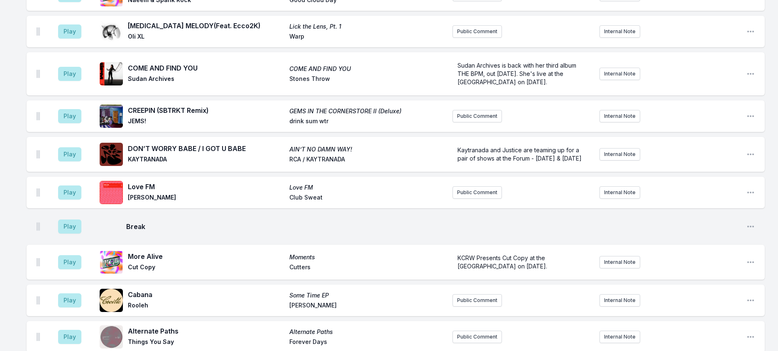
scroll to position [709, 0]
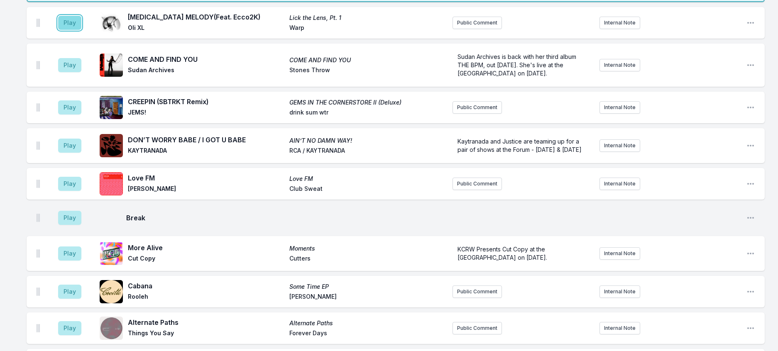
click at [78, 30] on button "Play" at bounding box center [69, 23] width 23 height 14
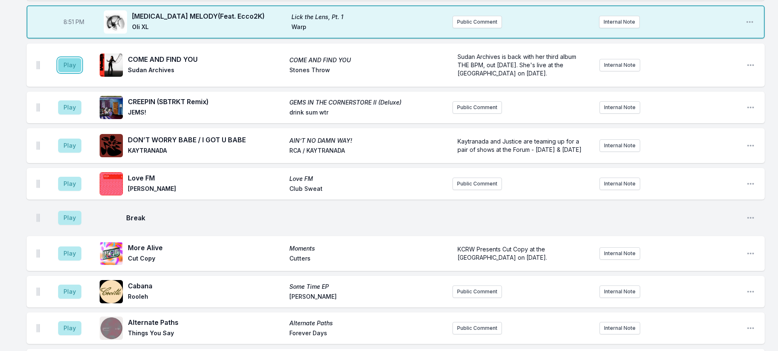
click at [71, 72] on button "Play" at bounding box center [69, 65] width 23 height 14
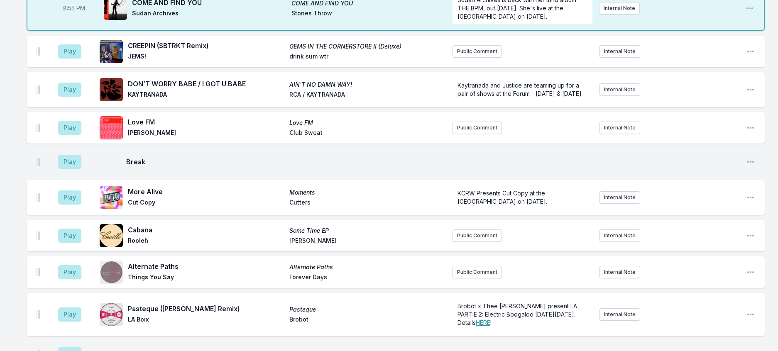
scroll to position [791, 0]
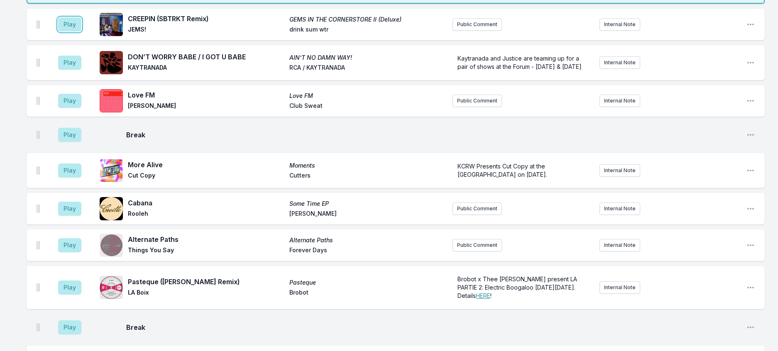
drag, startPoint x: 68, startPoint y: 154, endPoint x: 94, endPoint y: 151, distance: 26.4
click at [71, 32] on button "Play" at bounding box center [69, 24] width 23 height 14
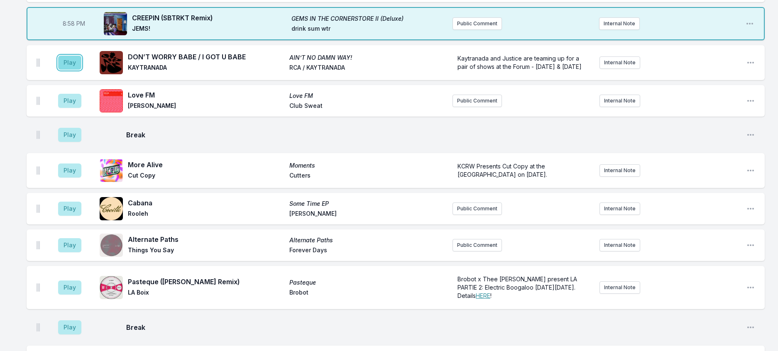
click at [68, 70] on button "Play" at bounding box center [69, 63] width 23 height 14
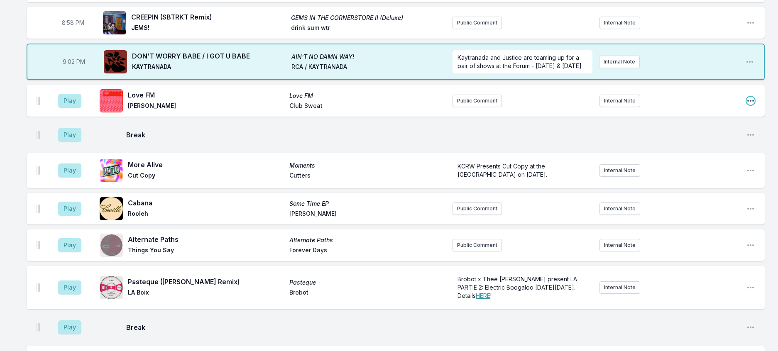
click at [746, 105] on icon "Open playlist item options" at bounding box center [750, 101] width 8 height 8
click at [675, 155] on button "Delete Entry" at bounding box center [708, 147] width 93 height 15
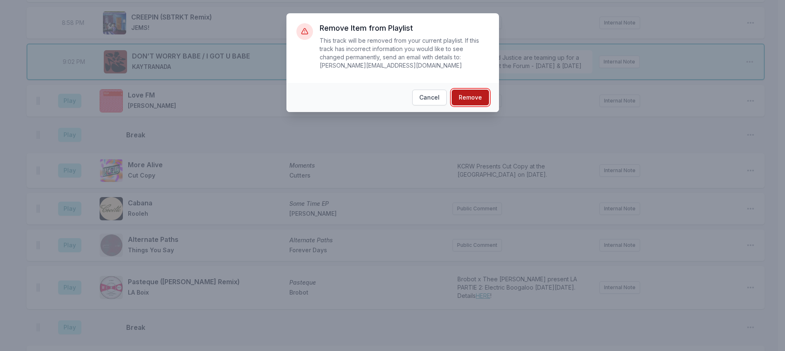
click at [479, 98] on button "Remove" at bounding box center [470, 98] width 37 height 16
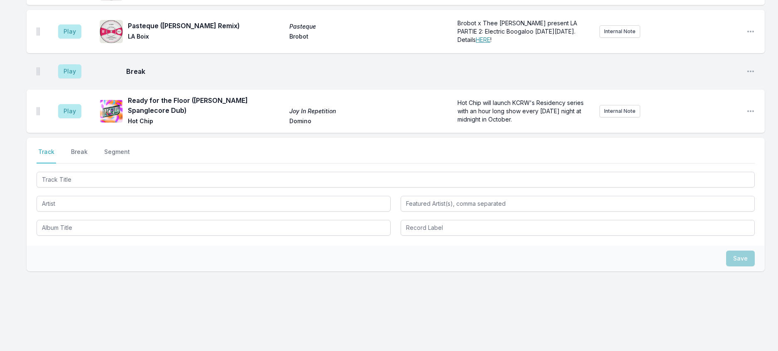
scroll to position [916, 0]
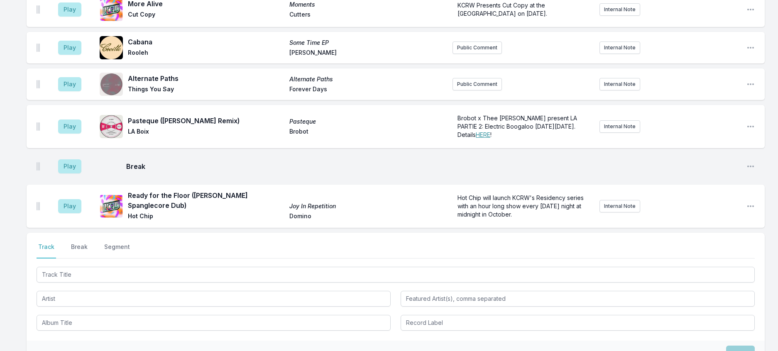
click at [81, 17] on button "Play" at bounding box center [69, 9] width 23 height 14
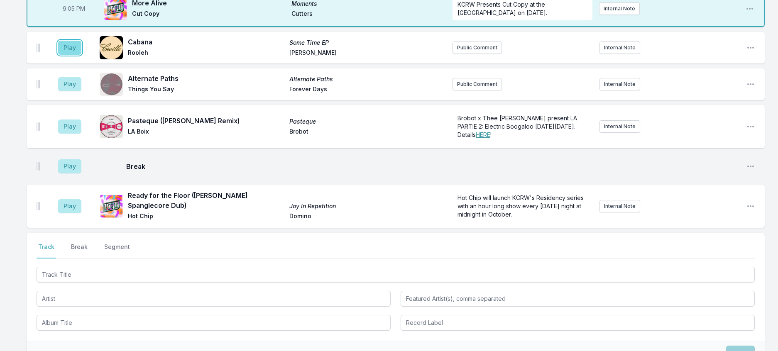
click at [81, 55] on button "Play" at bounding box center [69, 48] width 23 height 14
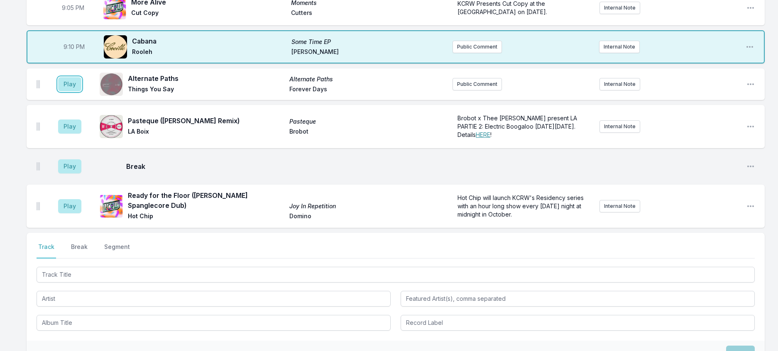
drag, startPoint x: 76, startPoint y: 246, endPoint x: 185, endPoint y: 224, distance: 110.5
click at [78, 91] on button "Play" at bounding box center [69, 84] width 23 height 14
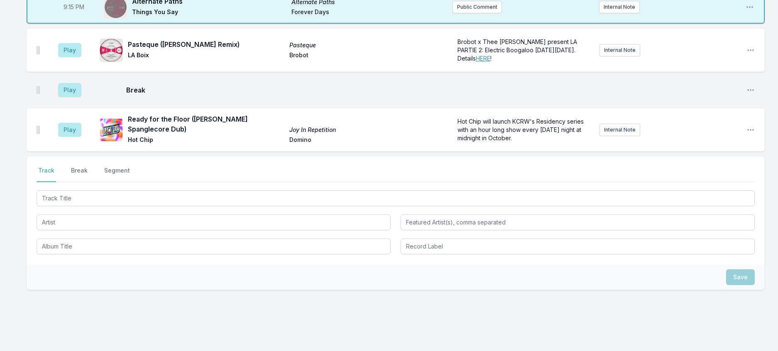
scroll to position [1123, 0]
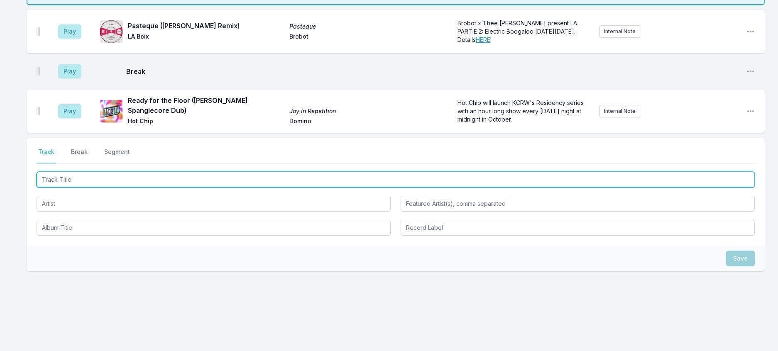
click at [137, 188] on input "Track Title" at bounding box center [396, 180] width 718 height 16
type input "Big Darg"
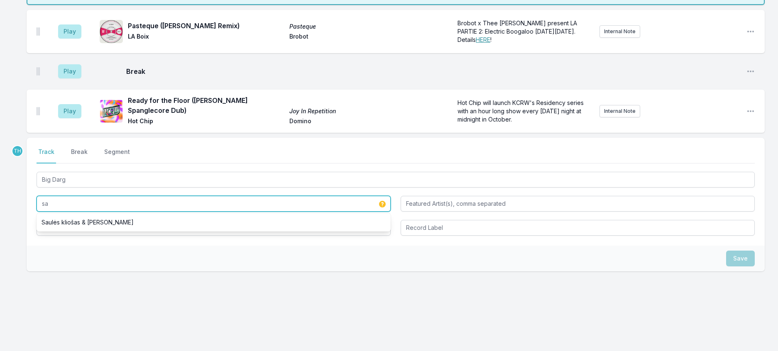
type input "s"
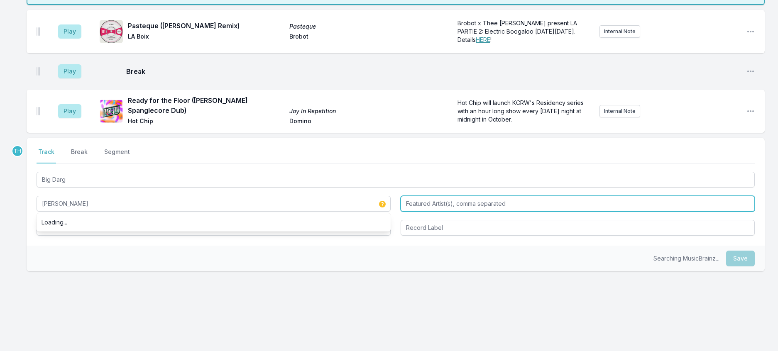
type input "[PERSON_NAME]"
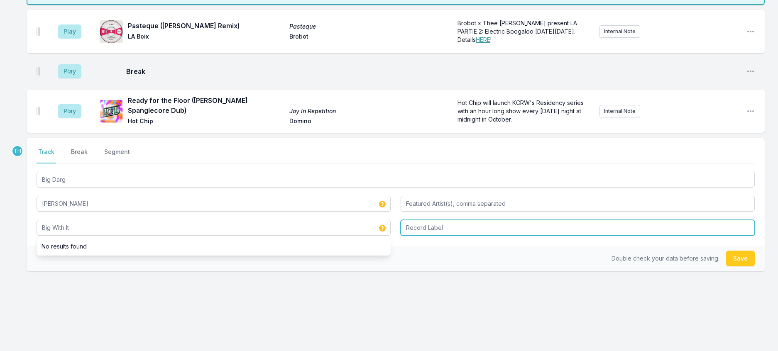
type input "Big With It"
type input "Pineapple"
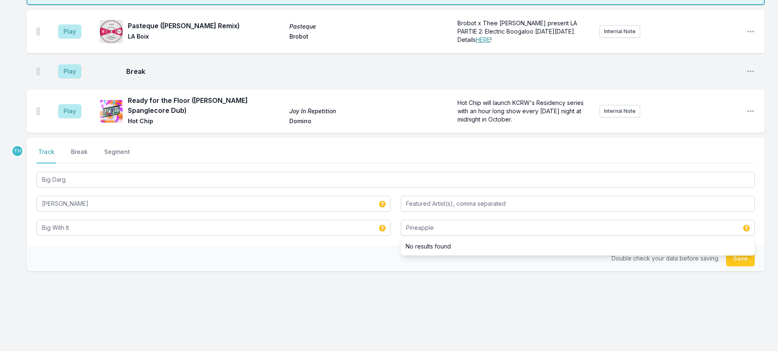
click at [334, 271] on div "Double check your data before saving. Save" at bounding box center [396, 259] width 738 height 26
click at [747, 266] on button "Save" at bounding box center [740, 259] width 29 height 16
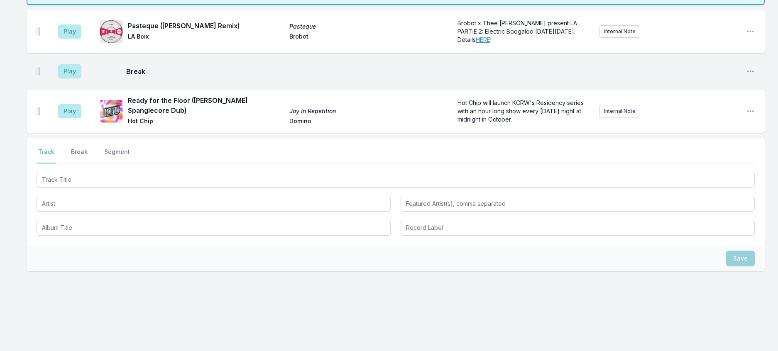
scroll to position [1247, 0]
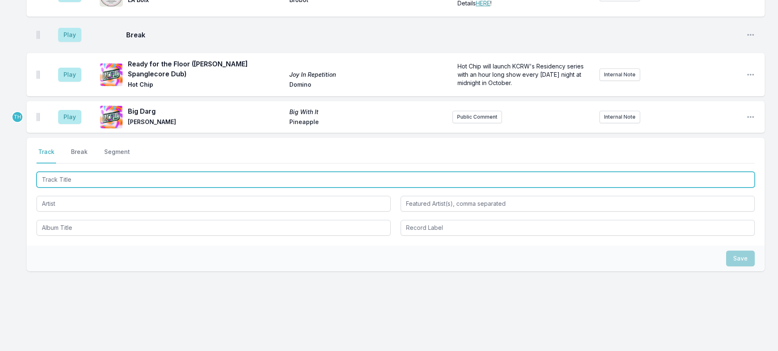
click at [115, 176] on input "Track Title" at bounding box center [396, 180] width 718 height 16
type input "What's A Girl To Do ([PERSON_NAME] Remix)"
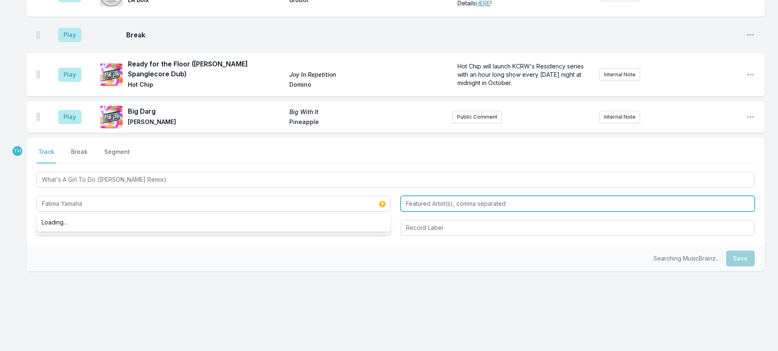
type input "Fatima Yamaha"
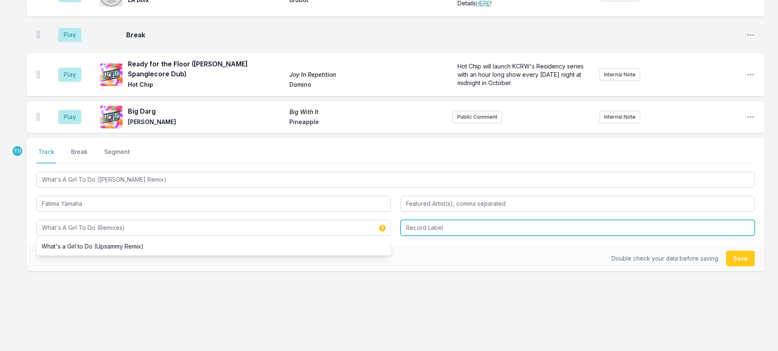
type input "What's A Girl To Do (Remixes)"
type input "Magnetron"
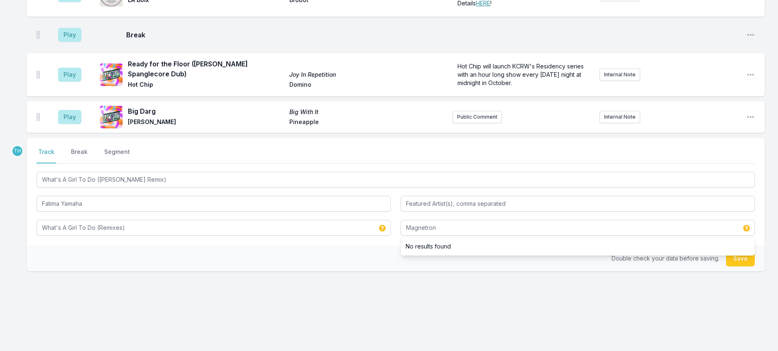
click at [312, 259] on div "Double check your data before saving. Save" at bounding box center [396, 259] width 738 height 26
click at [727, 250] on div "Double check your data before saving. Save" at bounding box center [396, 259] width 738 height 26
click at [732, 262] on button "Save" at bounding box center [740, 259] width 29 height 16
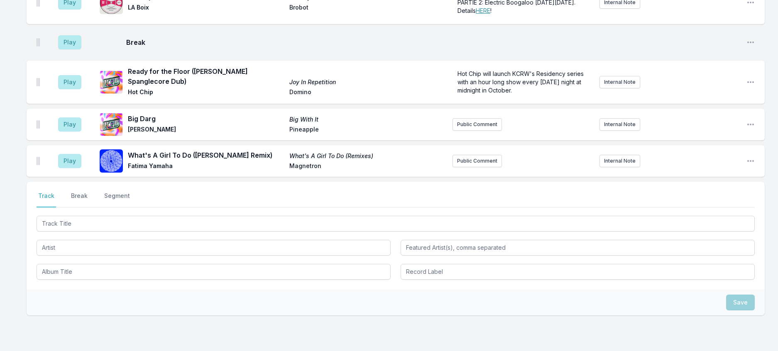
scroll to position [1040, 0]
drag, startPoint x: 83, startPoint y: 173, endPoint x: 129, endPoint y: 169, distance: 46.2
click at [81, 10] on button "Play" at bounding box center [69, 3] width 23 height 14
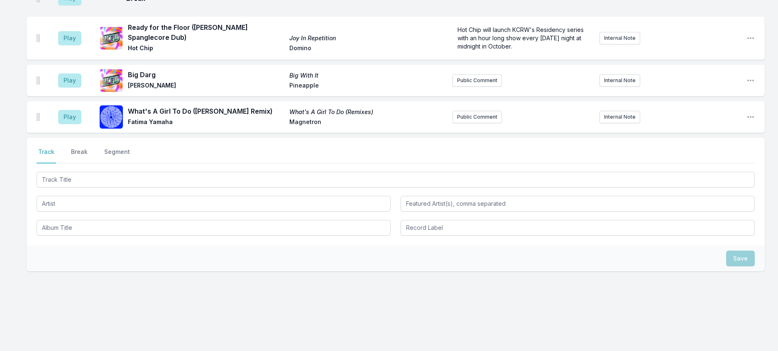
scroll to position [1247, 0]
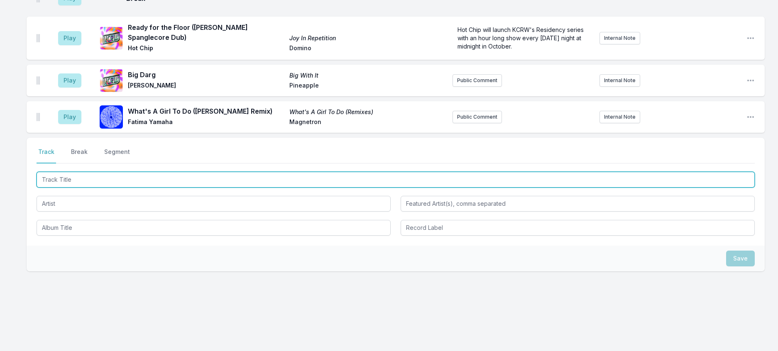
click at [98, 188] on input "Track Title" at bounding box center [396, 180] width 718 height 16
type input "Tambourine"
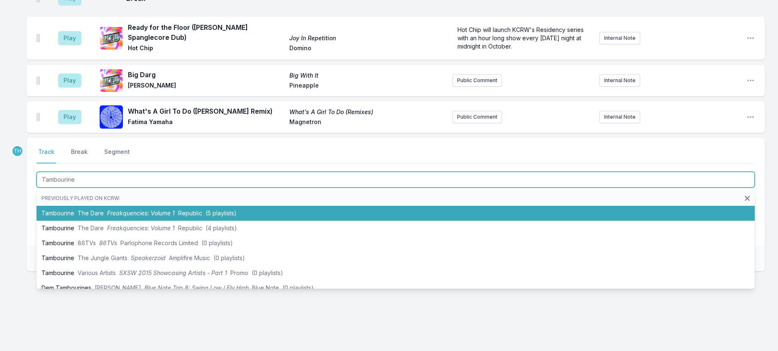
click at [104, 217] on span "The Dare" at bounding box center [91, 213] width 26 height 7
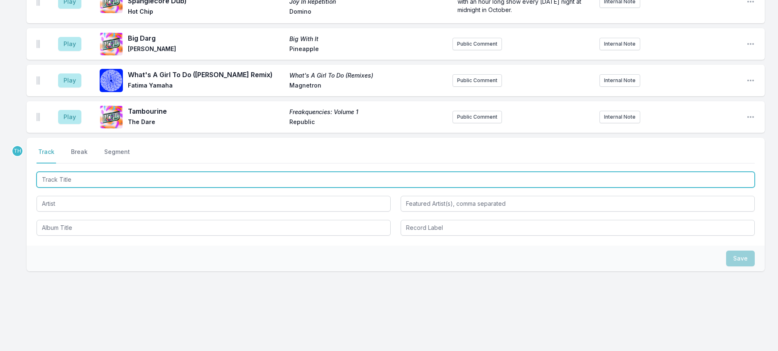
scroll to position [1288, 0]
click at [135, 188] on input "Track Title" at bounding box center [396, 180] width 718 height 16
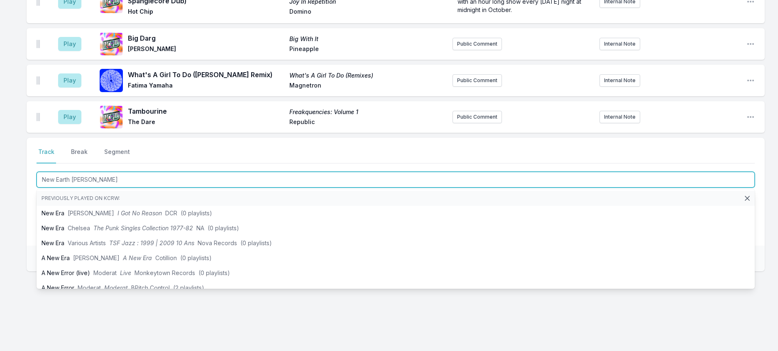
type input "New Earth Time"
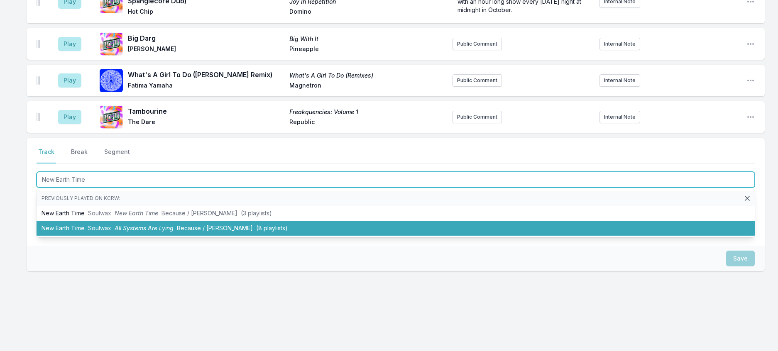
click at [165, 236] on li "New Earth Time Soulwax All Systems Are Lying Because / [PERSON_NAME] (8 playlis…" at bounding box center [396, 228] width 718 height 15
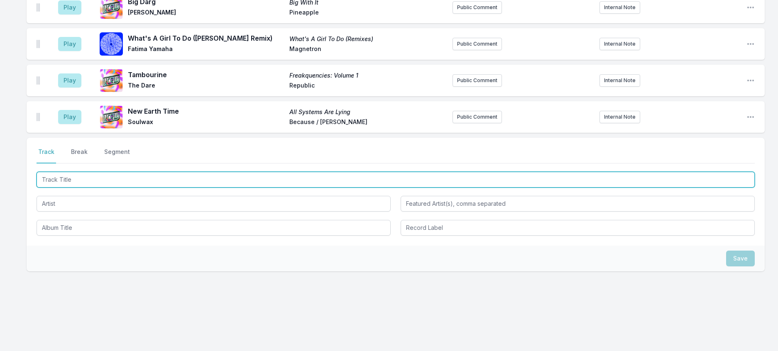
scroll to position [1329, 0]
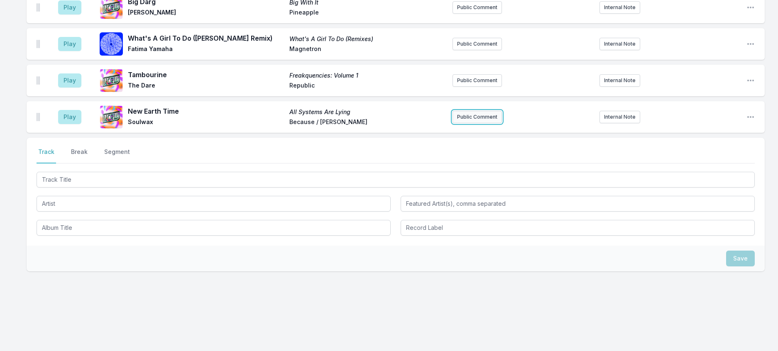
click at [452, 123] on button "Public Comment" at bounding box center [476, 117] width 49 height 12
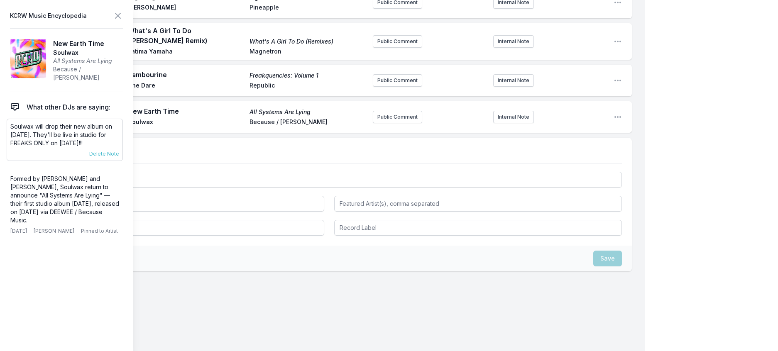
scroll to position [1329, 0]
drag, startPoint x: 126, startPoint y: 156, endPoint x: 13, endPoint y: 142, distance: 113.7
click at [13, 142] on p "Soulwax will drop their new album on [DATE]. They'll be live in studio for FREA…" at bounding box center [64, 134] width 109 height 25
click at [397, 123] on button "Public Comment" at bounding box center [397, 117] width 49 height 12
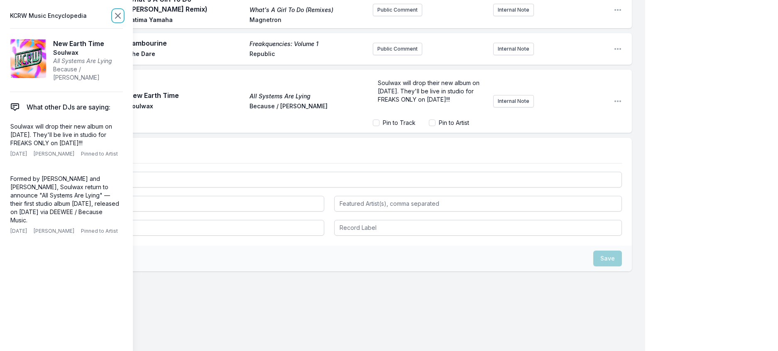
click at [120, 18] on icon at bounding box center [117, 15] width 5 height 5
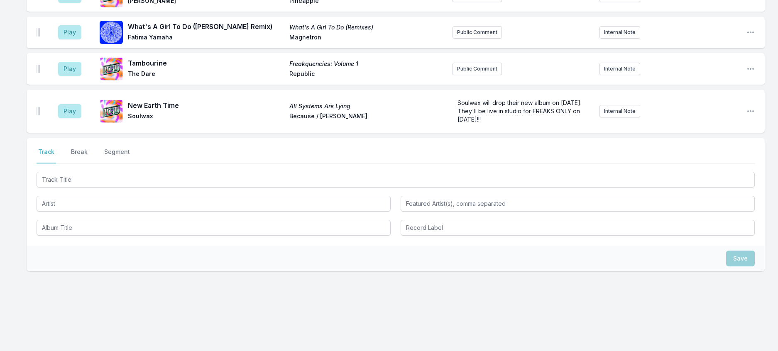
scroll to position [1163, 0]
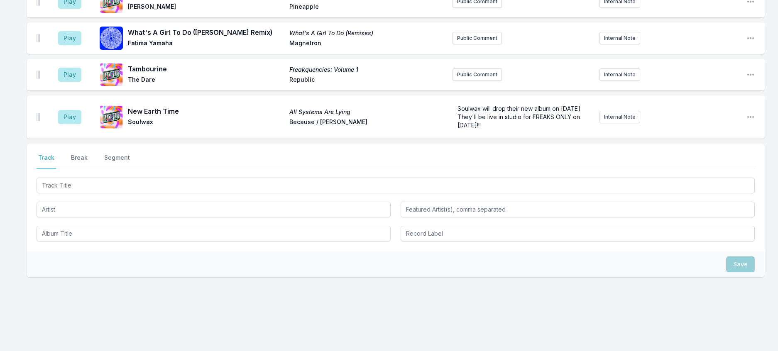
drag, startPoint x: 83, startPoint y: 184, endPoint x: 95, endPoint y: 181, distance: 11.6
click at [81, 9] on button "Play" at bounding box center [69, 2] width 23 height 14
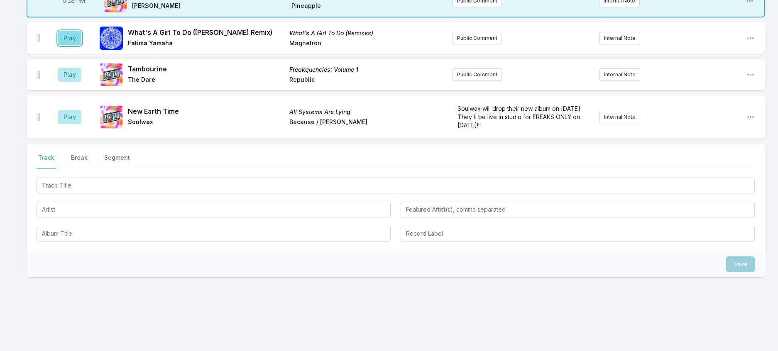
click at [81, 45] on button "Play" at bounding box center [69, 38] width 23 height 14
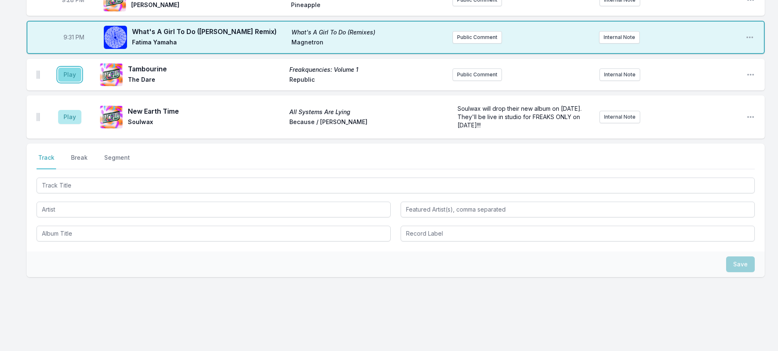
click at [81, 82] on button "Play" at bounding box center [69, 75] width 23 height 14
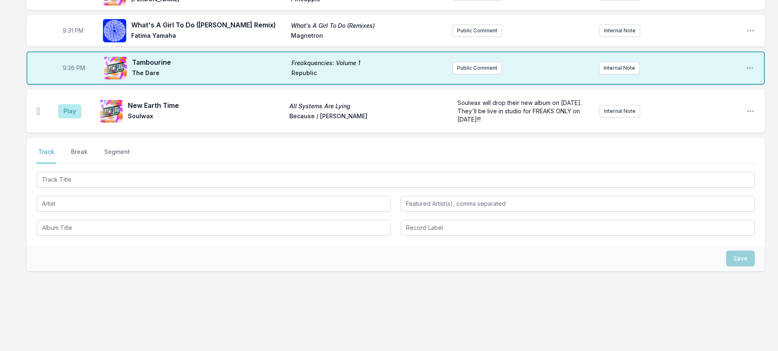
scroll to position [1399, 0]
click at [88, 148] on button "Break" at bounding box center [79, 156] width 20 height 16
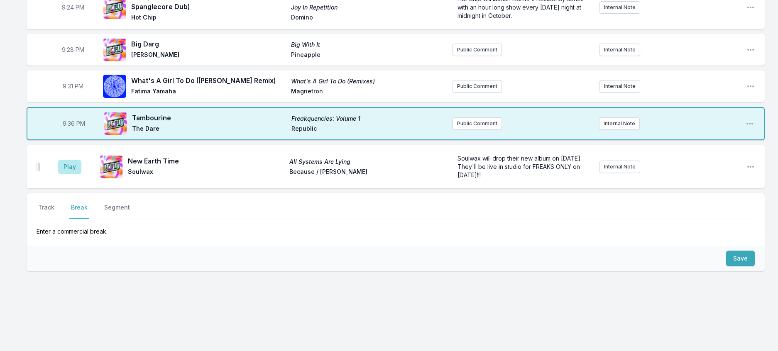
scroll to position [1337, 0]
drag, startPoint x: 733, startPoint y: 251, endPoint x: 341, endPoint y: 251, distance: 392.2
click at [731, 251] on button "Save" at bounding box center [740, 259] width 29 height 16
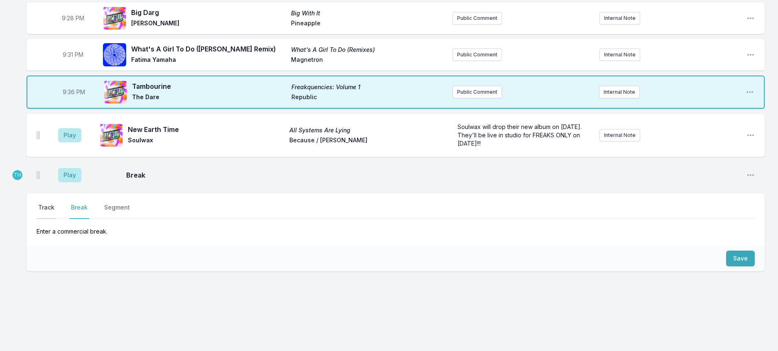
click at [48, 219] on button "Track" at bounding box center [47, 211] width 20 height 16
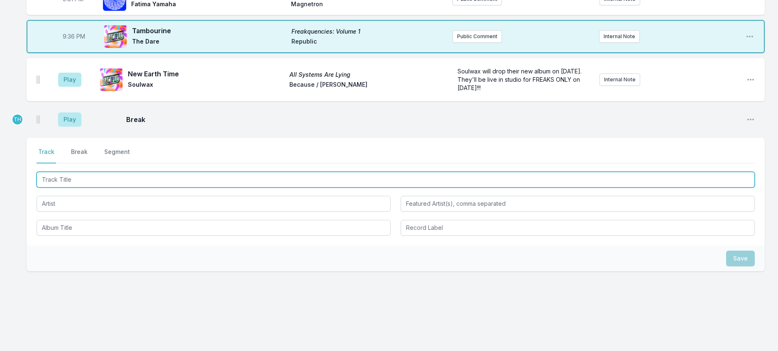
click at [76, 188] on input "Track Title" at bounding box center [396, 180] width 718 height 16
type input "Speakers Bleed"
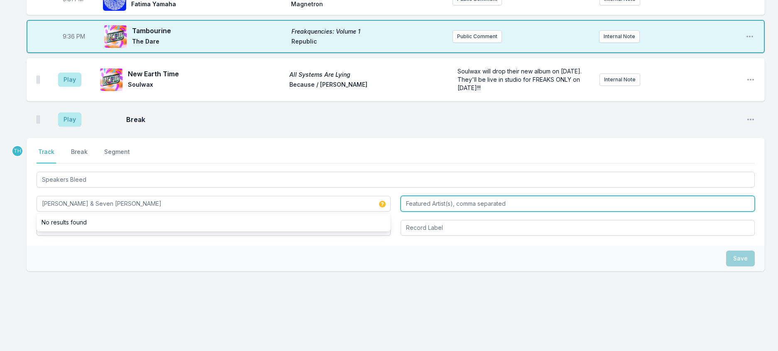
type input "[PERSON_NAME] & Seven [PERSON_NAME]"
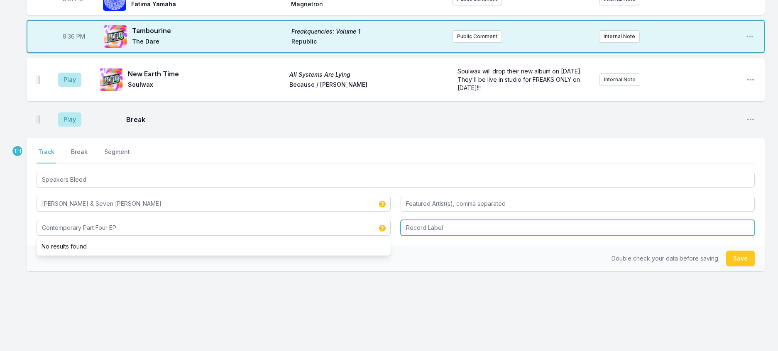
type input "Contemporary Part Four EP"
type input "Rekids"
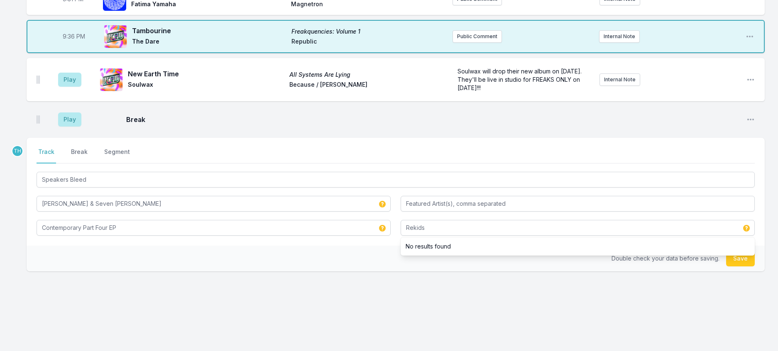
drag, startPoint x: 286, startPoint y: 343, endPoint x: 369, endPoint y: 331, distance: 83.5
click at [287, 271] on div "Double check your data before saving. Save" at bounding box center [396, 259] width 738 height 26
click at [731, 266] on button "Save" at bounding box center [740, 259] width 29 height 16
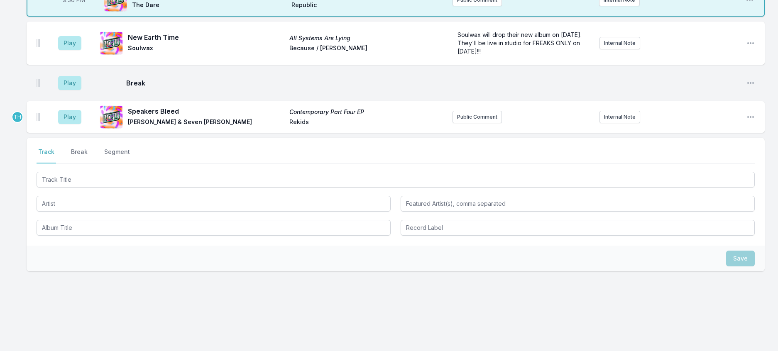
scroll to position [1378, 0]
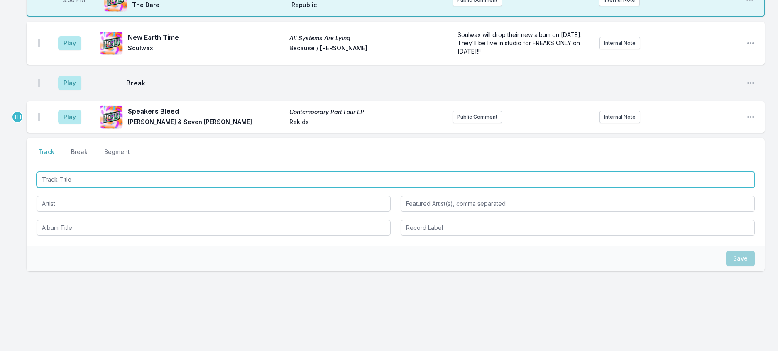
click at [124, 188] on input "Track Title" at bounding box center [396, 180] width 718 height 16
type input "Don't Leave Me This Way"
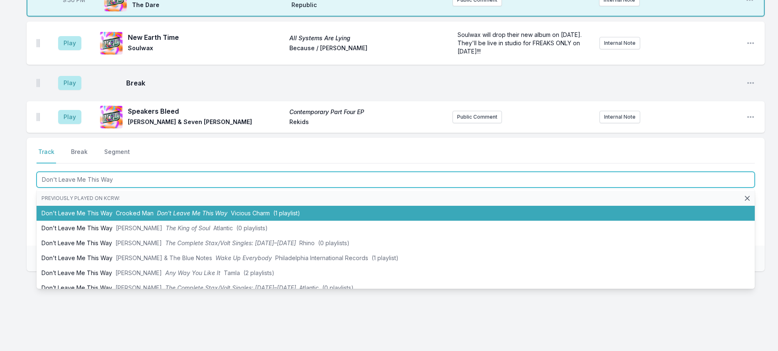
click at [183, 217] on span "Don't Leave Me This Way" at bounding box center [192, 213] width 71 height 7
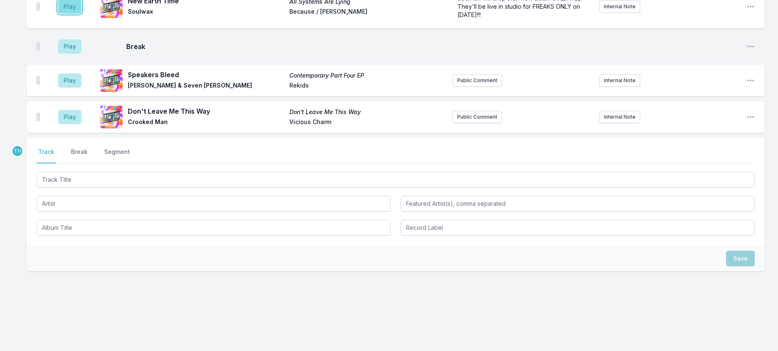
click at [80, 14] on button "Play" at bounding box center [69, 7] width 23 height 14
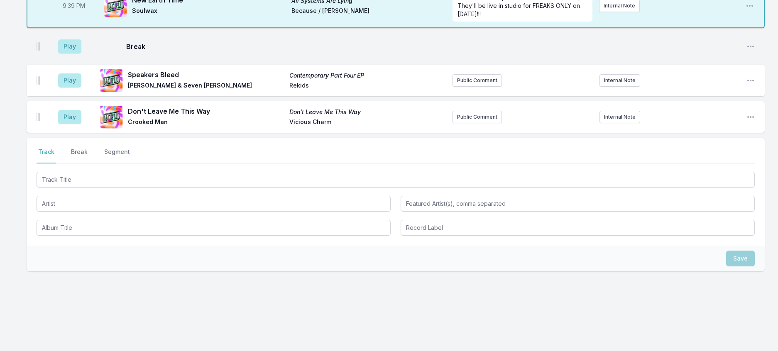
scroll to position [1337, 0]
click at [69, 54] on button "Play" at bounding box center [69, 46] width 23 height 14
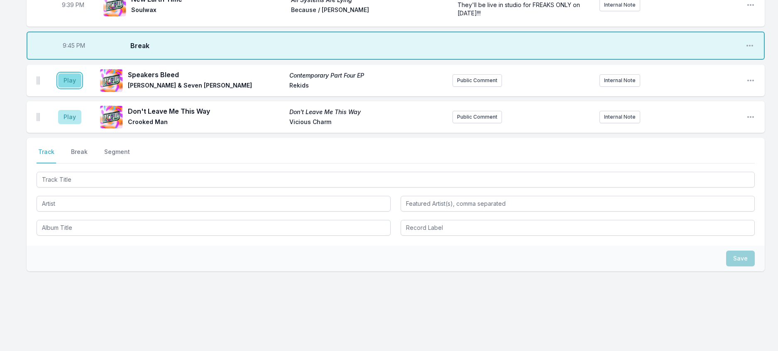
click at [81, 88] on button "Play" at bounding box center [69, 80] width 23 height 14
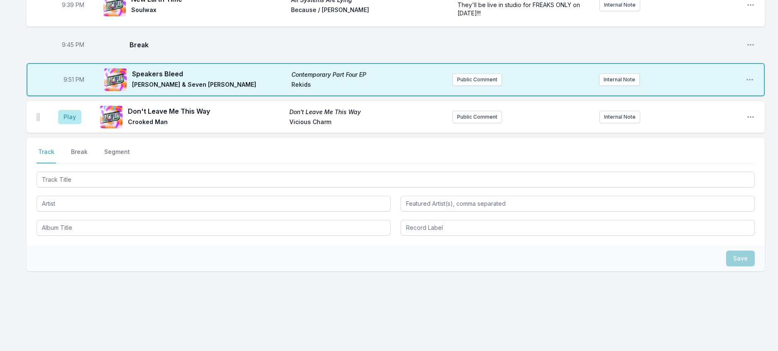
click at [72, 84] on span "9:51 PM" at bounding box center [73, 80] width 21 height 8
click at [72, 88] on input "21:51" at bounding box center [74, 80] width 46 height 16
click at [76, 88] on input "21:51" at bounding box center [74, 80] width 46 height 16
type input "21:46"
click at [80, 124] on button "Play" at bounding box center [69, 117] width 23 height 14
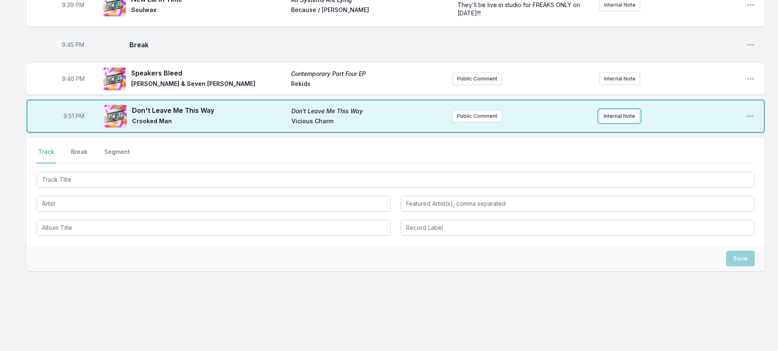
click at [630, 122] on button "Internal Note" at bounding box center [619, 116] width 41 height 12
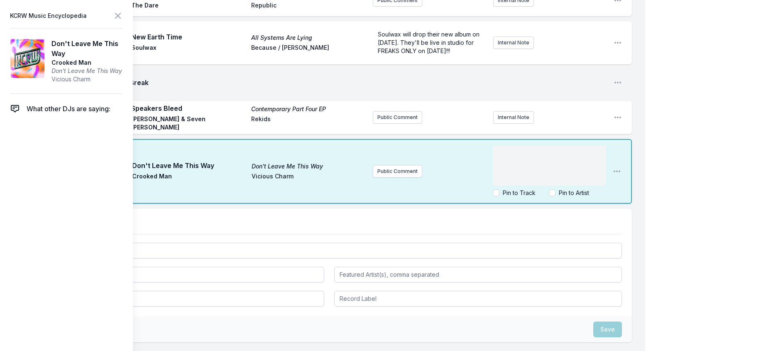
scroll to position [1541, 0]
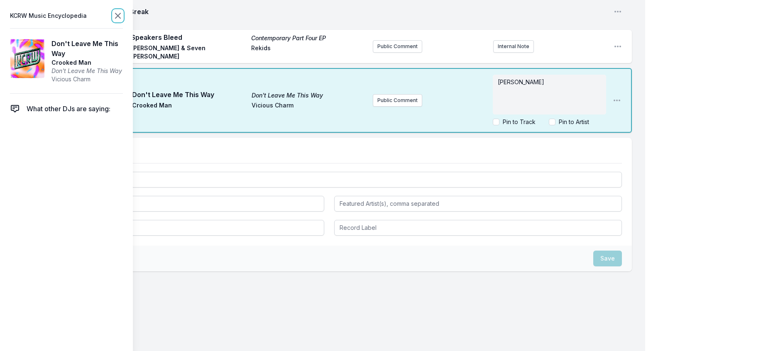
click at [123, 18] on icon at bounding box center [118, 16] width 10 height 10
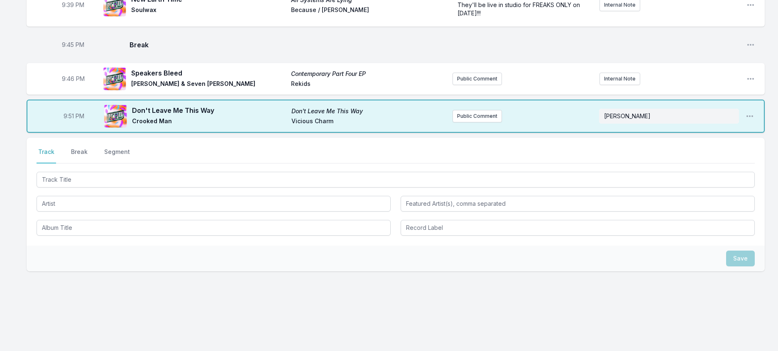
scroll to position [1517, 0]
